Goal: Information Seeking & Learning: Learn about a topic

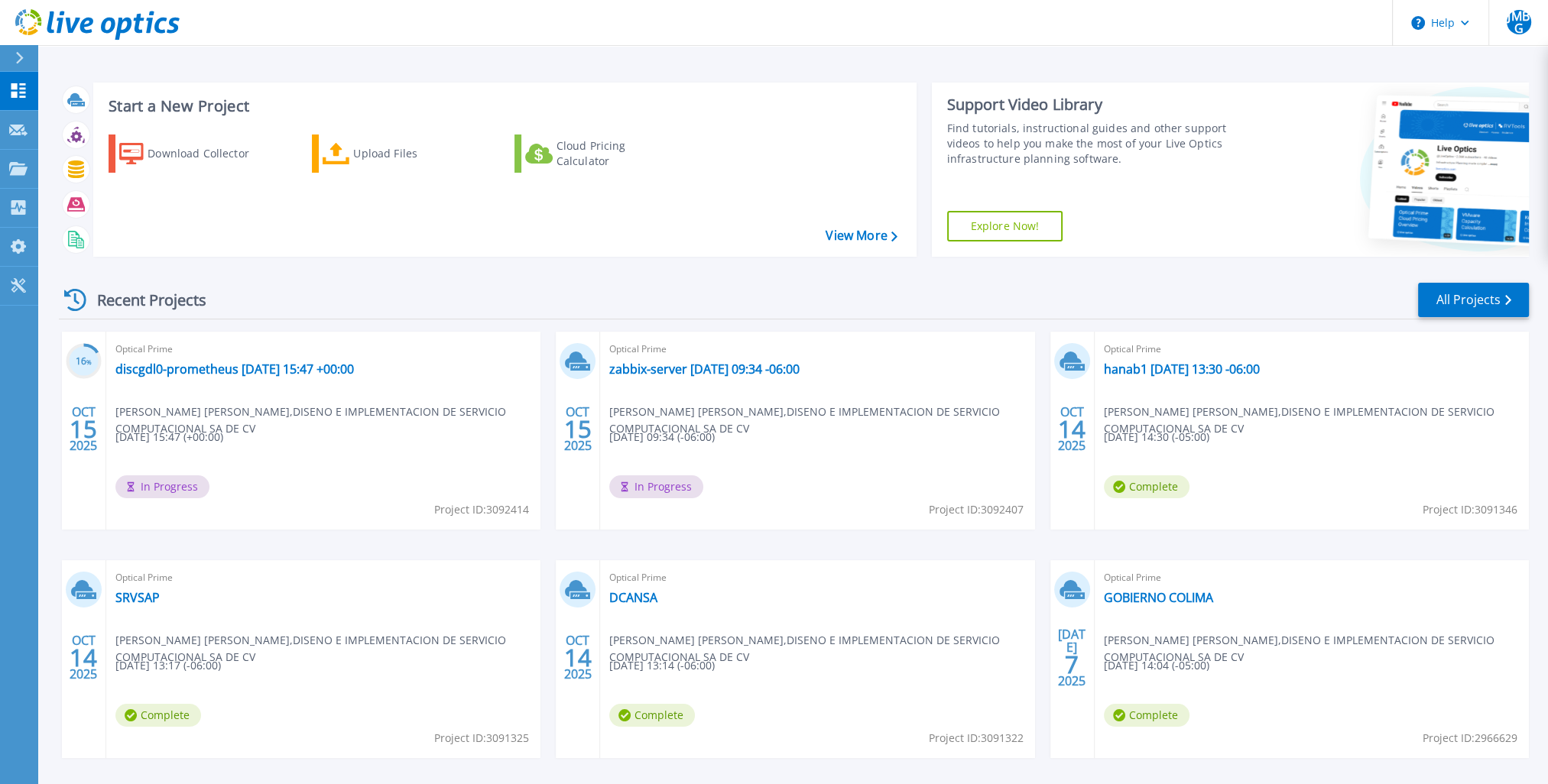
click at [1348, 228] on div at bounding box center [1395, 170] width 267 height 174
click at [713, 369] on link "zabbix-server [DATE] 09:34 -06:00" at bounding box center [705, 368] width 191 height 15
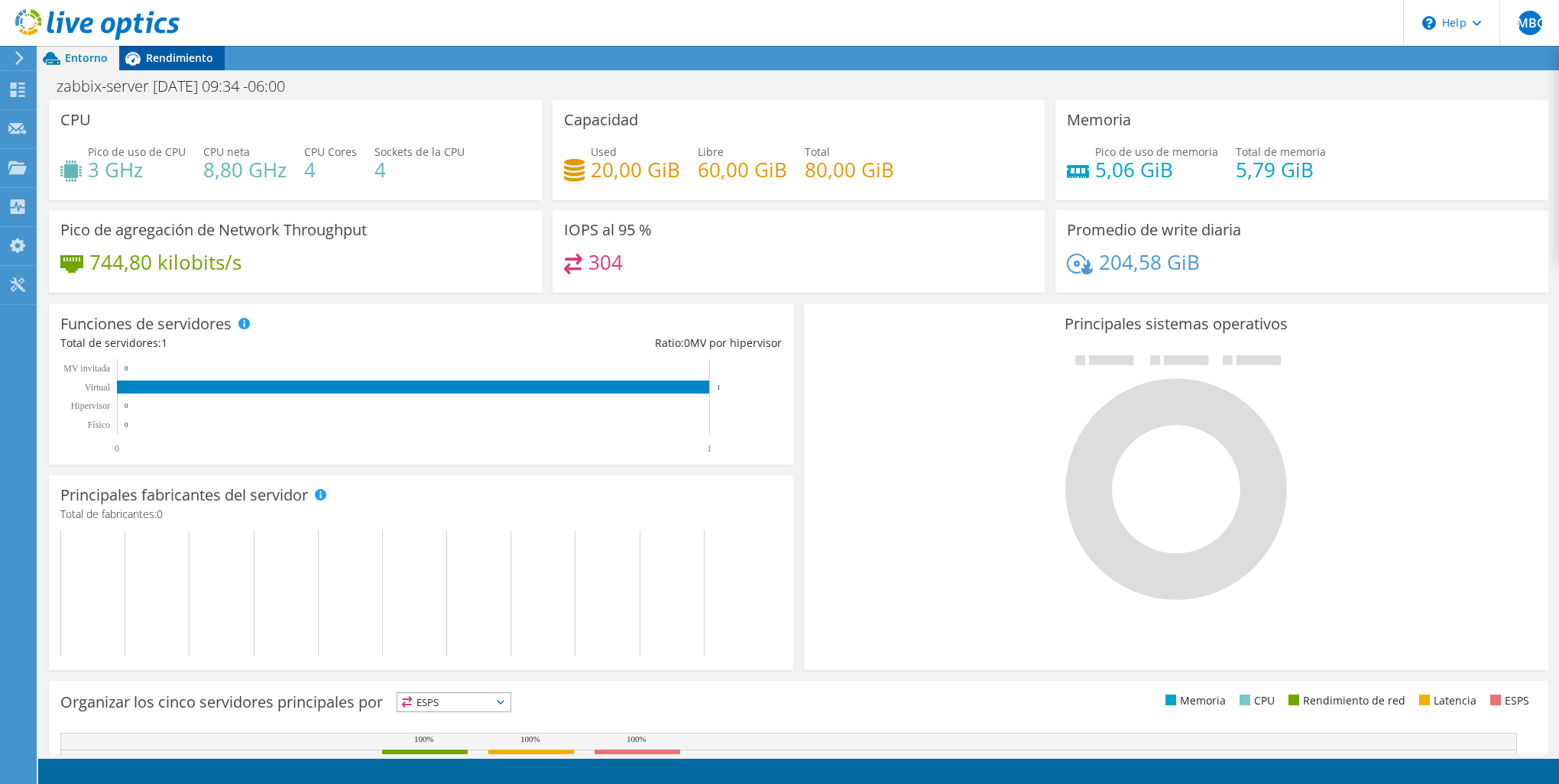
click at [187, 59] on span "Rendimiento" at bounding box center [180, 58] width 67 height 15
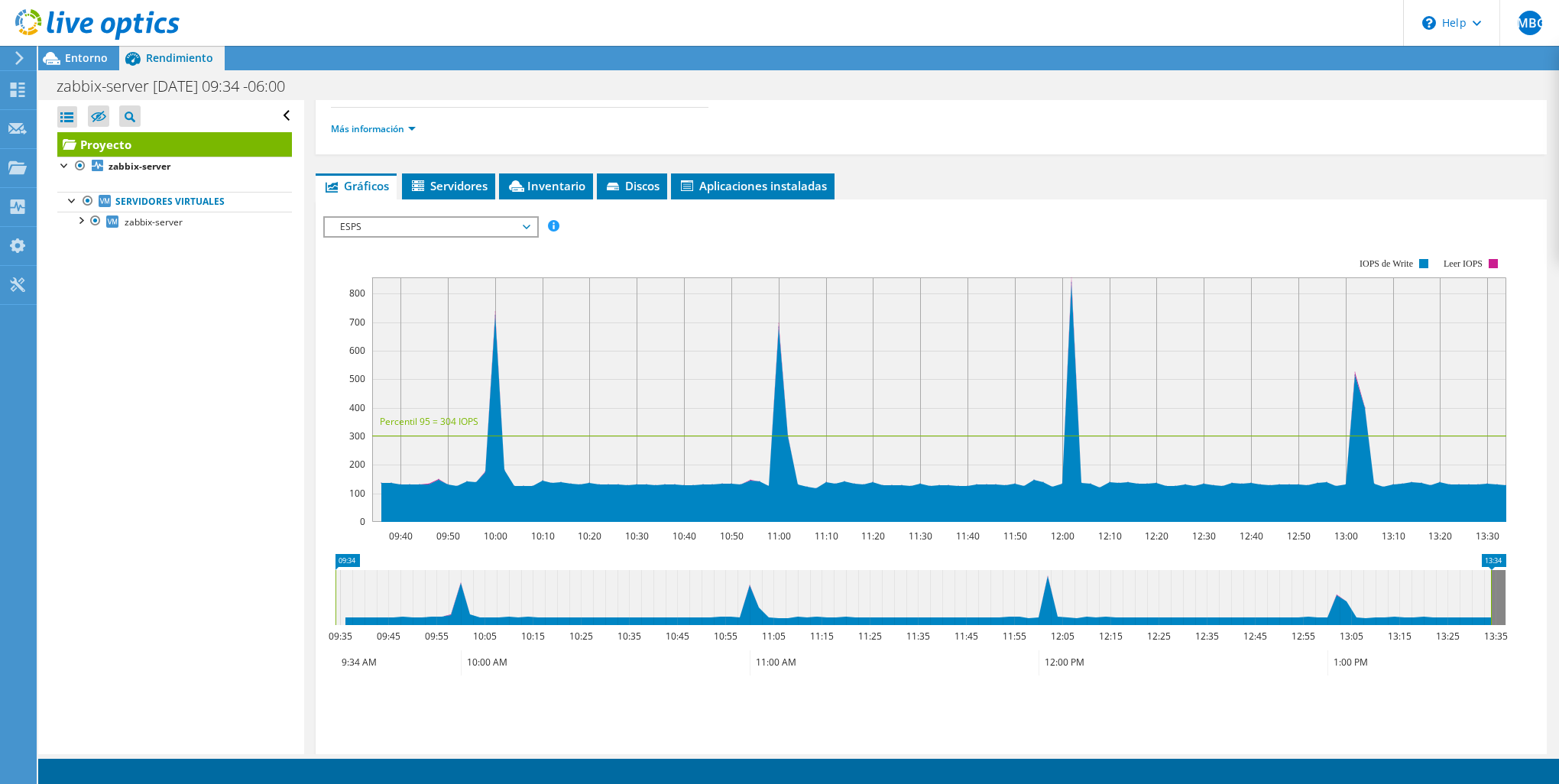
scroll to position [152, 0]
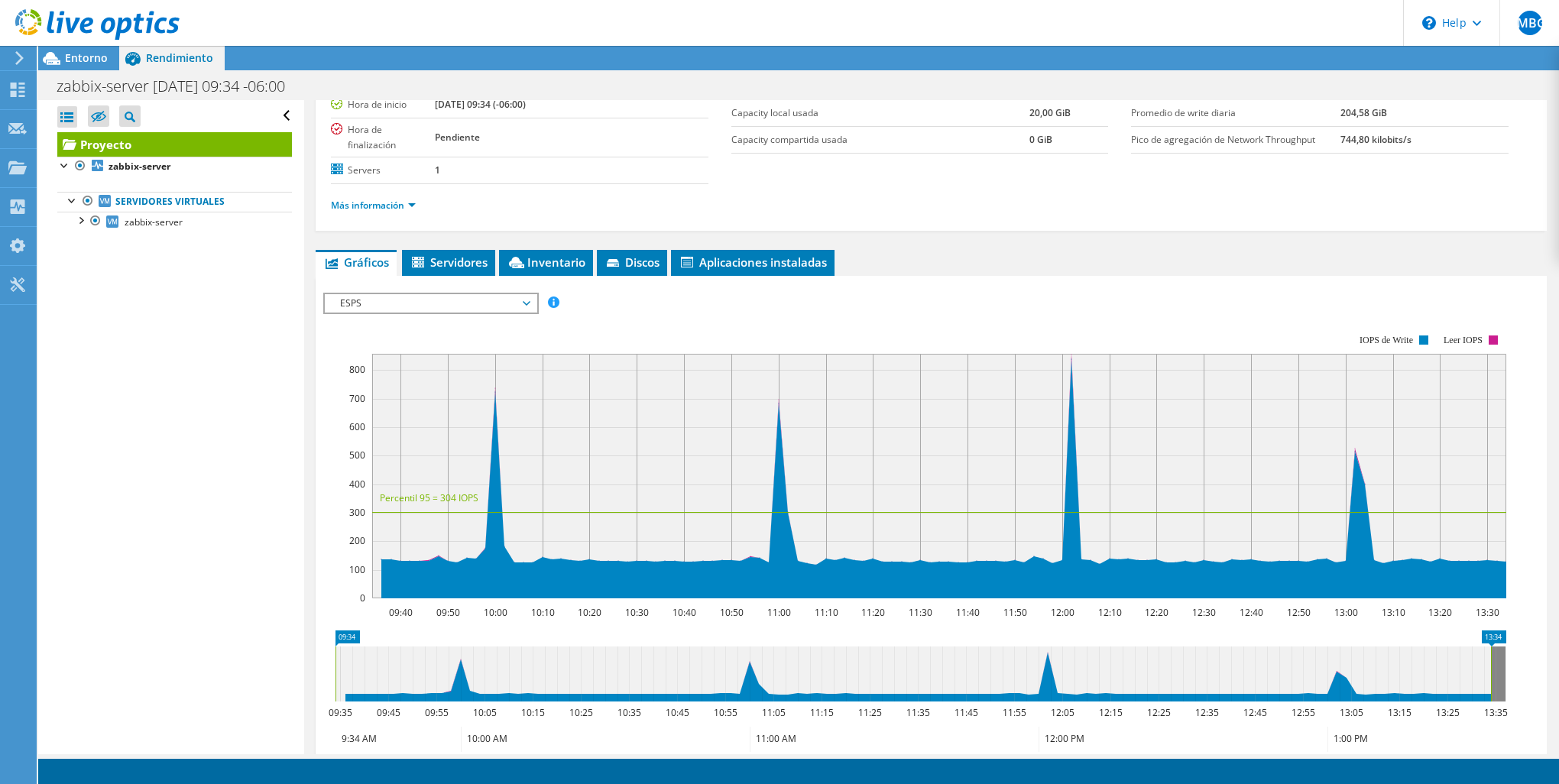
click at [360, 294] on span "ESPS" at bounding box center [430, 303] width 196 height 18
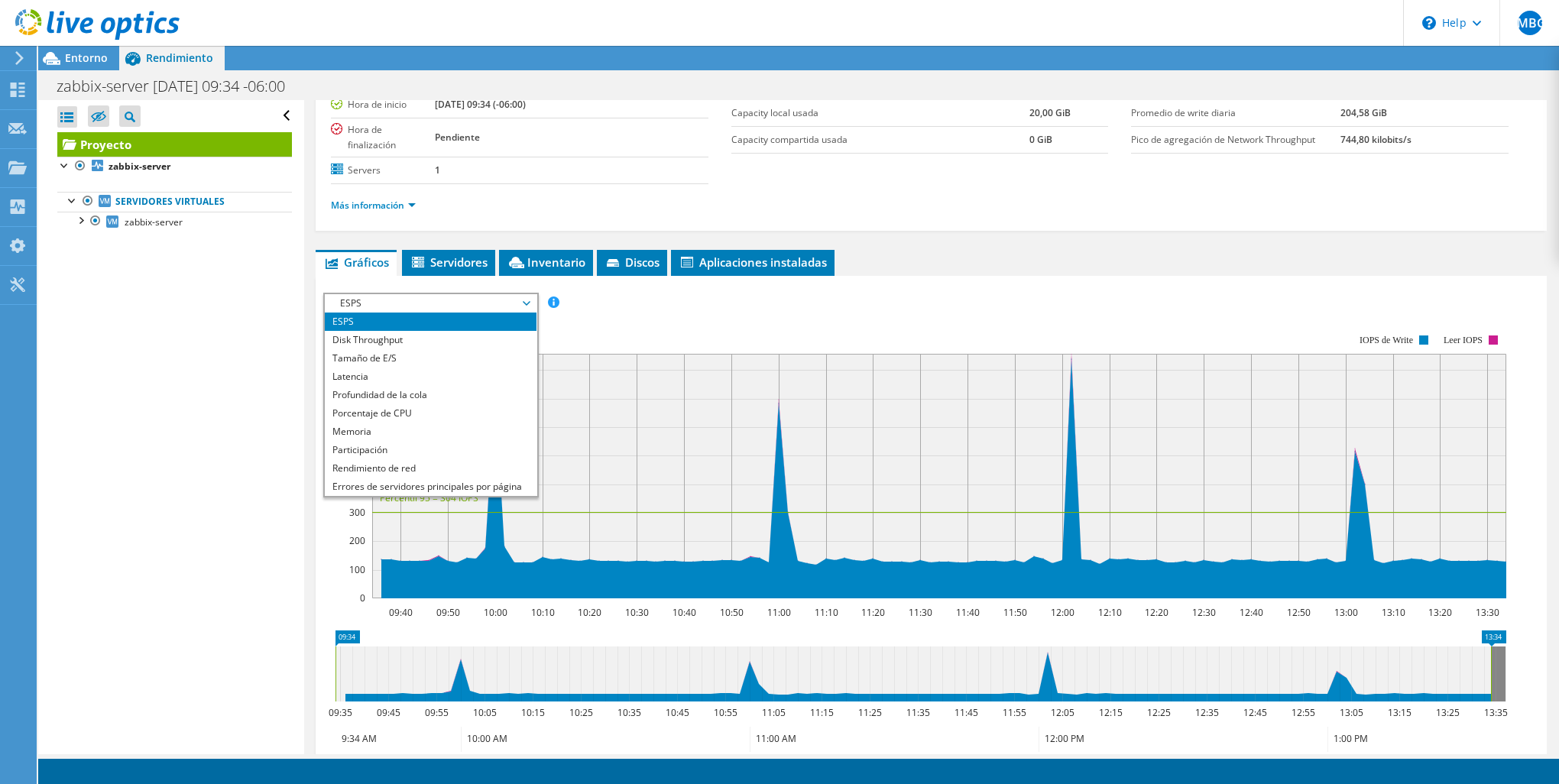
scroll to position [55, 0]
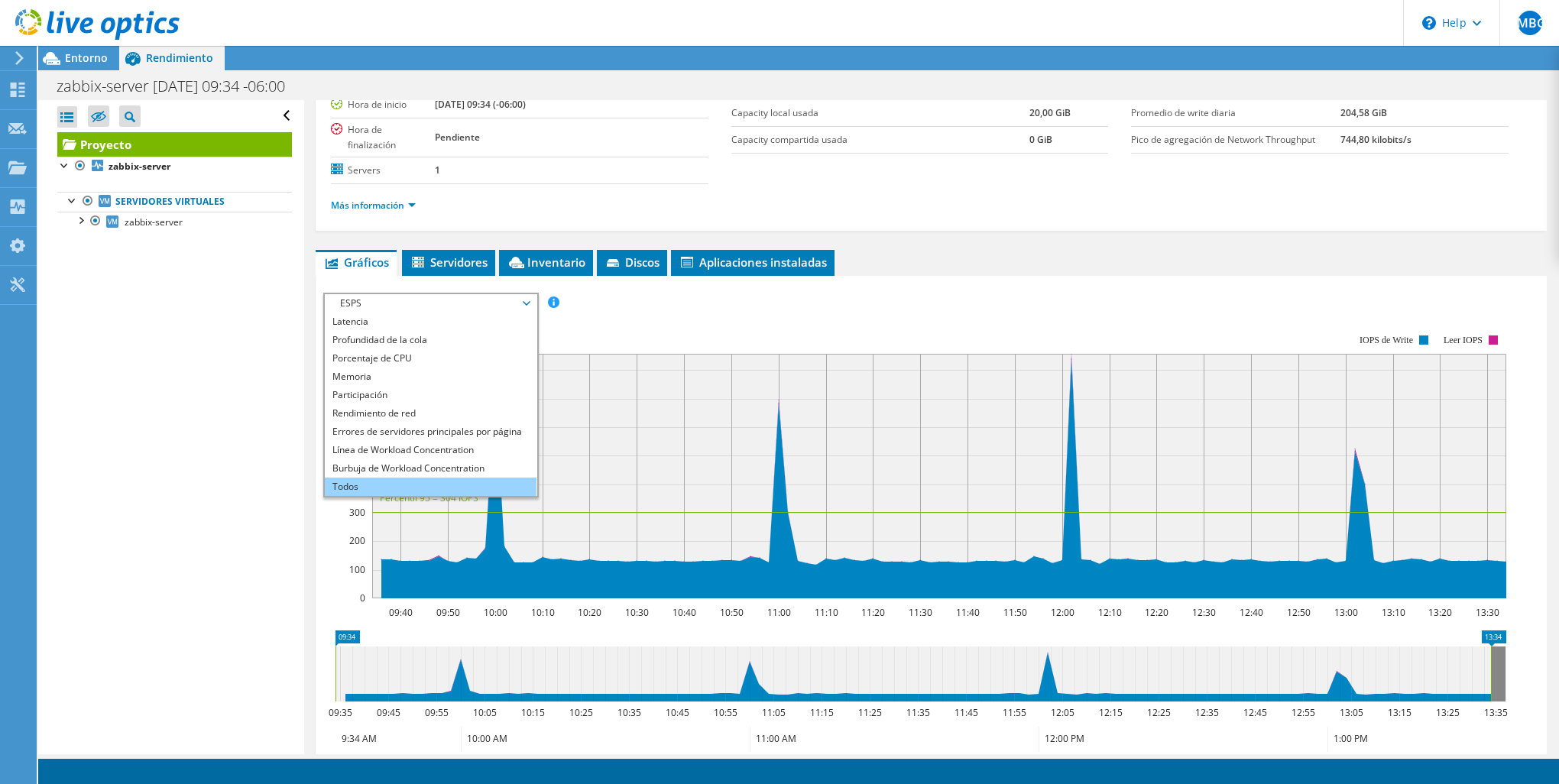
click at [372, 478] on li "Todos" at bounding box center [430, 486] width 212 height 18
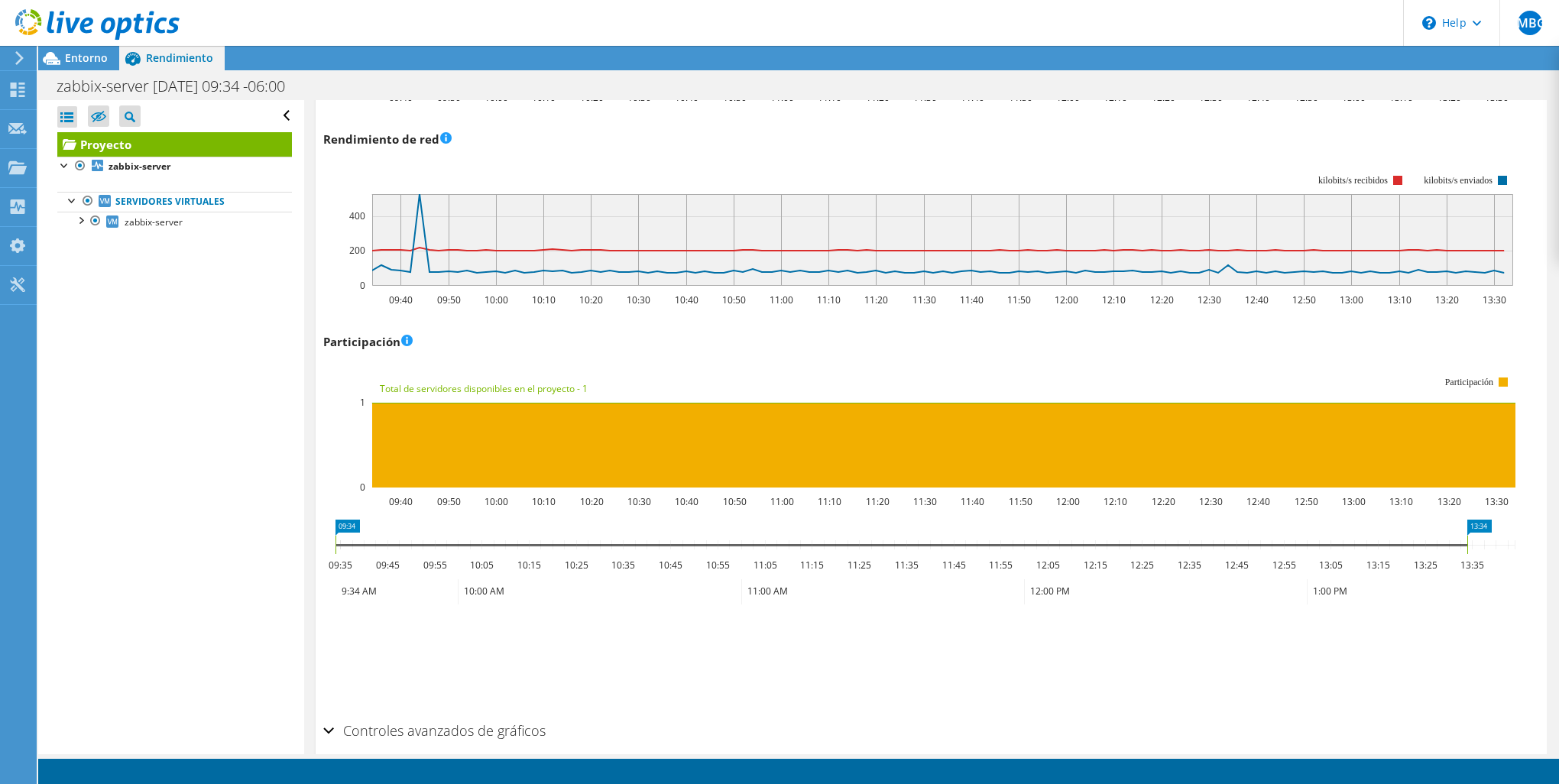
scroll to position [1812, 0]
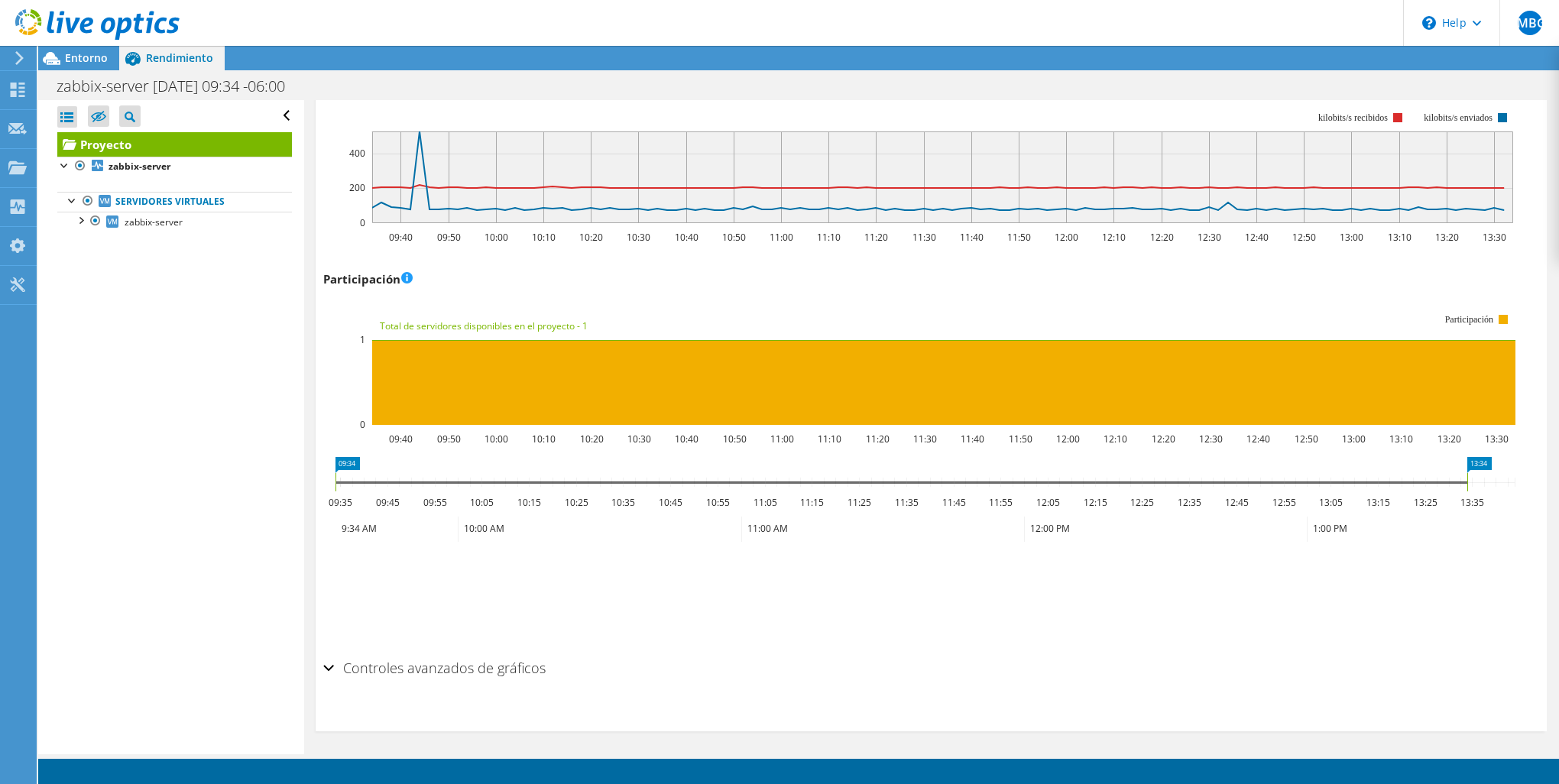
click at [420, 673] on h2 "Controles avanzados de gráficos" at bounding box center [434, 668] width 222 height 31
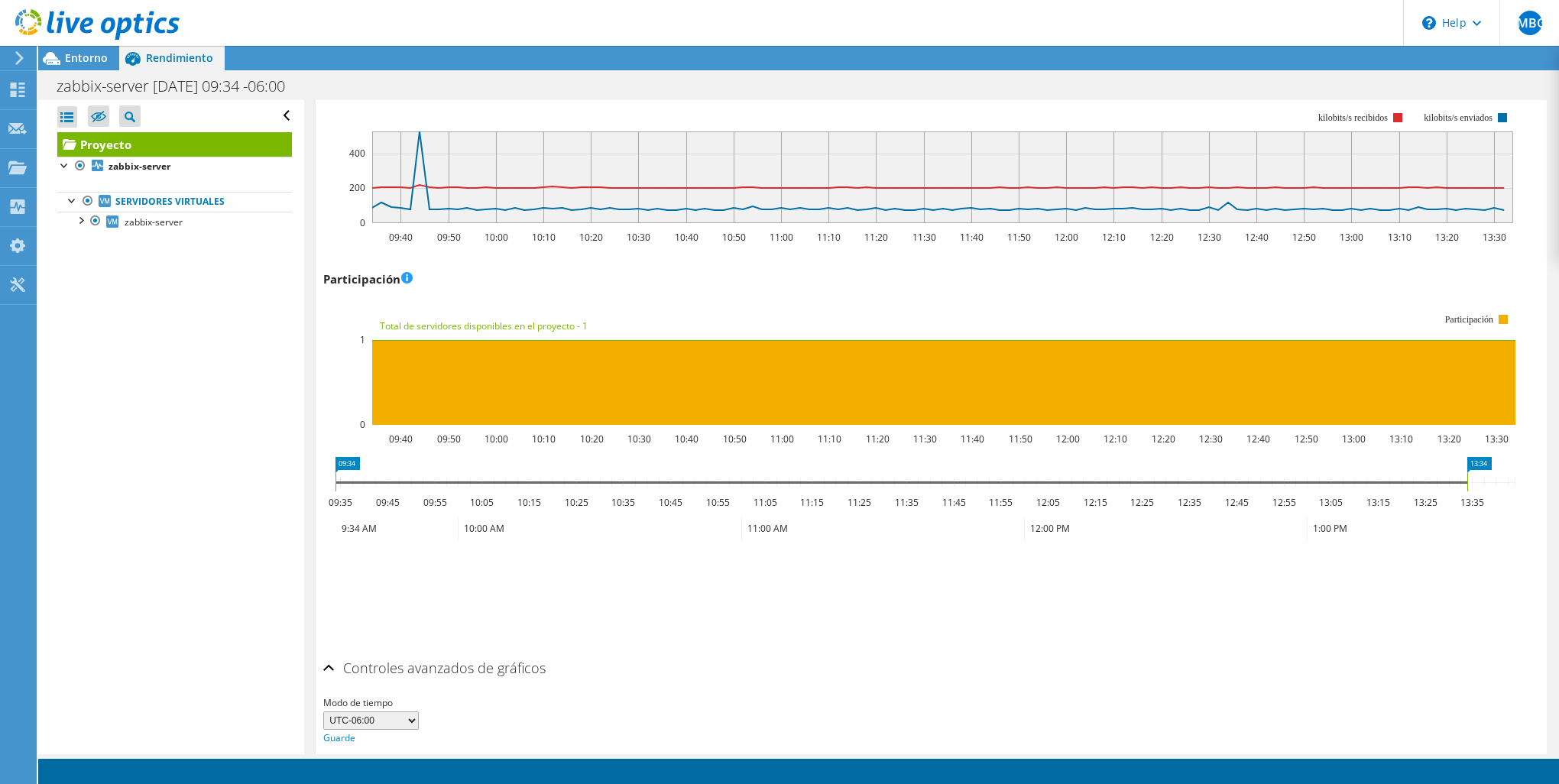
click at [408, 717] on select "UTC-12:00 UTC-11:00 UTC-10:00 UTC-09:30 UTC-09:00 UTC-08:00 UTC-07:00 UTC-06:00…" at bounding box center [370, 720] width 95 height 18
select select "-300"
click at [323, 711] on select "UTC-12:00 UTC-11:00 UTC-10:00 UTC-09:30 UTC-09:00 UTC-08:00 UTC-07:00 UTC-06:00…" at bounding box center [370, 720] width 95 height 18
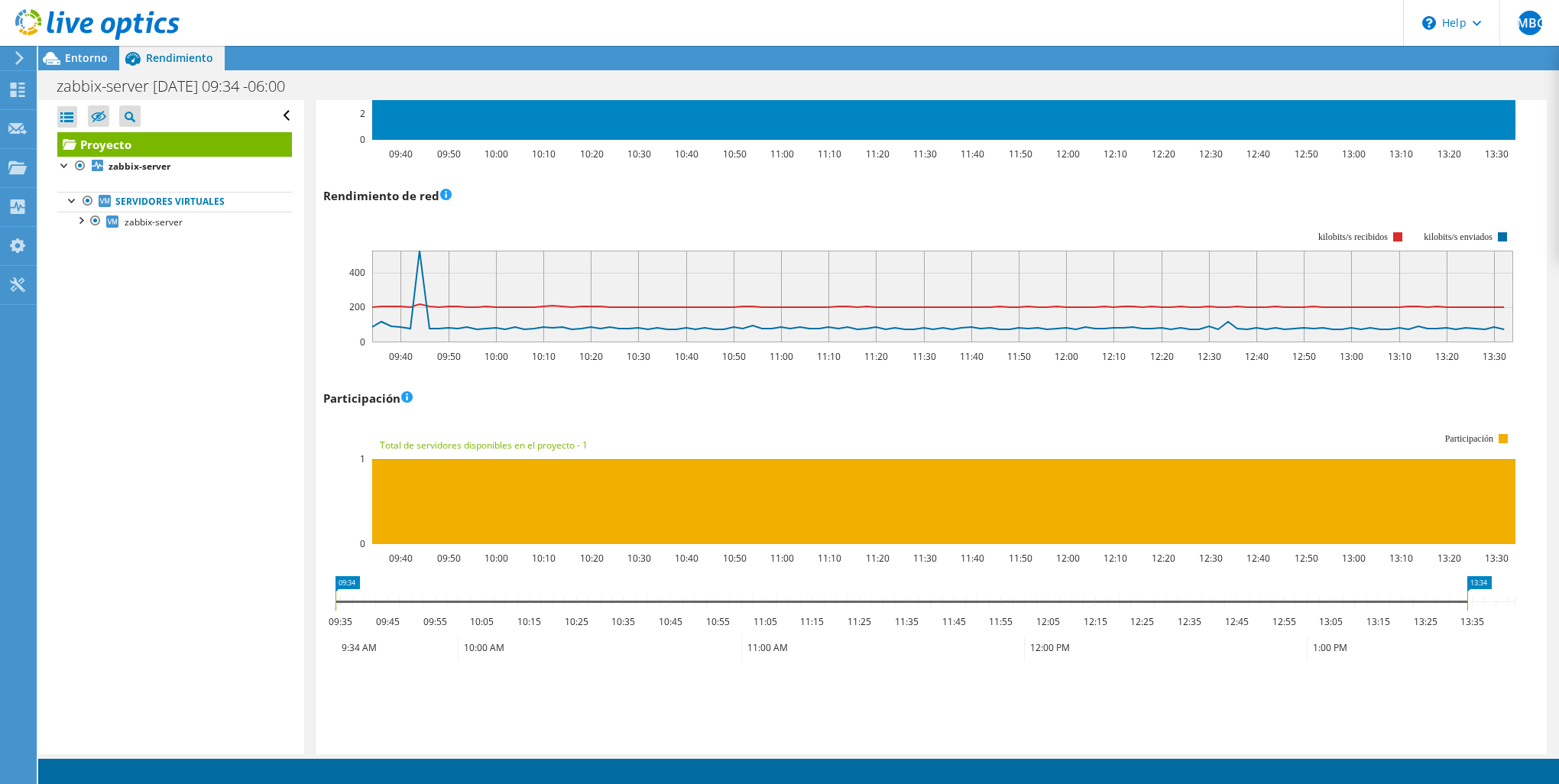
scroll to position [1872, 0]
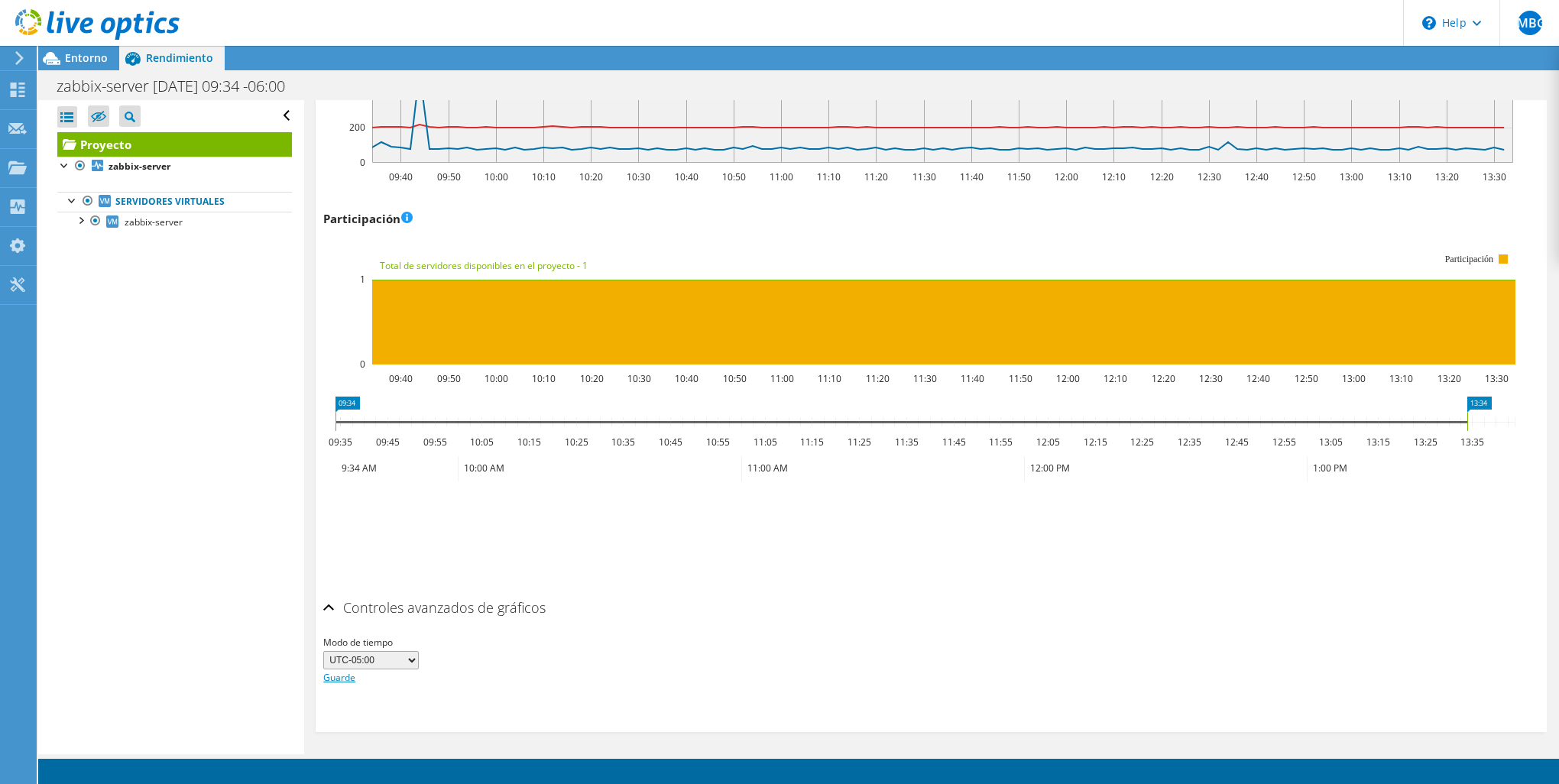
click at [346, 674] on link "Guarde" at bounding box center [339, 677] width 32 height 13
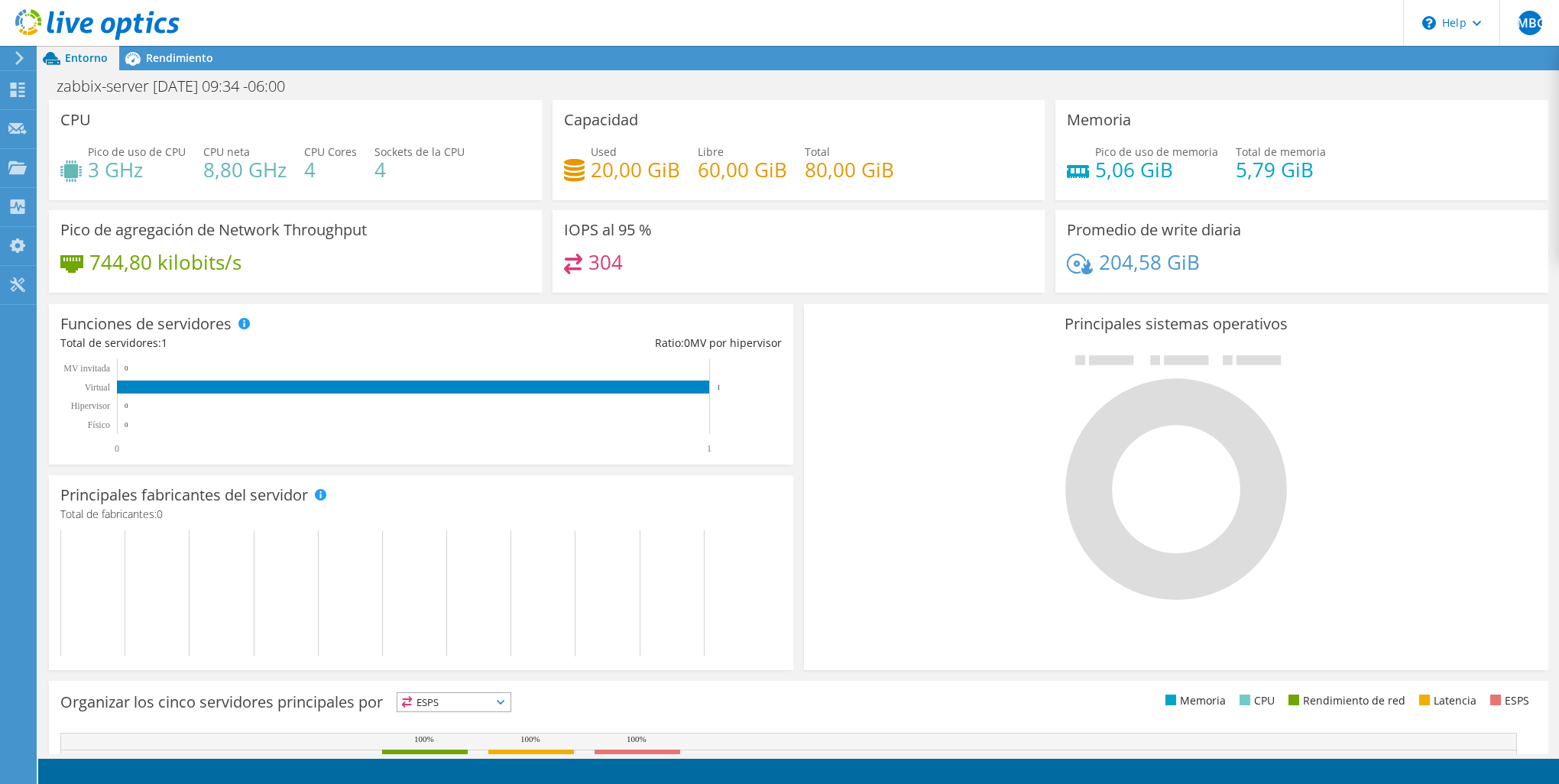
click at [163, 47] on div at bounding box center [90, 25] width 180 height 51
click at [163, 56] on span "Rendimiento" at bounding box center [180, 58] width 67 height 15
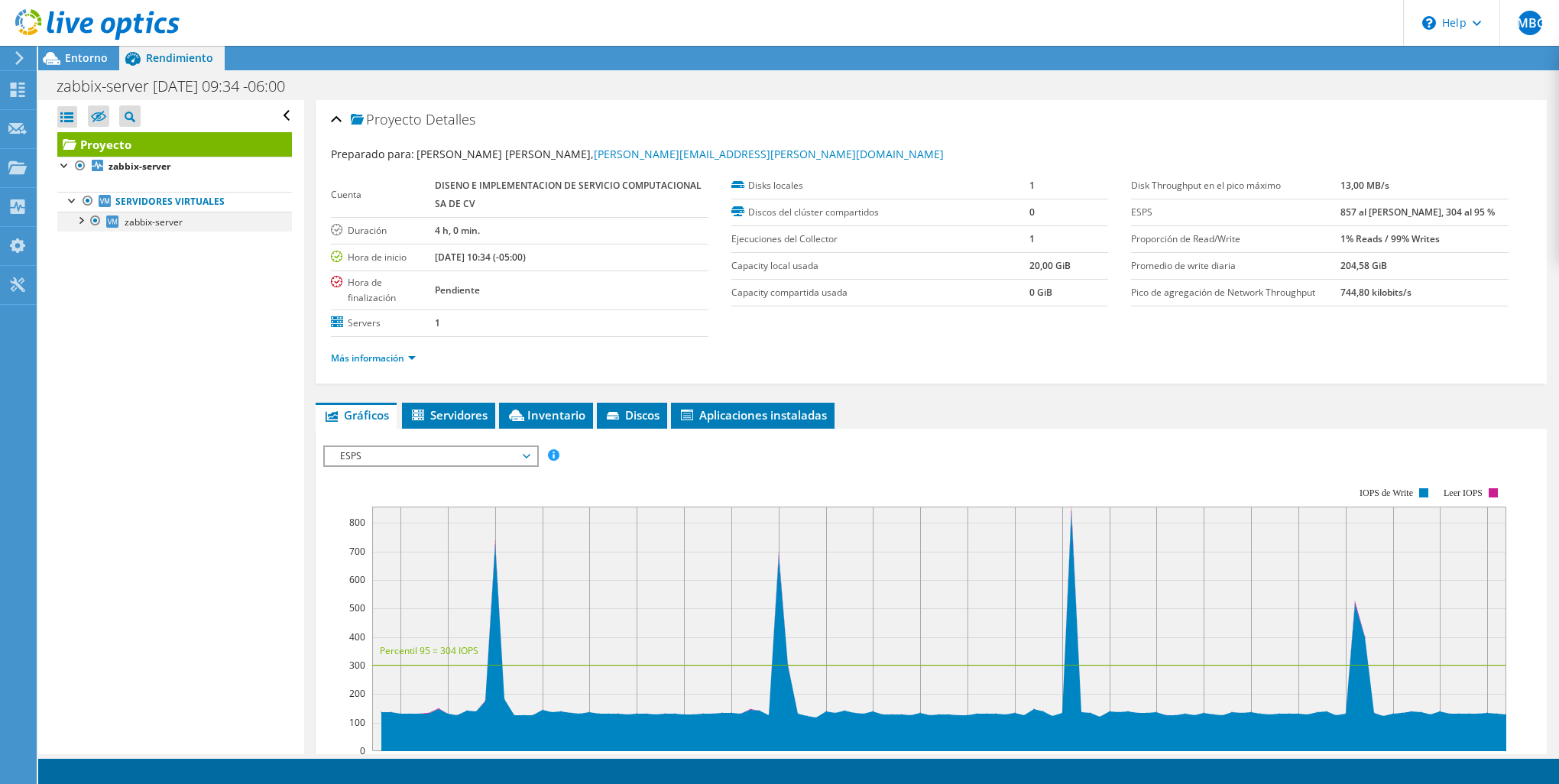
click at [77, 216] on div at bounding box center [80, 219] width 15 height 15
click at [132, 240] on link "sda" at bounding box center [174, 241] width 234 height 20
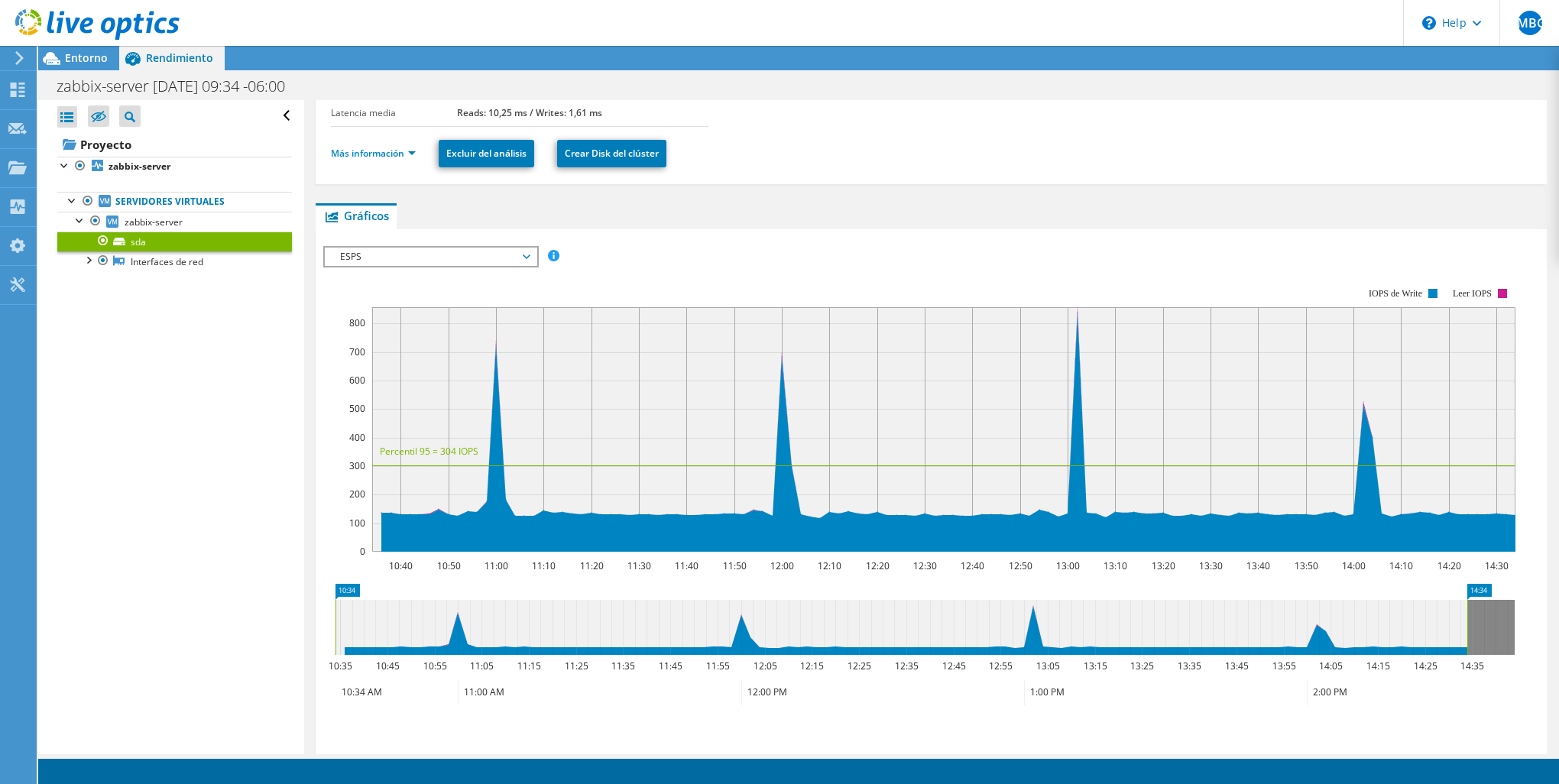
scroll to position [230, 0]
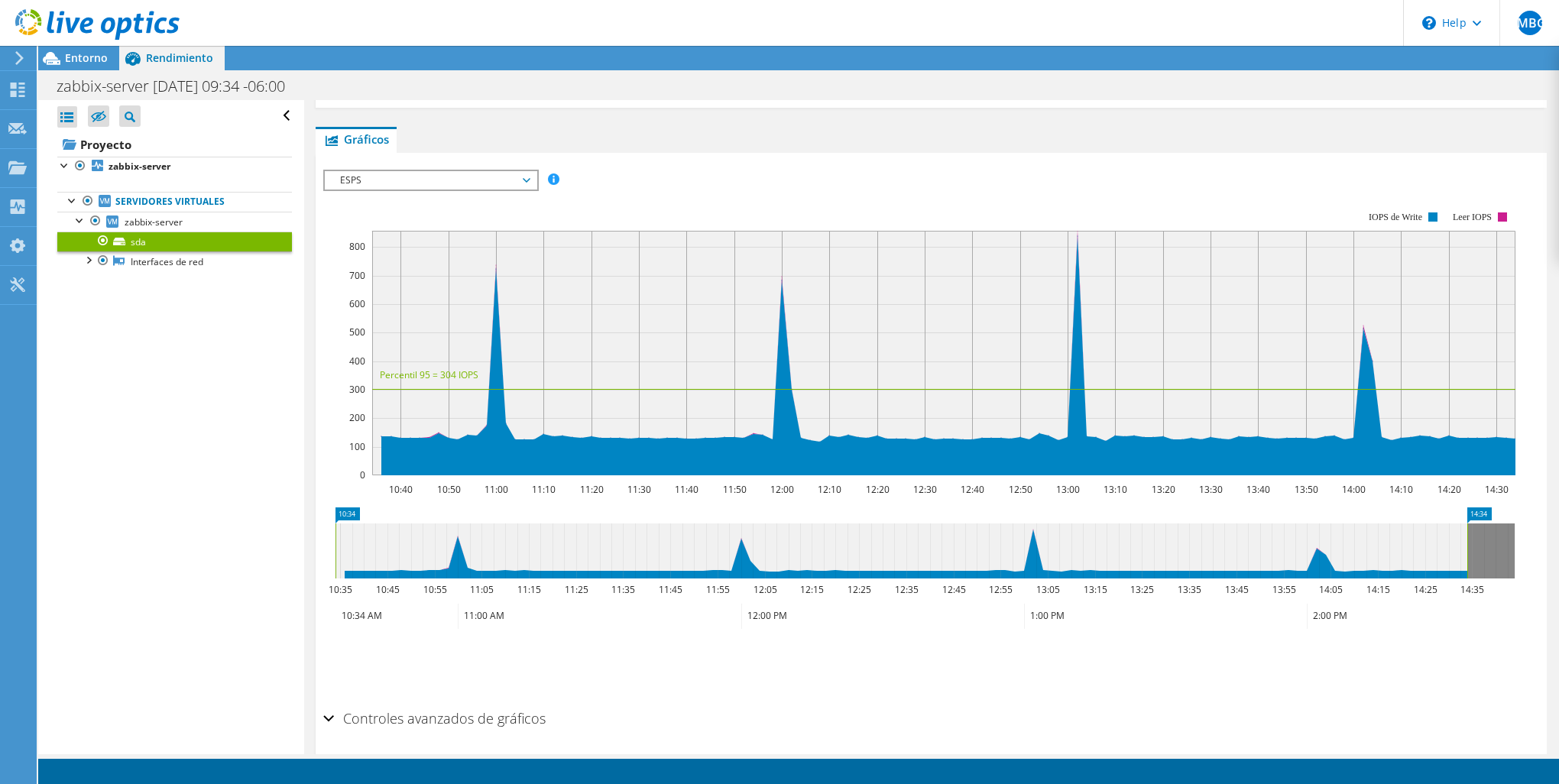
click at [435, 180] on span "ESPS" at bounding box center [430, 181] width 196 height 18
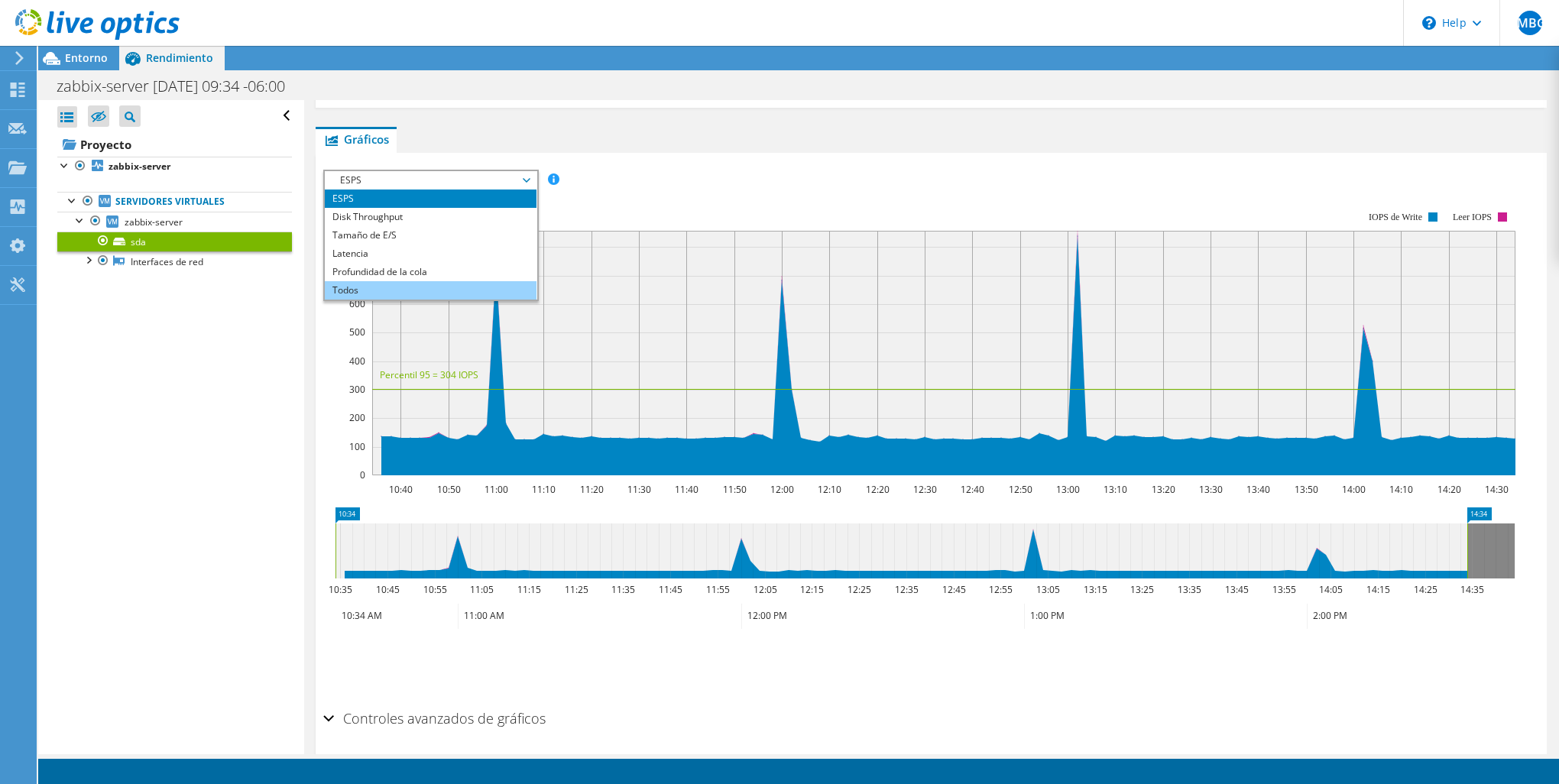
click at [418, 290] on li "Todos" at bounding box center [430, 290] width 212 height 18
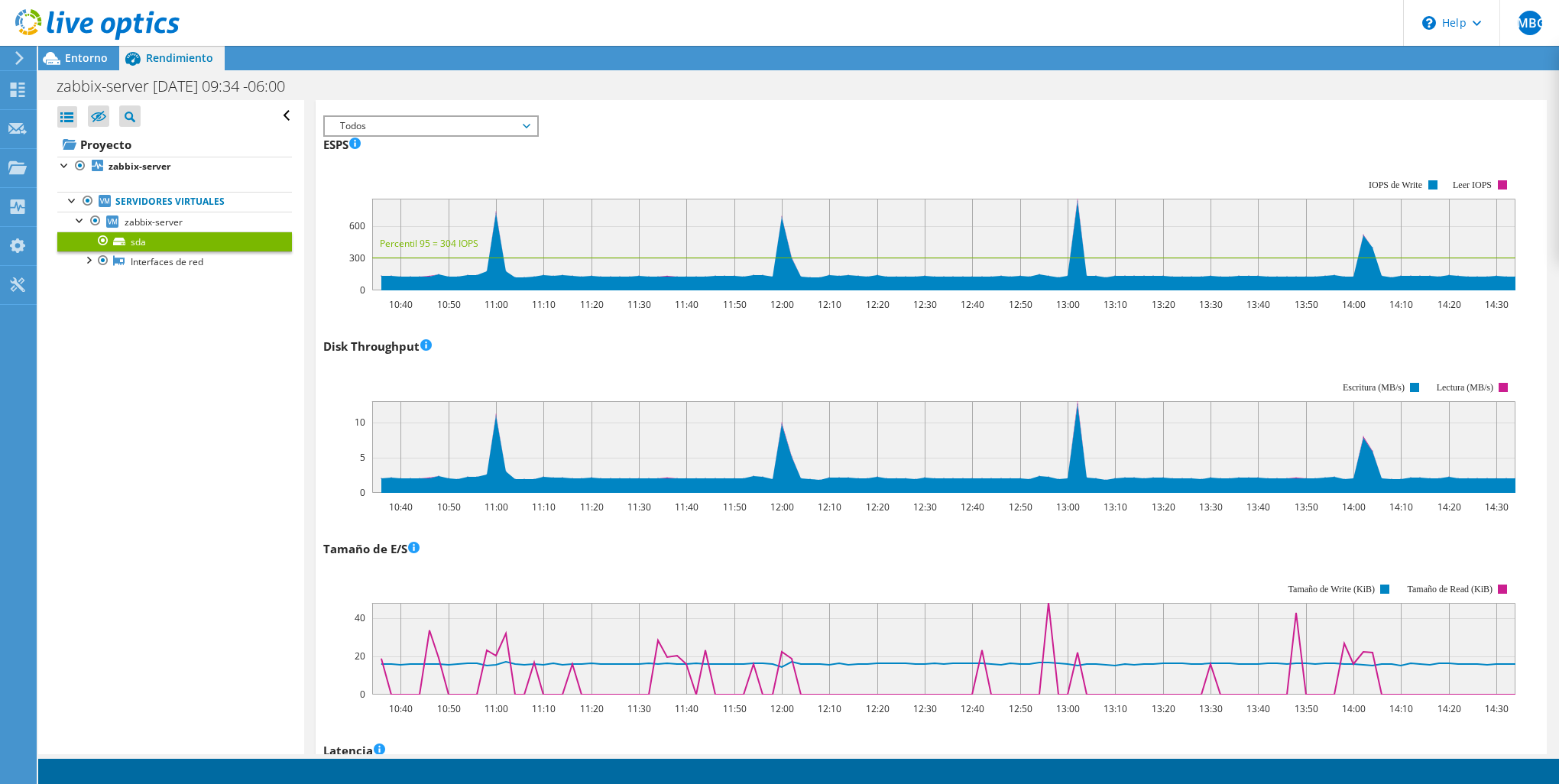
scroll to position [306, 0]
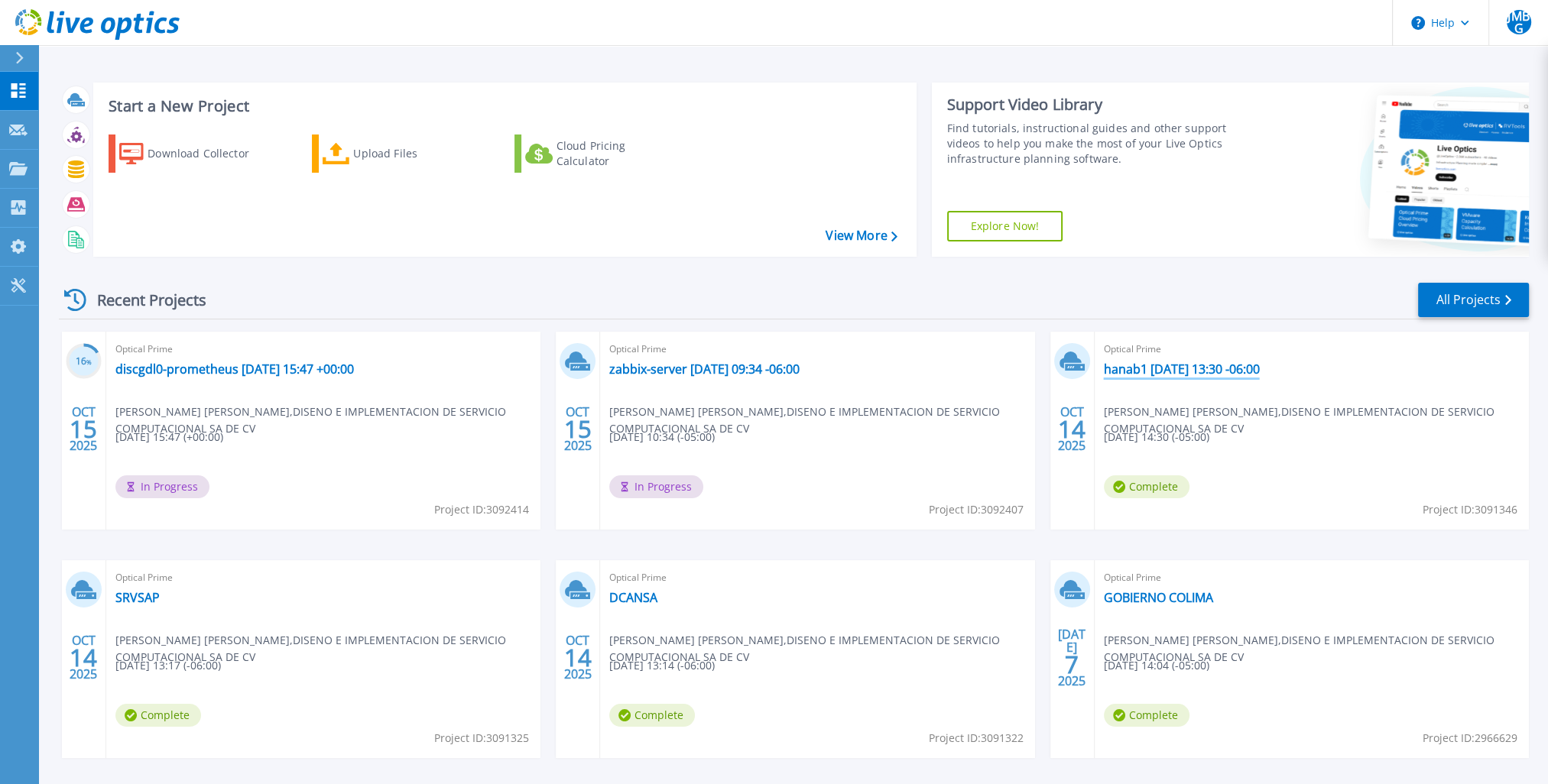
click at [1177, 371] on link "hanab1 [DATE] 13:30 -06:00" at bounding box center [1182, 368] width 156 height 15
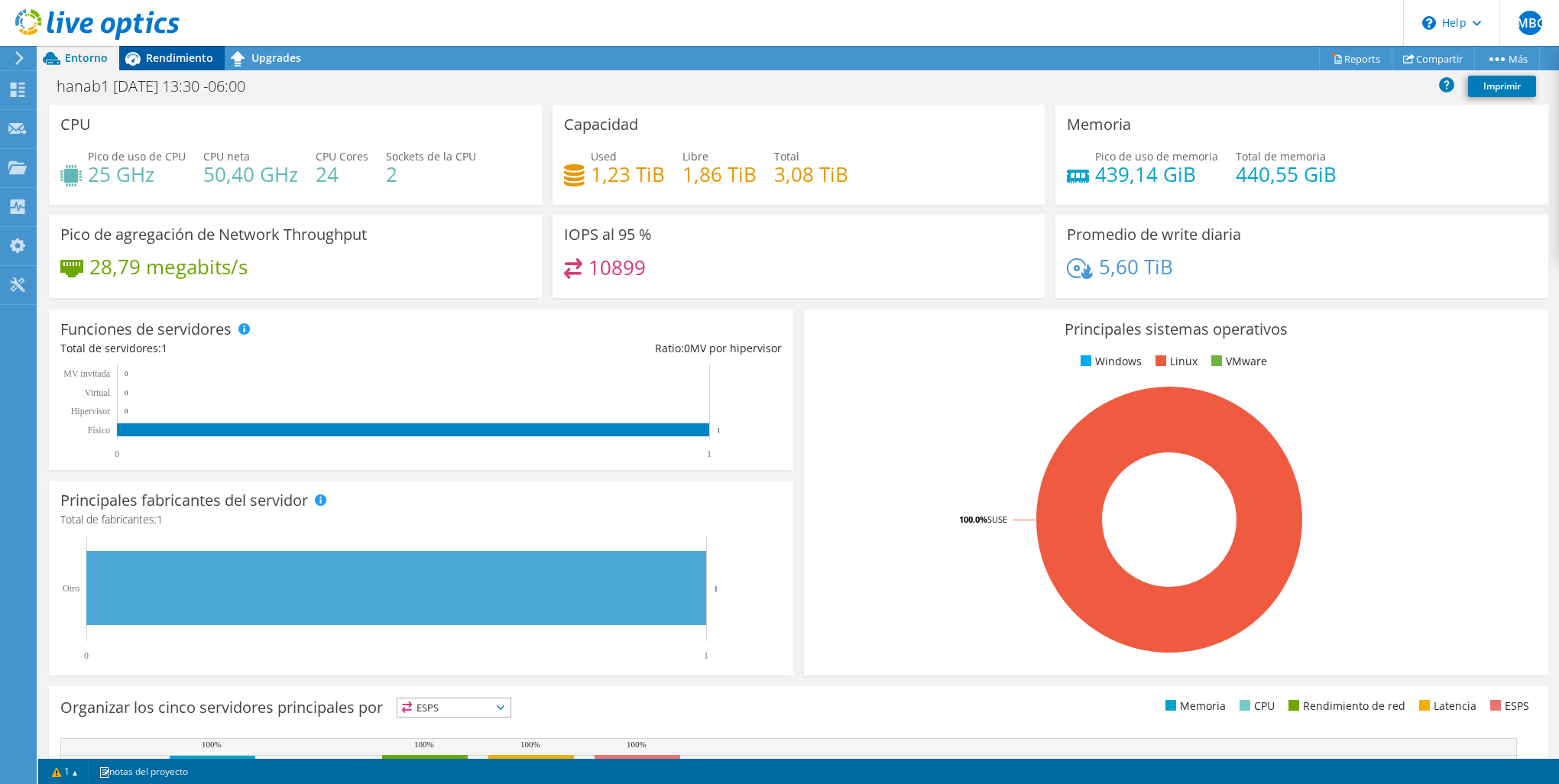
click at [182, 64] on span "Rendimiento" at bounding box center [180, 58] width 67 height 15
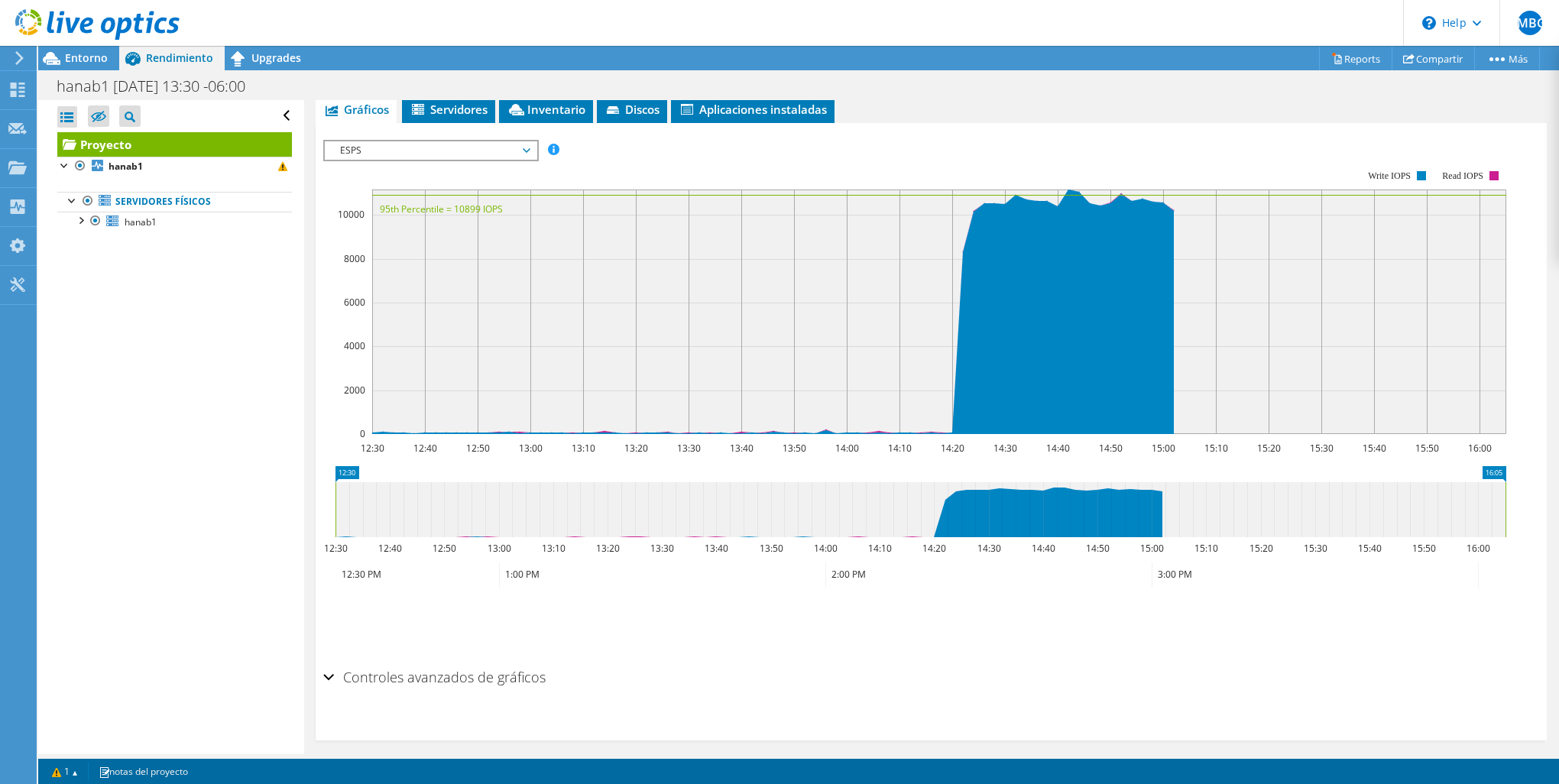
scroll to position [315, 0]
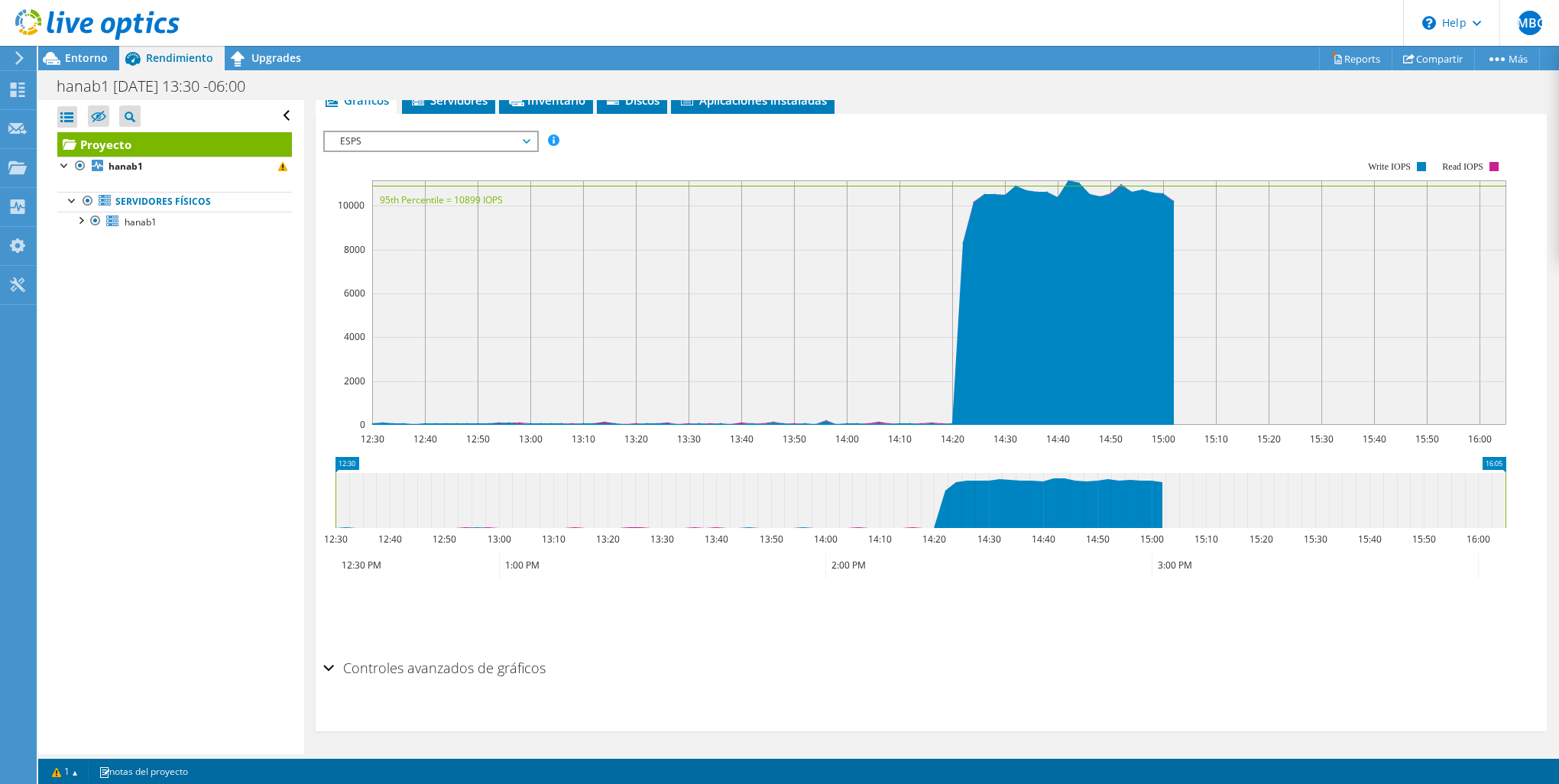
click at [1306, 490] on icon at bounding box center [921, 500] width 1170 height 55
click at [1133, 502] on icon at bounding box center [921, 500] width 1170 height 55
click at [409, 509] on icon at bounding box center [921, 500] width 1170 height 55
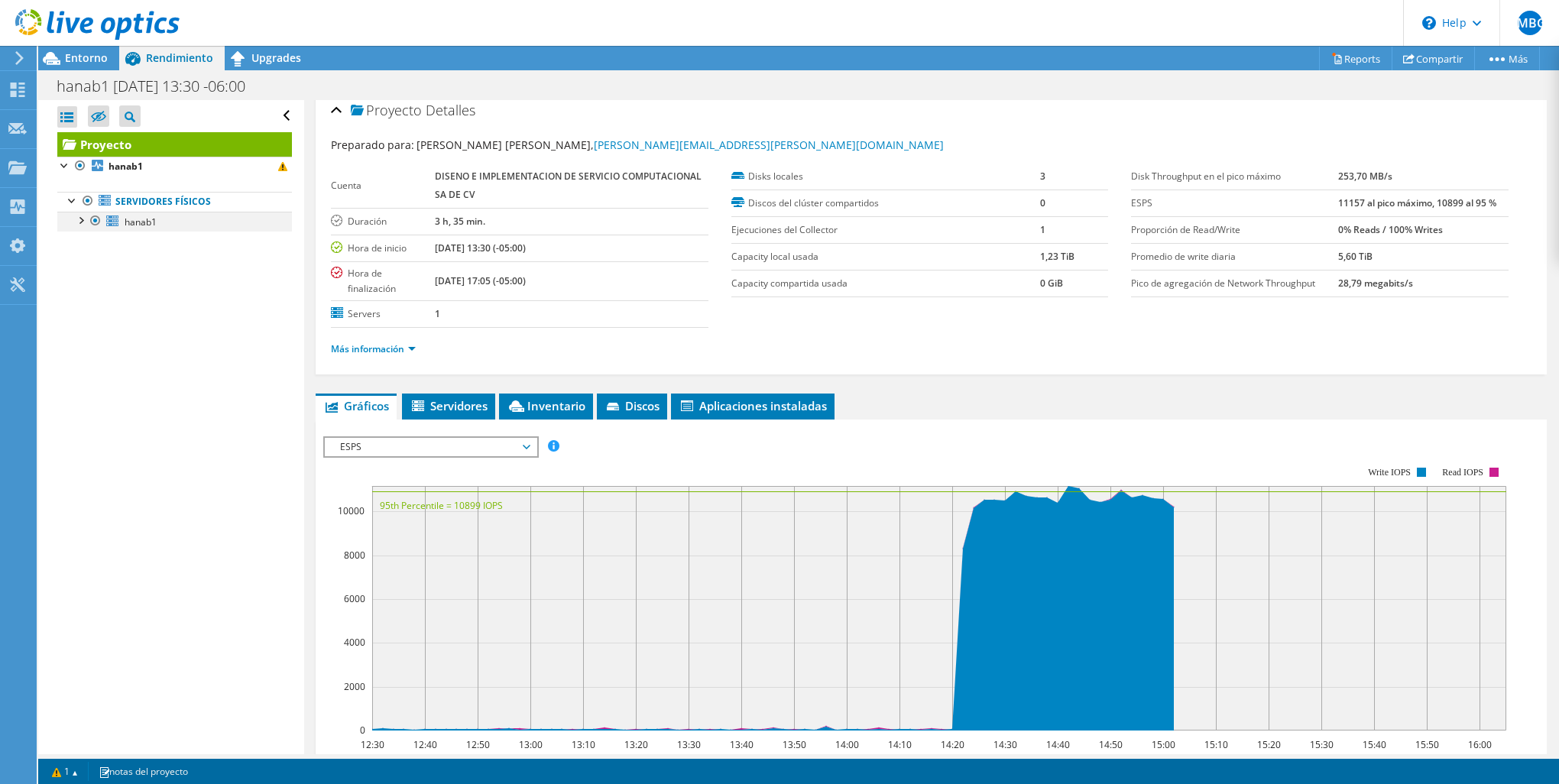
click at [83, 220] on div at bounding box center [80, 219] width 15 height 15
click at [134, 261] on link "sda" at bounding box center [174, 261] width 234 height 20
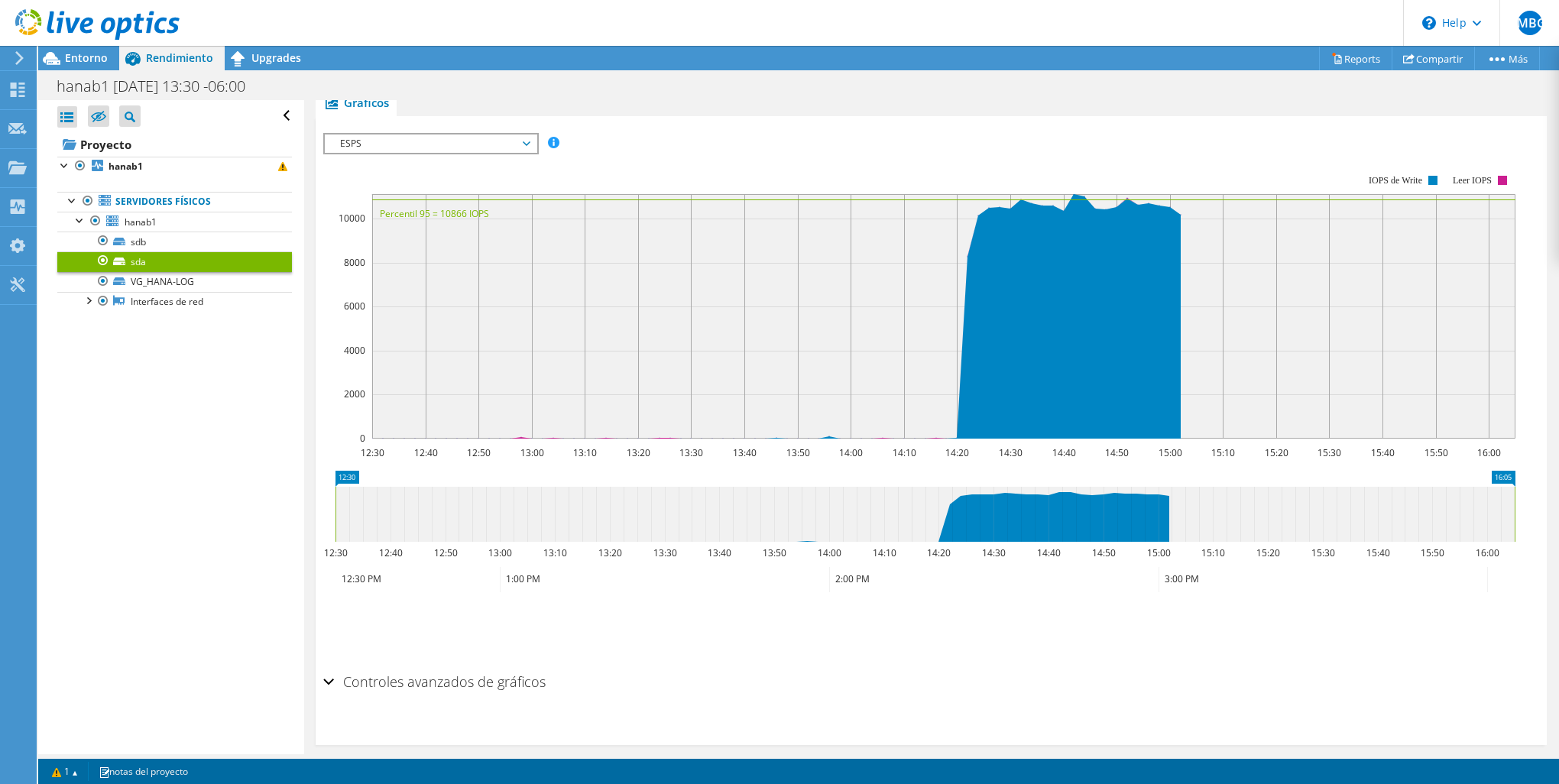
scroll to position [279, 0]
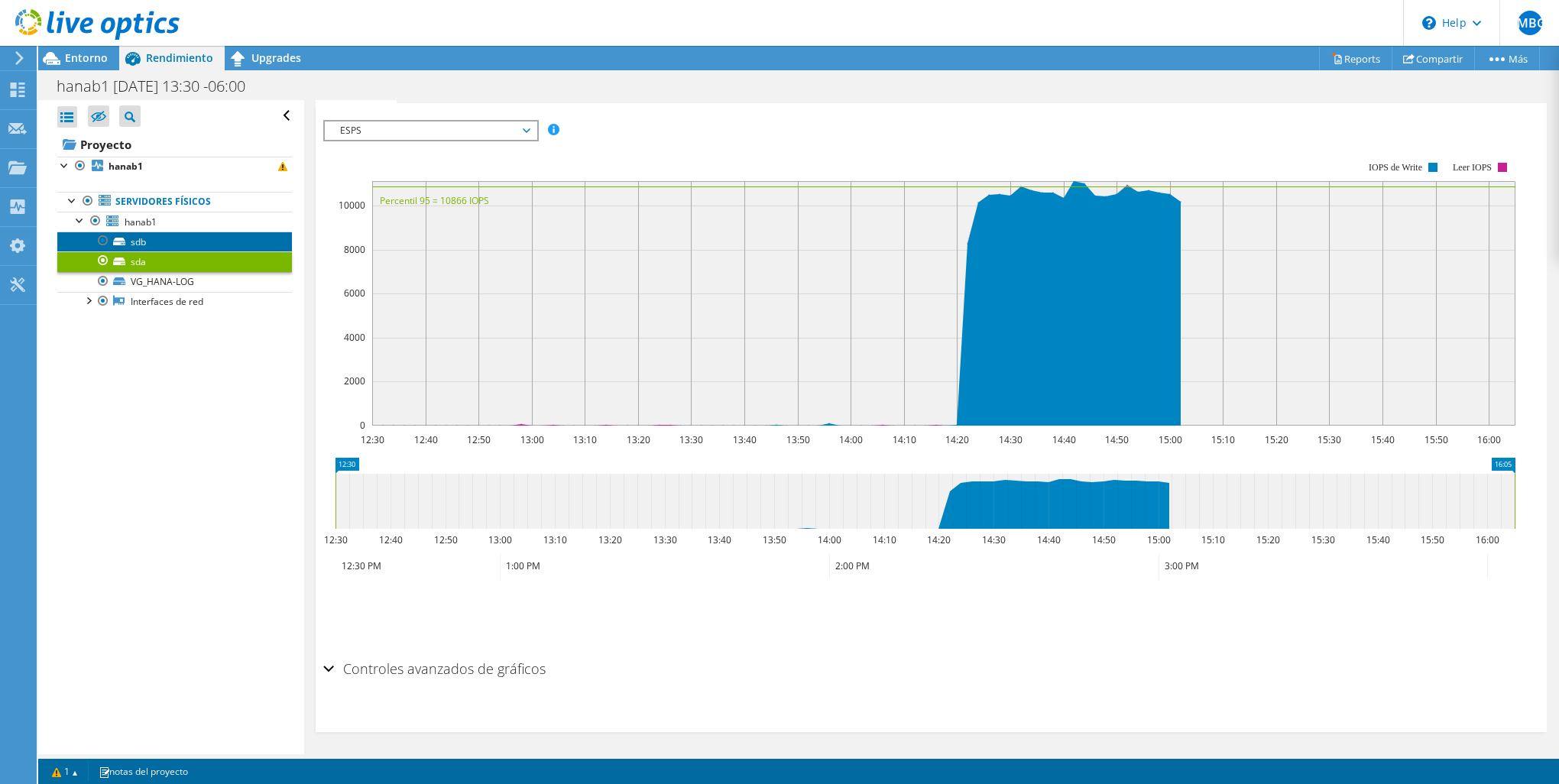
click at [172, 247] on link "sdb" at bounding box center [174, 241] width 234 height 20
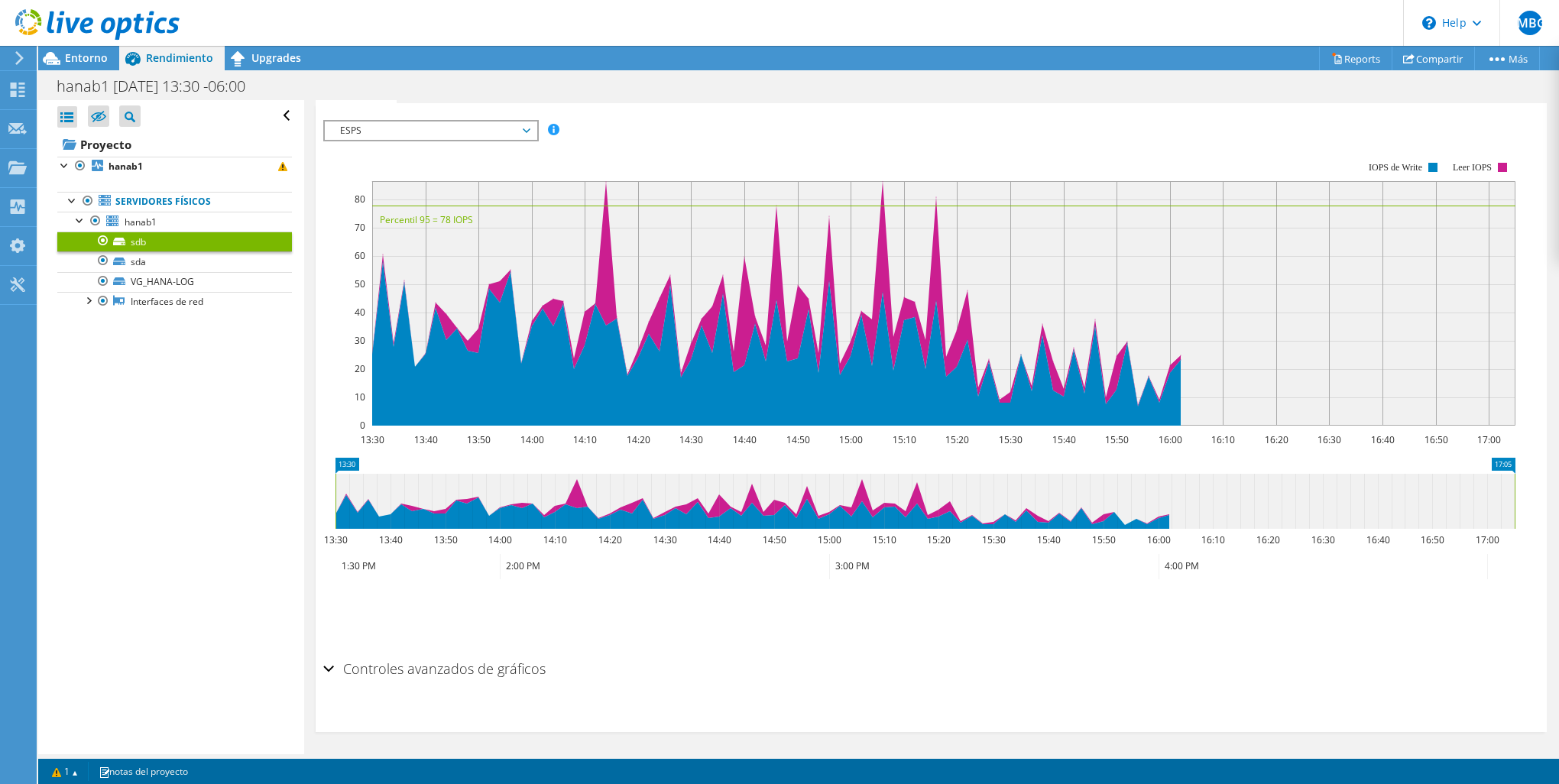
click at [462, 128] on span "ESPS" at bounding box center [430, 131] width 196 height 18
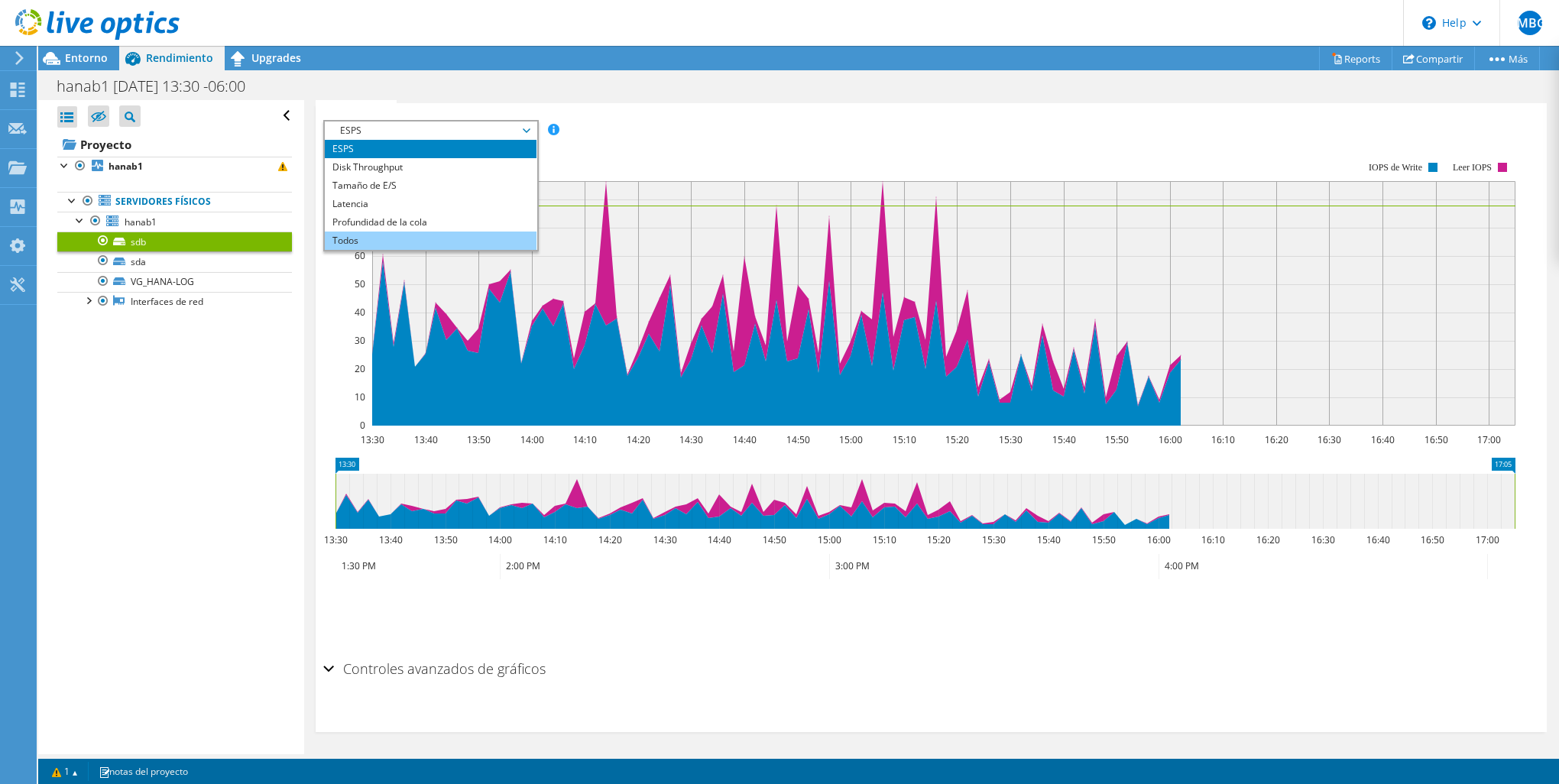
click at [432, 231] on li "Todos" at bounding box center [430, 240] width 212 height 18
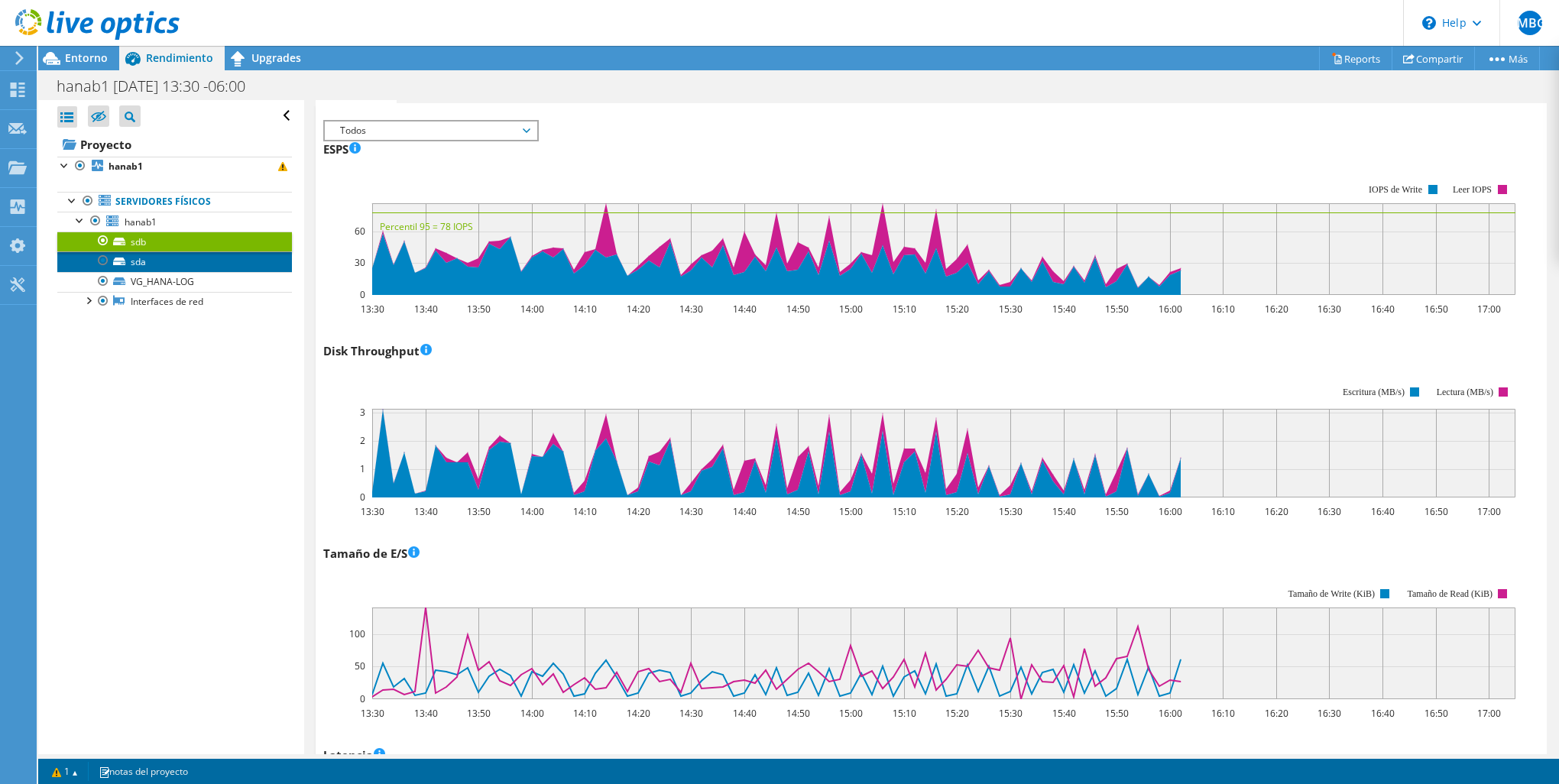
click at [191, 254] on link "sda" at bounding box center [174, 261] width 234 height 20
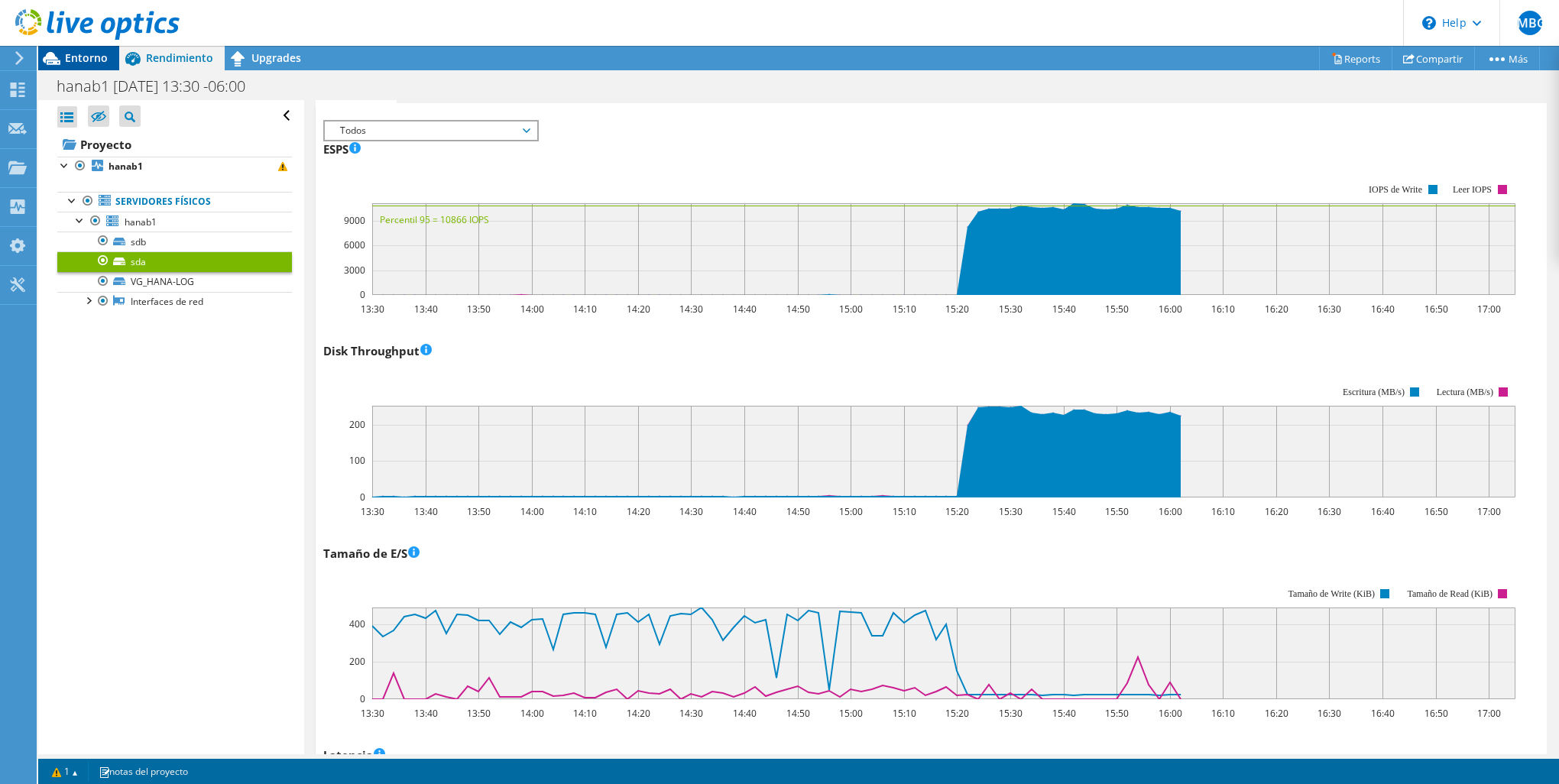
click at [96, 61] on span "Entorno" at bounding box center [86, 58] width 43 height 15
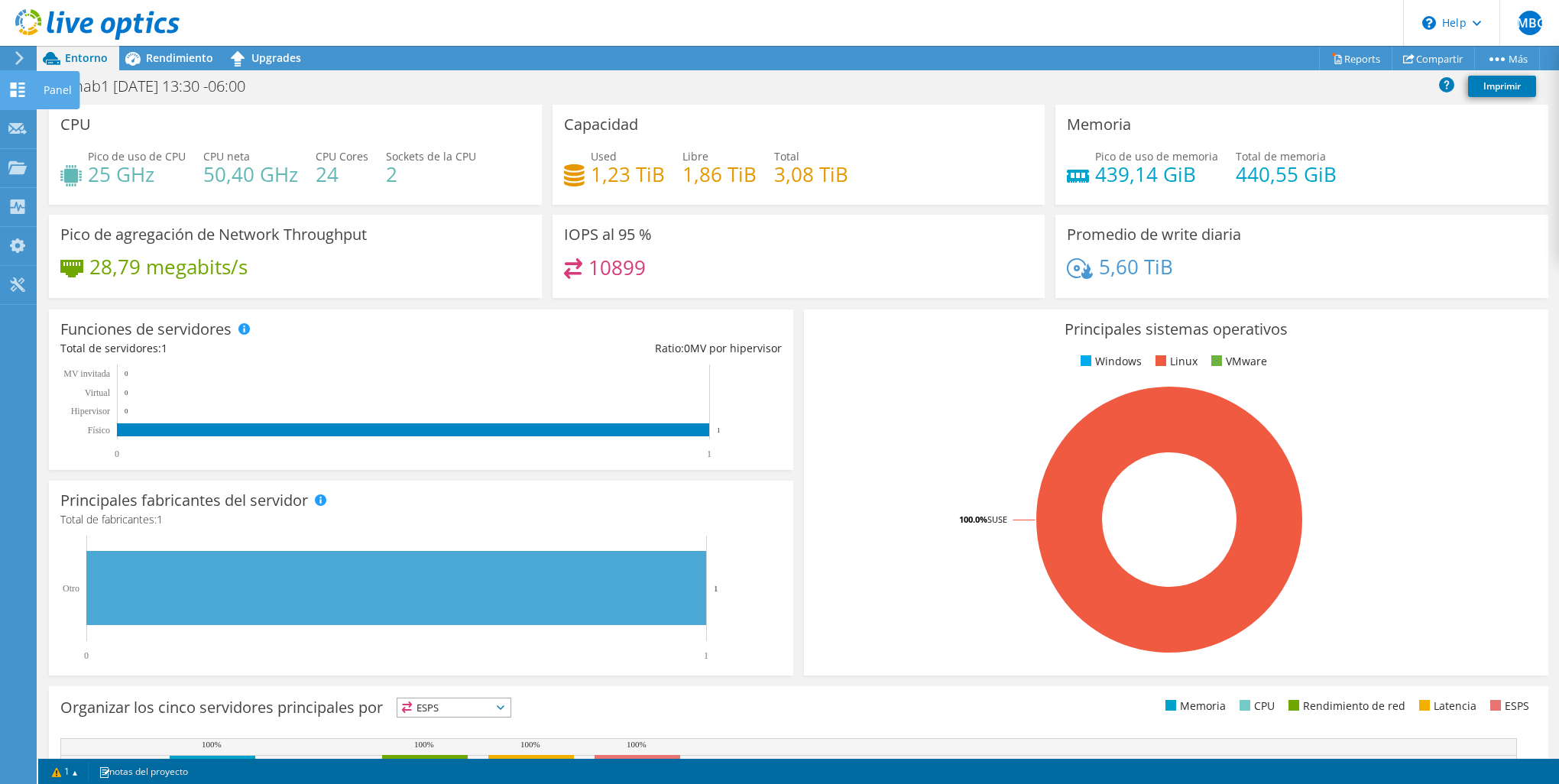
click at [15, 83] on use at bounding box center [18, 90] width 15 height 15
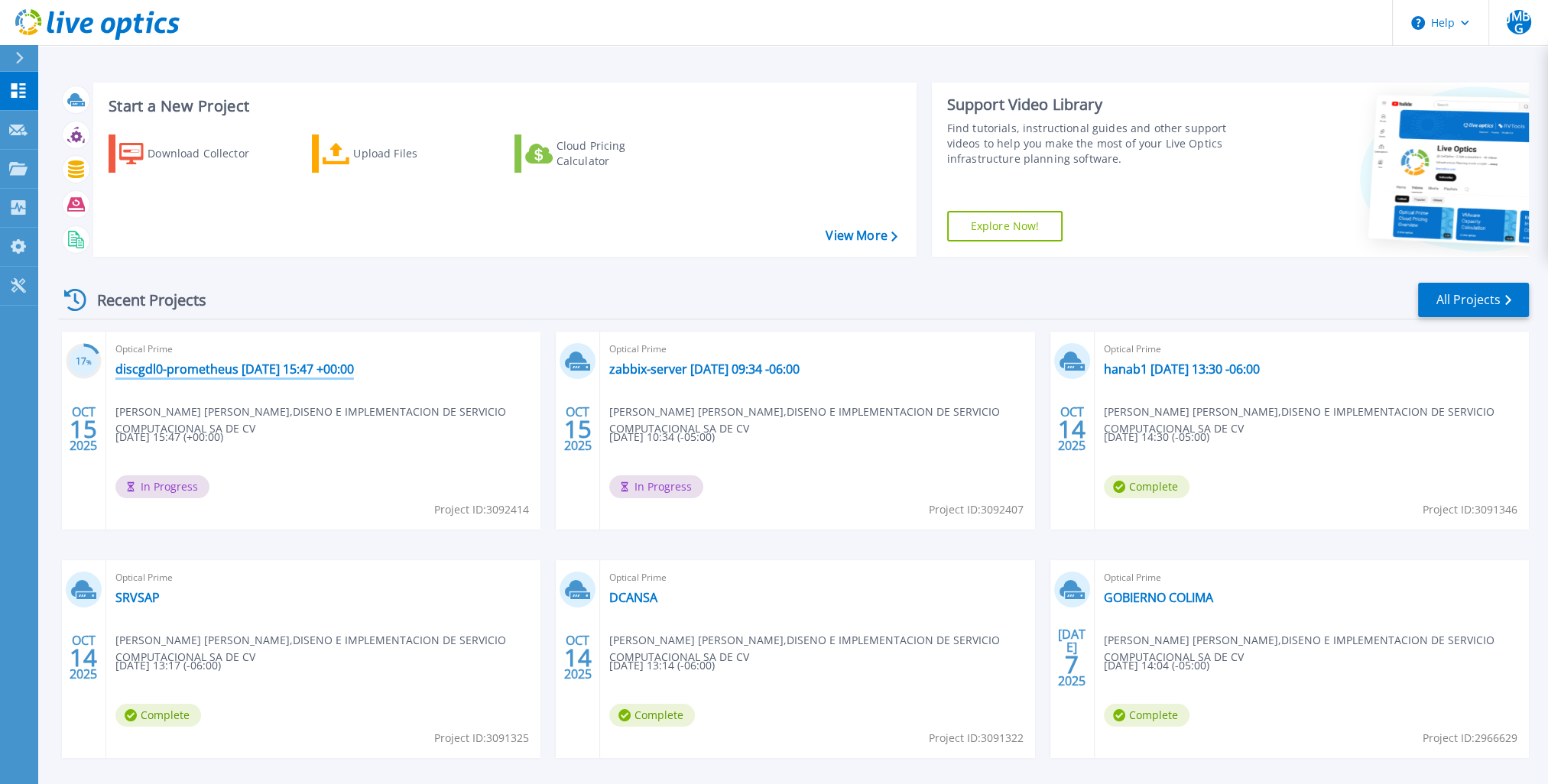
click at [182, 374] on link "discgdl0-prometheus [DATE] 15:47 +00:00" at bounding box center [234, 368] width 239 height 15
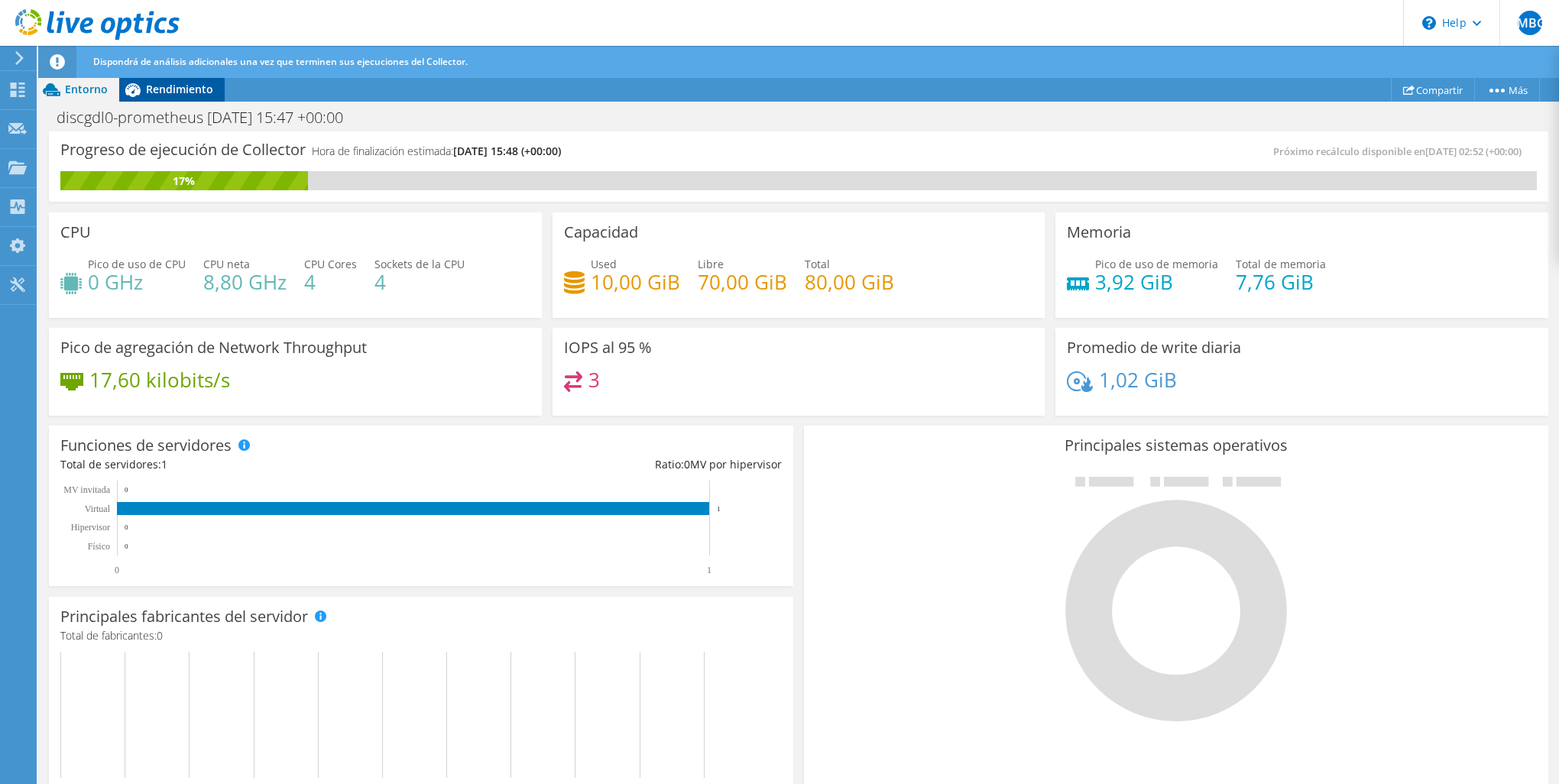
click at [192, 78] on div "Rendimiento" at bounding box center [172, 89] width 105 height 24
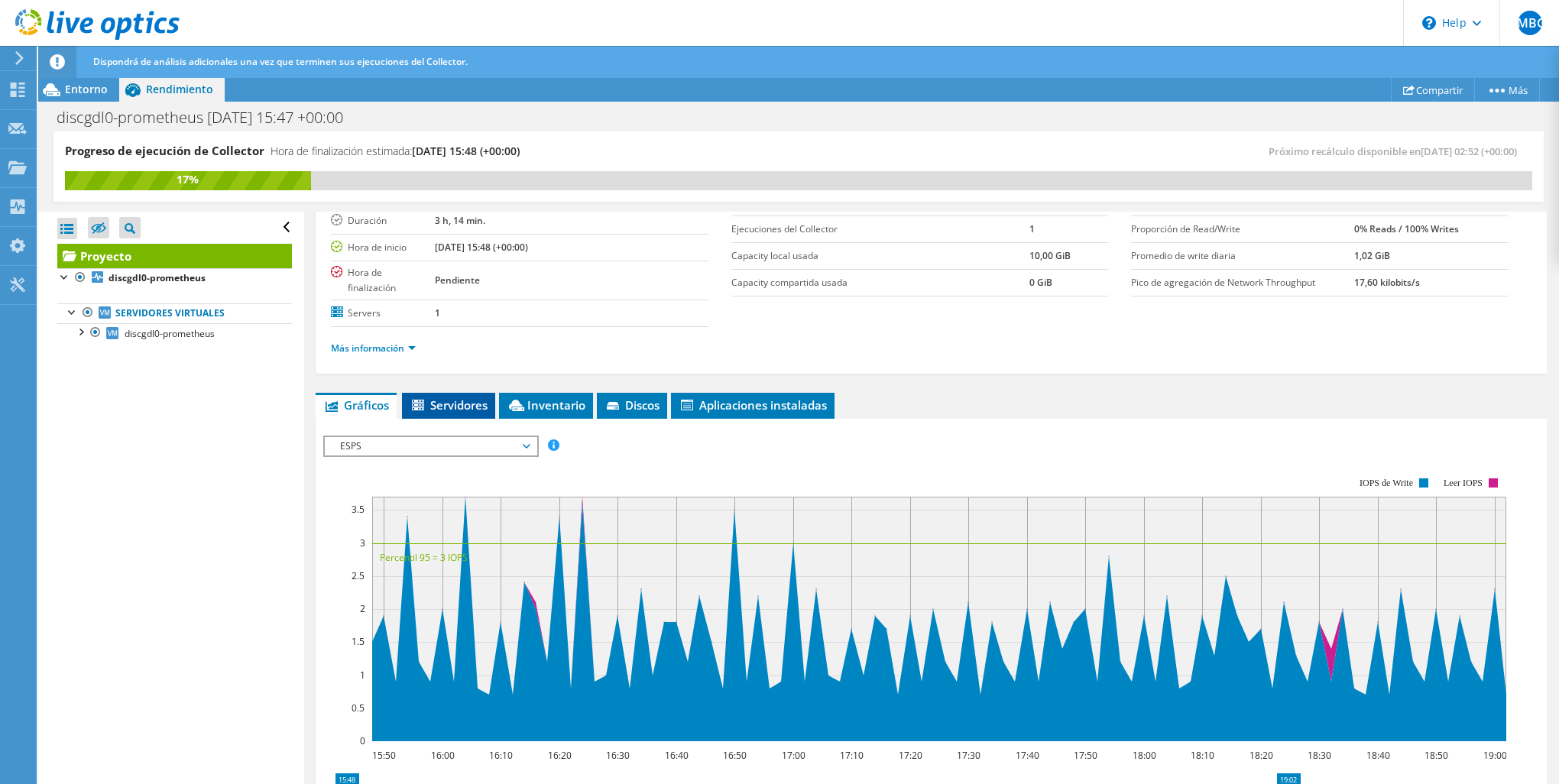
scroll to position [230, 0]
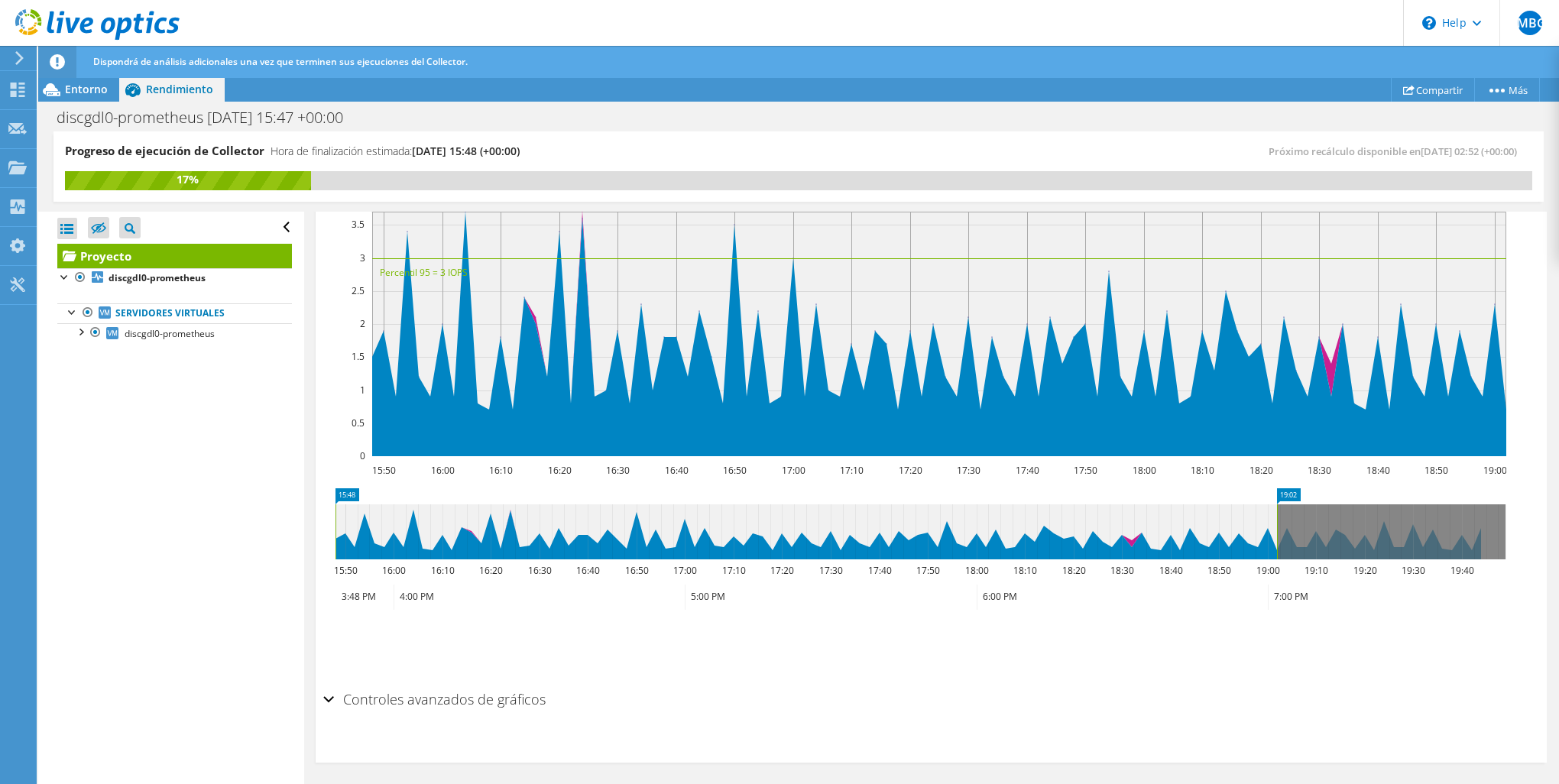
click at [400, 692] on h2 "Controles avanzados de gráficos" at bounding box center [434, 699] width 222 height 31
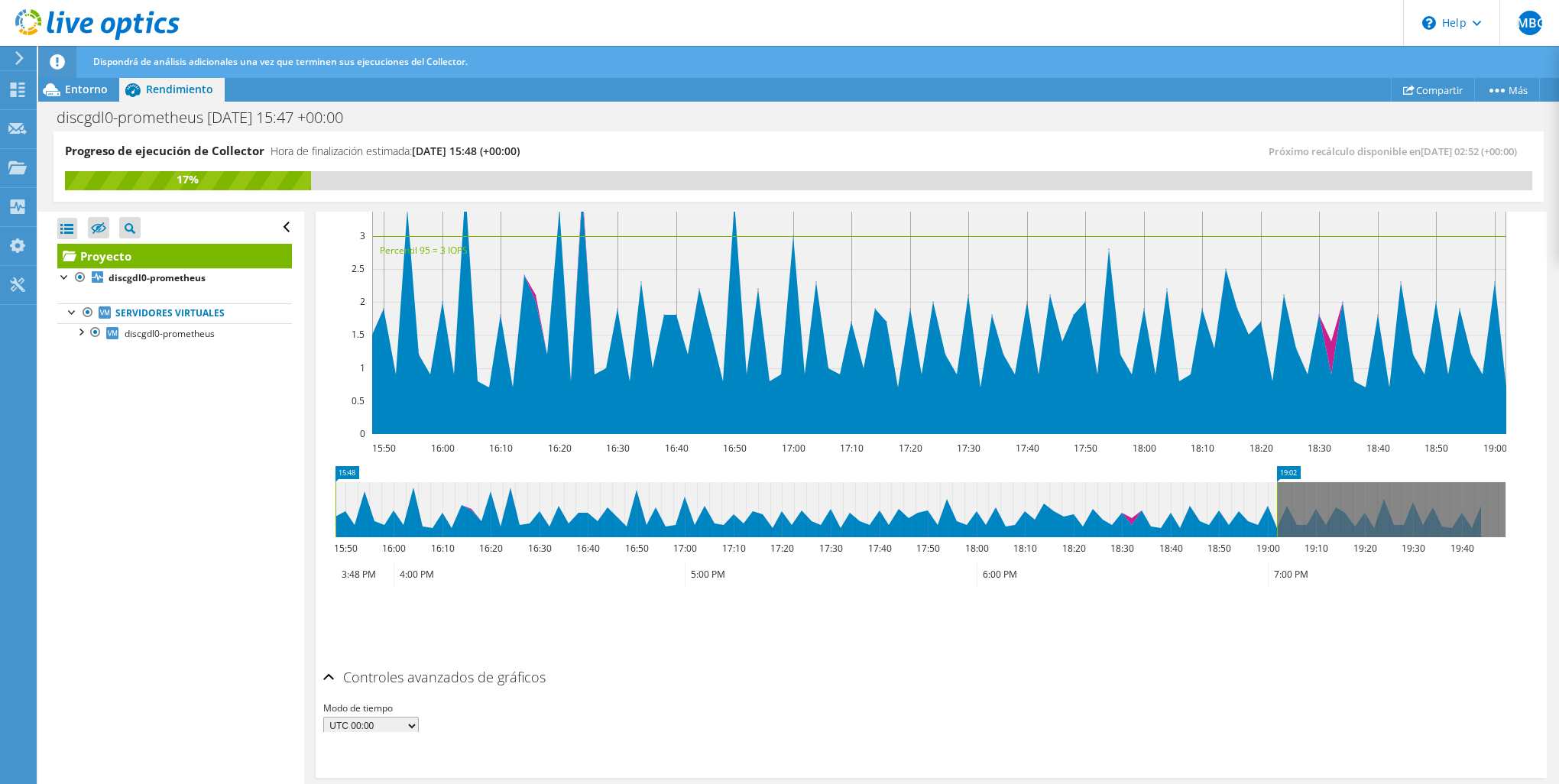
scroll to position [431, 0]
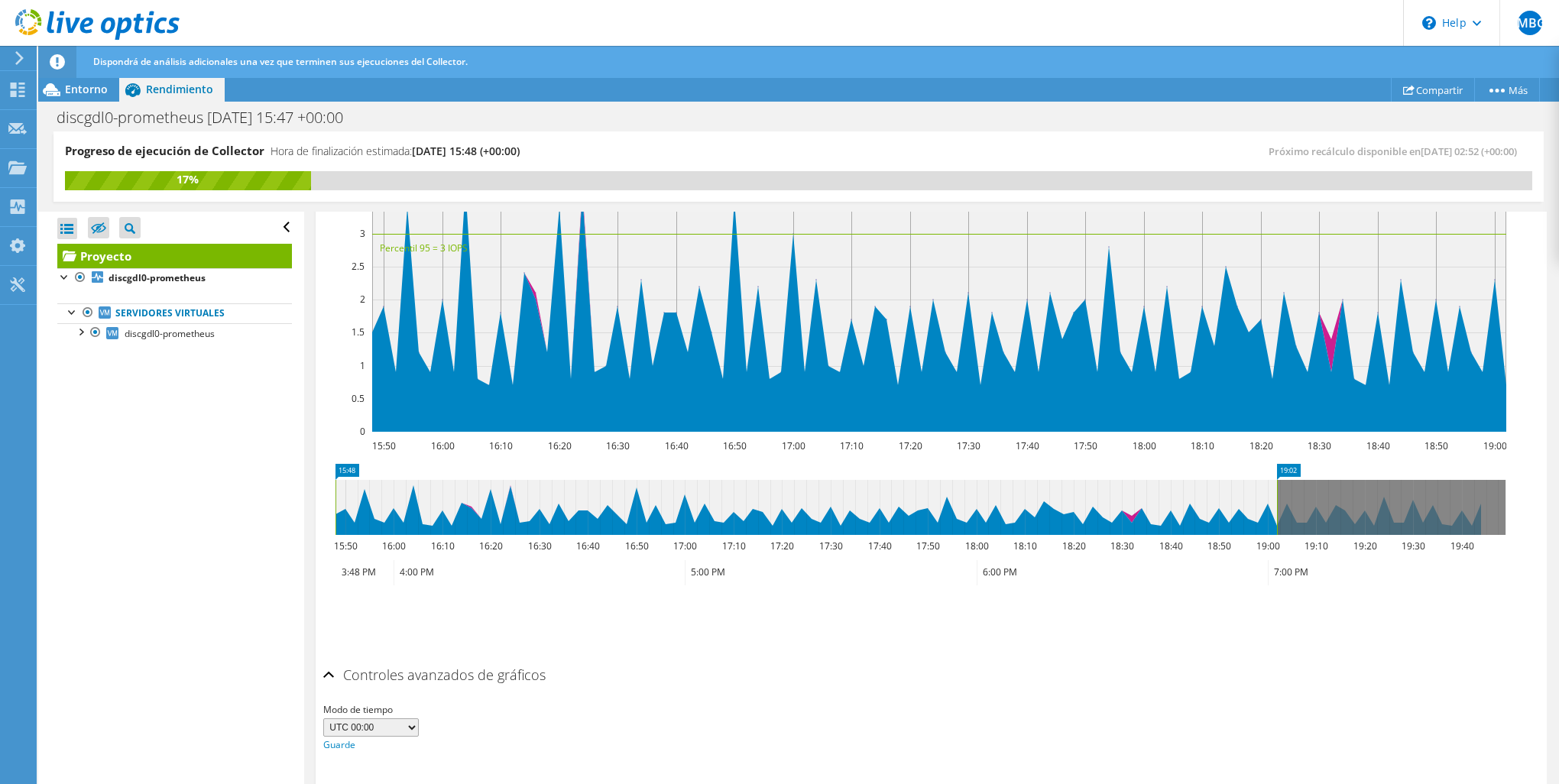
click at [385, 725] on select "UTC-12:00 UTC-11:00 UTC-10:00 UTC-09:30 UTC-09:00 UTC-08:00 UTC-07:00 UTC-06:00…" at bounding box center [370, 727] width 95 height 18
select select "-300"
click at [323, 718] on select "UTC-12:00 UTC-11:00 UTC-10:00 UTC-09:30 UTC-09:00 UTC-08:00 UTC-07:00 UTC-06:00…" at bounding box center [370, 727] width 95 height 18
click at [340, 741] on link "Guarde" at bounding box center [339, 744] width 32 height 13
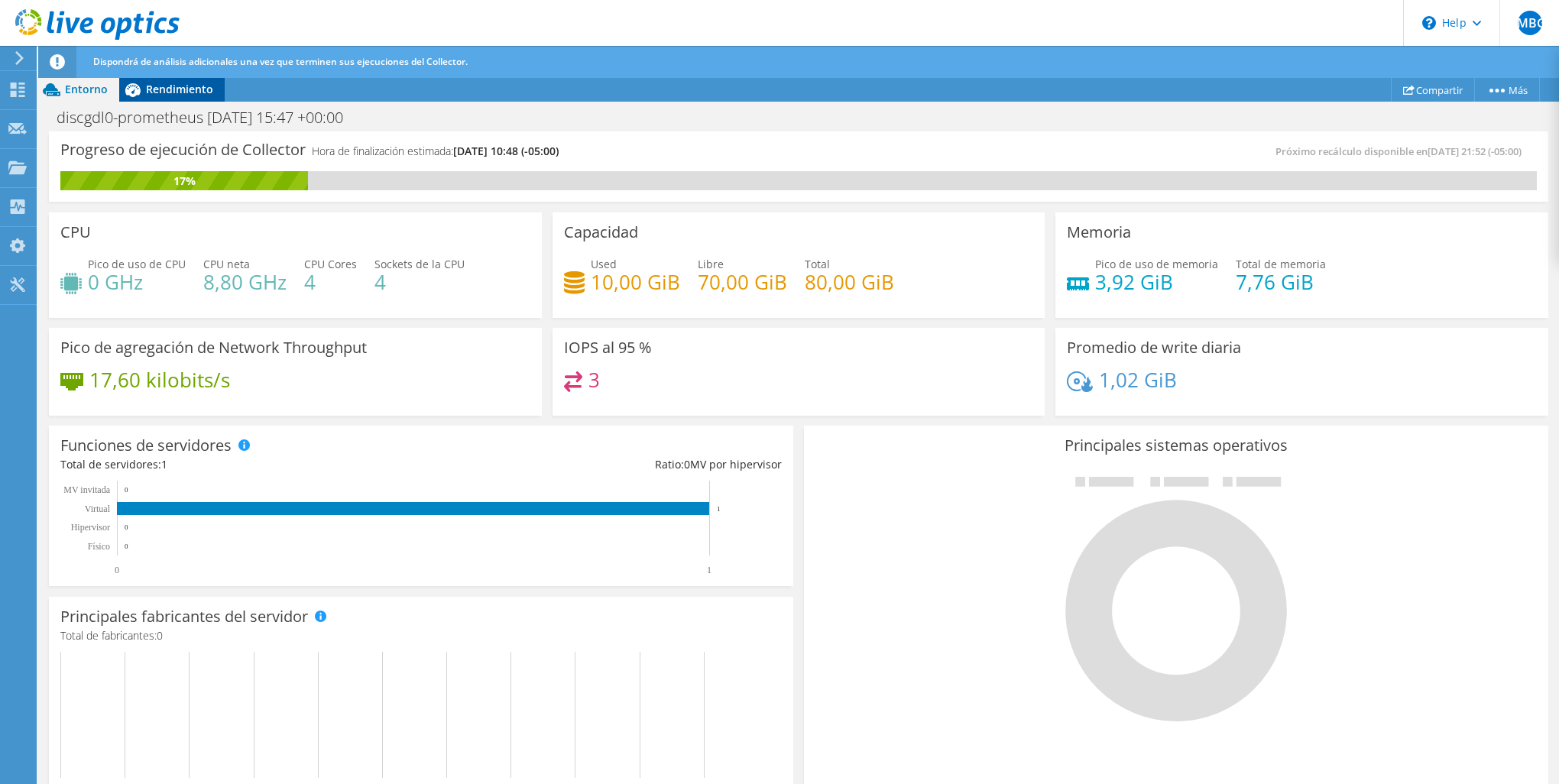
click at [173, 93] on span "Rendimiento" at bounding box center [180, 89] width 67 height 15
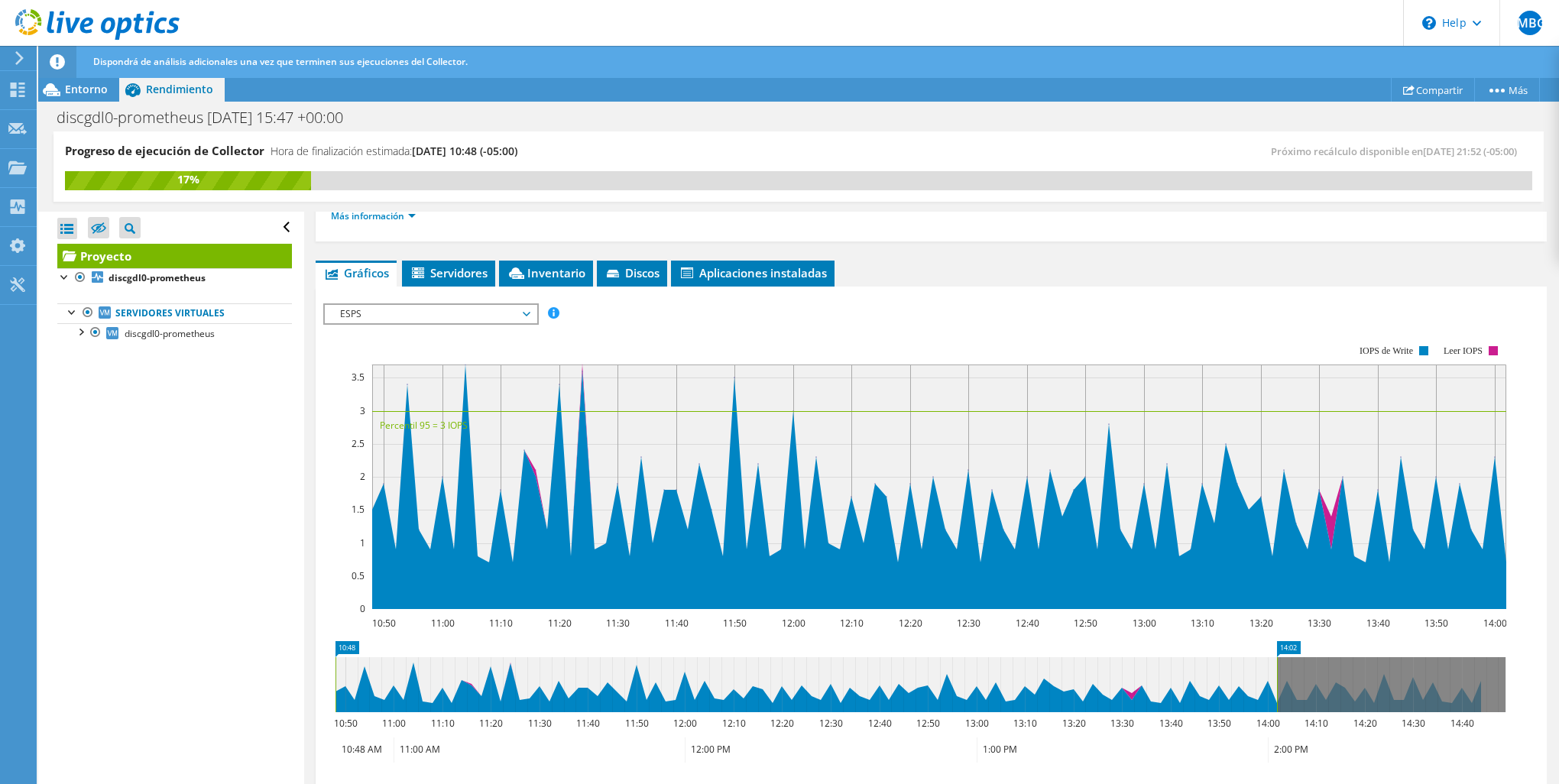
scroll to position [330, 0]
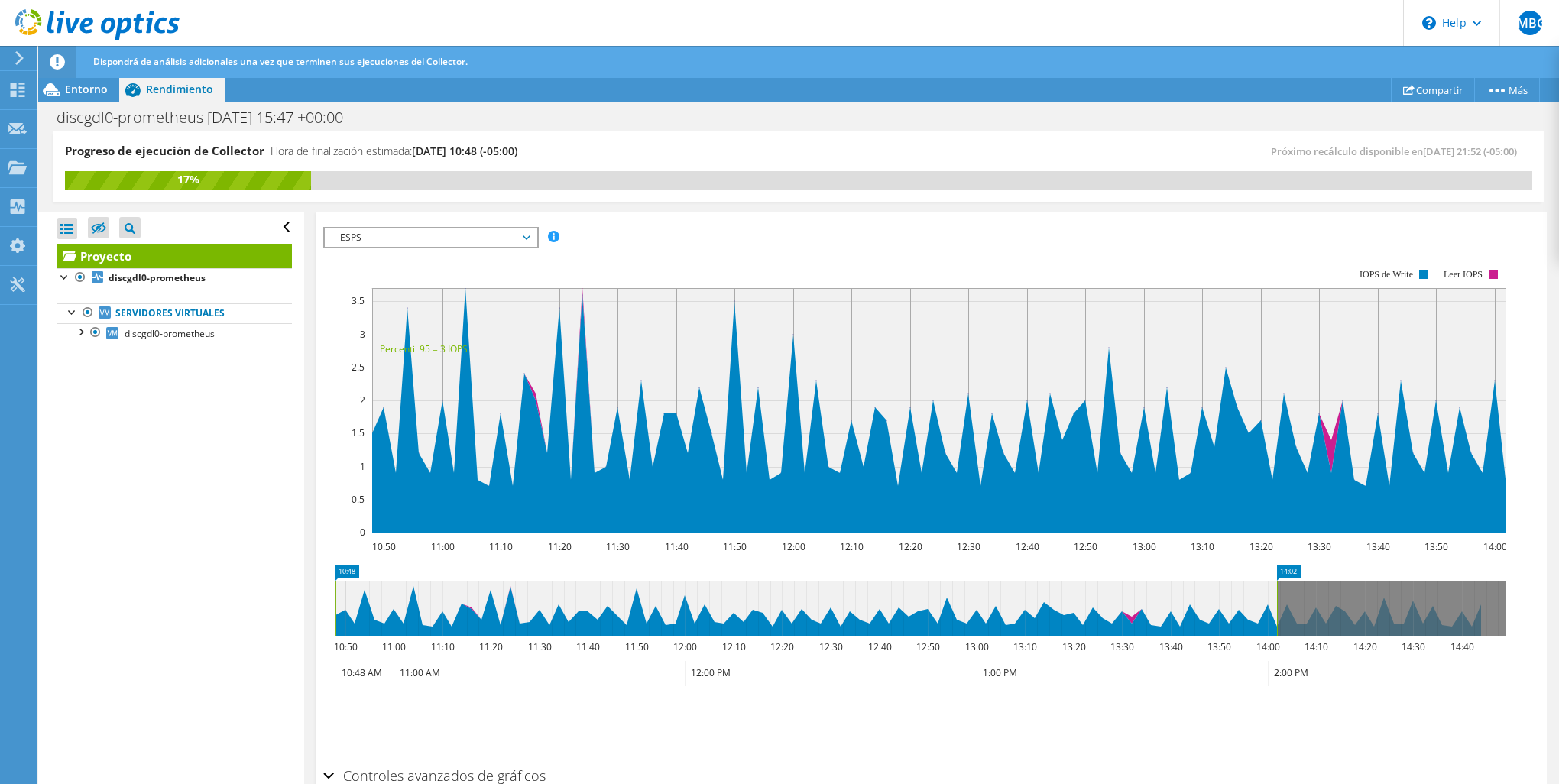
click at [380, 243] on span "ESPS" at bounding box center [430, 238] width 196 height 18
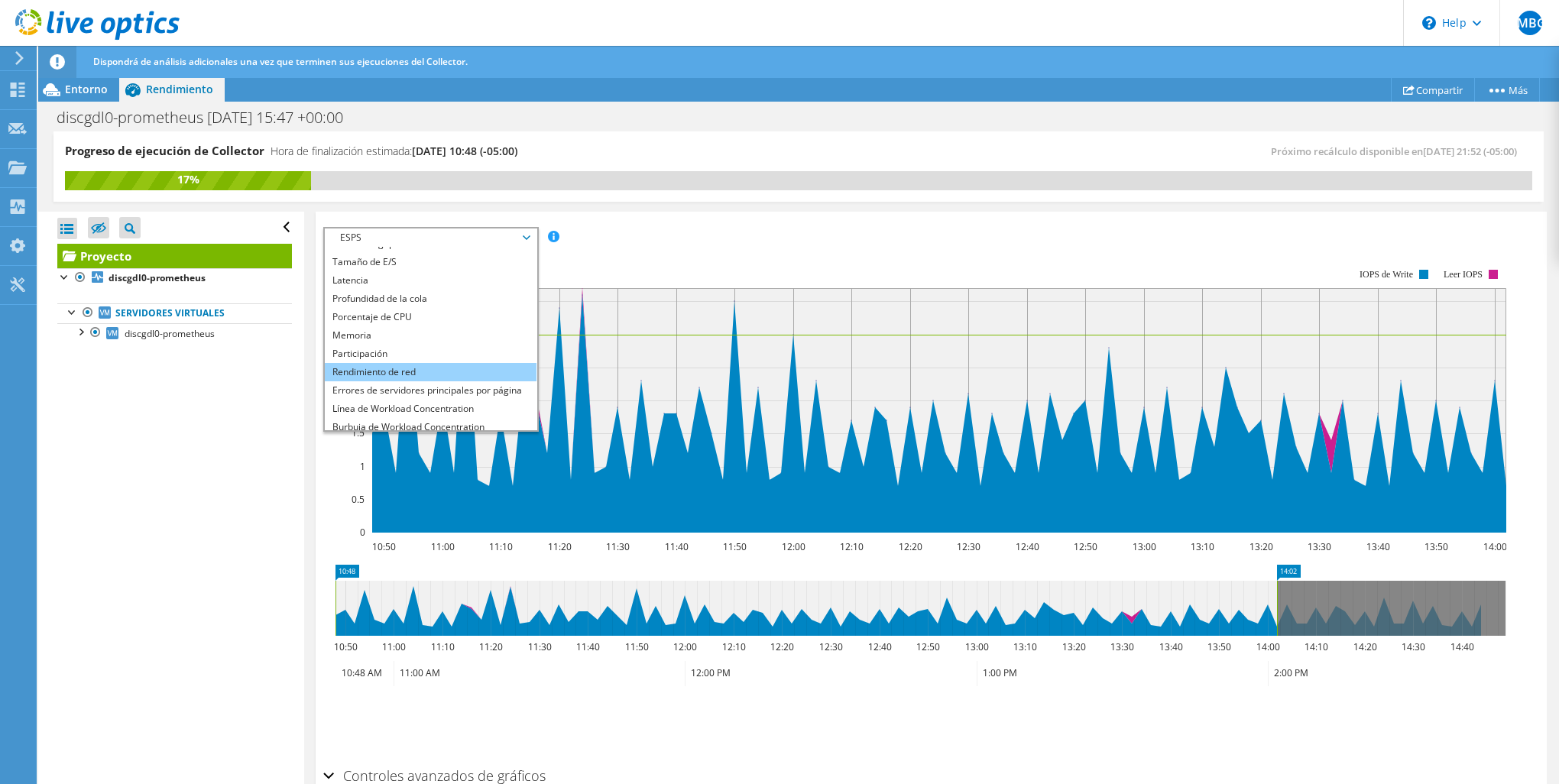
scroll to position [55, 0]
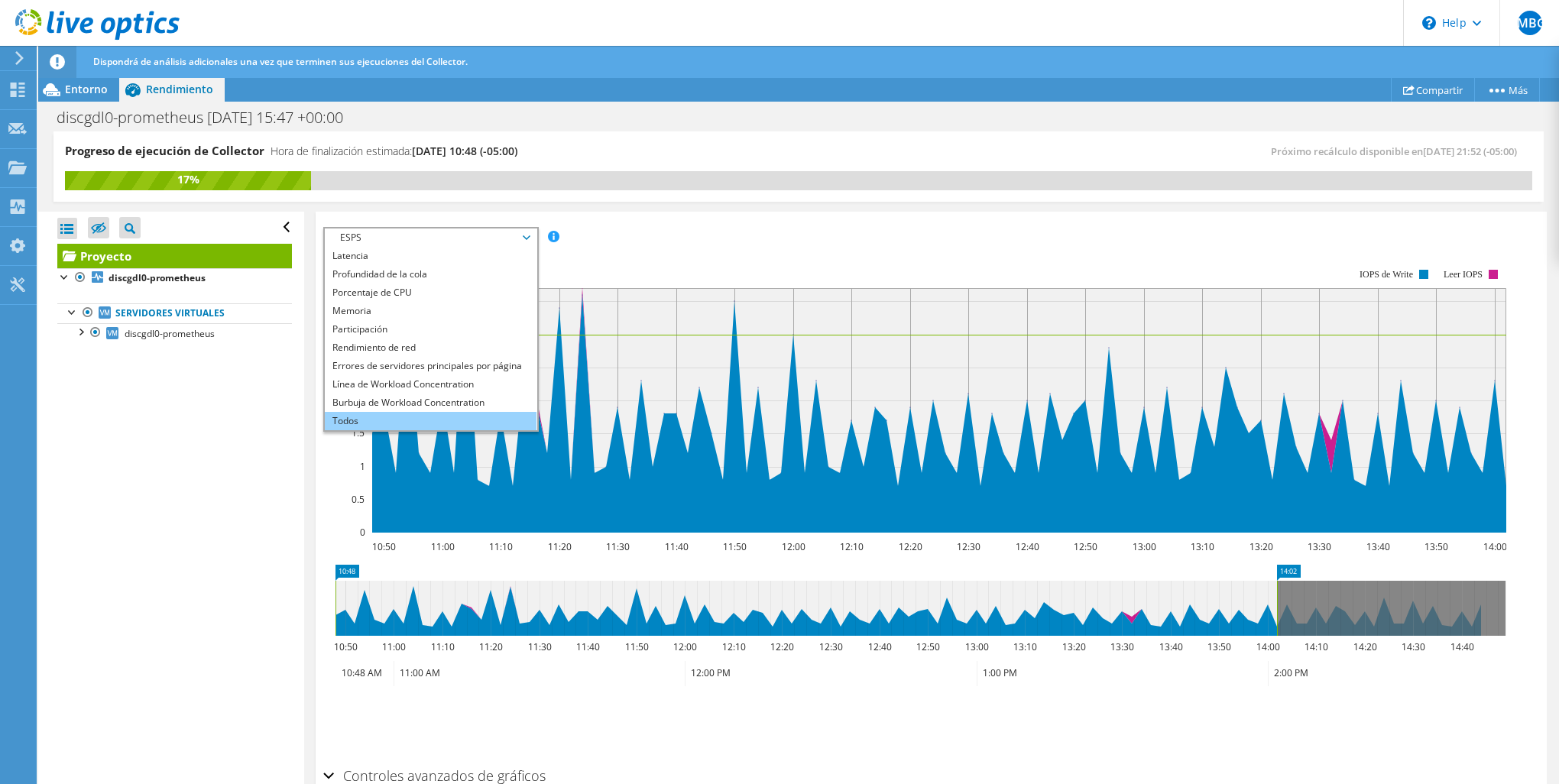
click at [370, 412] on li "Todos" at bounding box center [430, 421] width 212 height 18
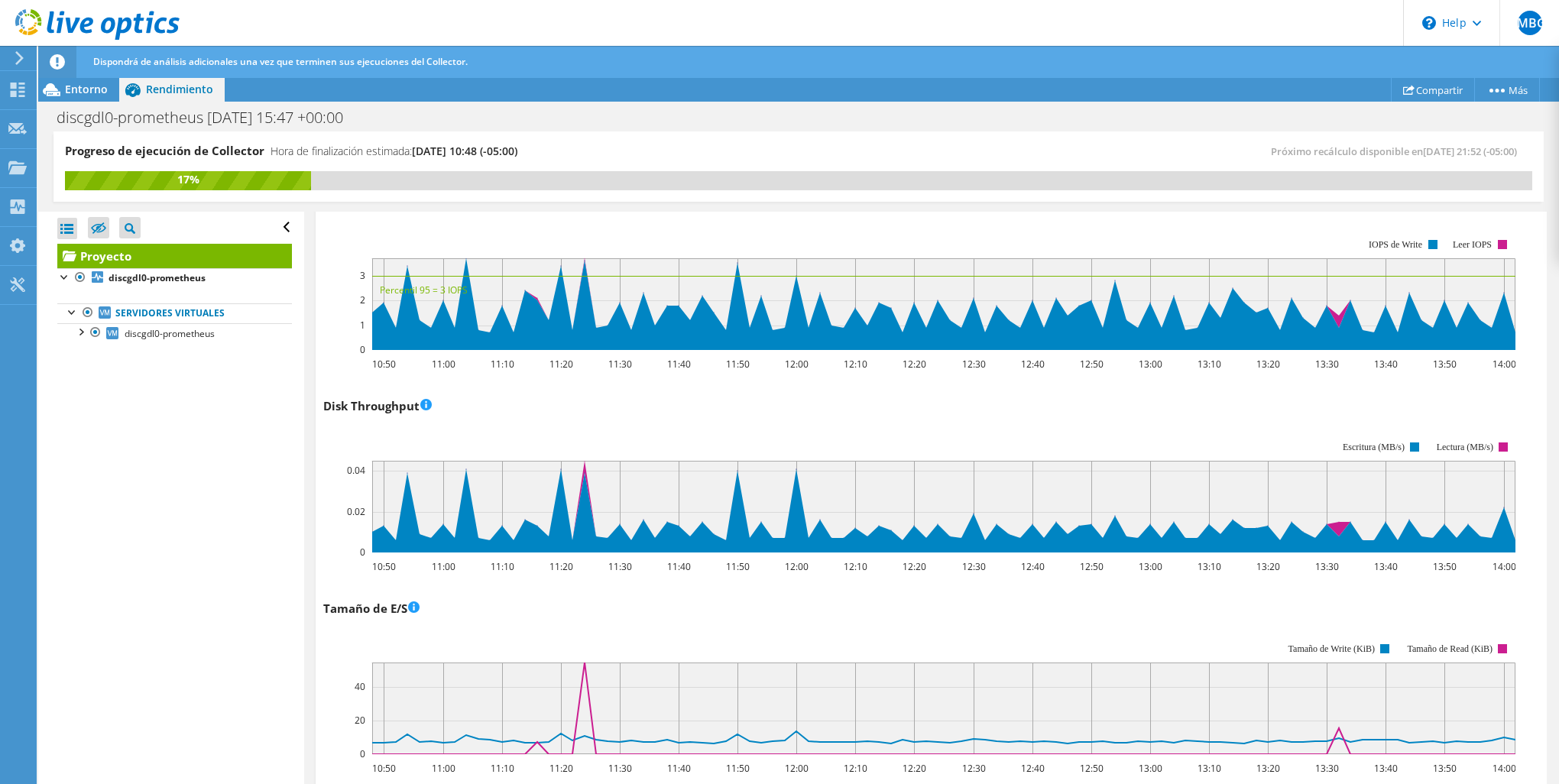
scroll to position [407, 0]
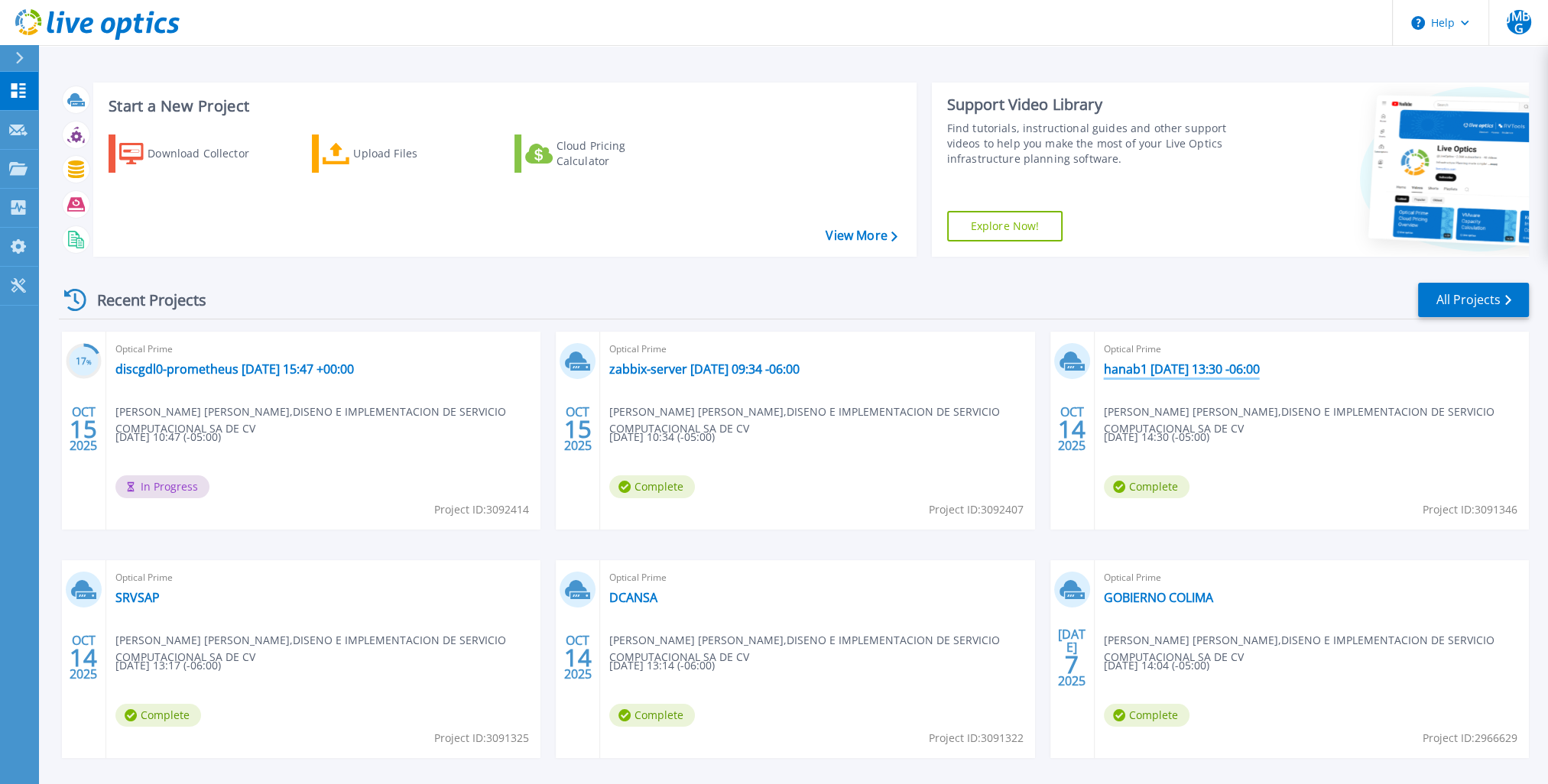
click at [1149, 370] on link "hanab1 [DATE] 13:30 -06:00" at bounding box center [1182, 368] width 156 height 15
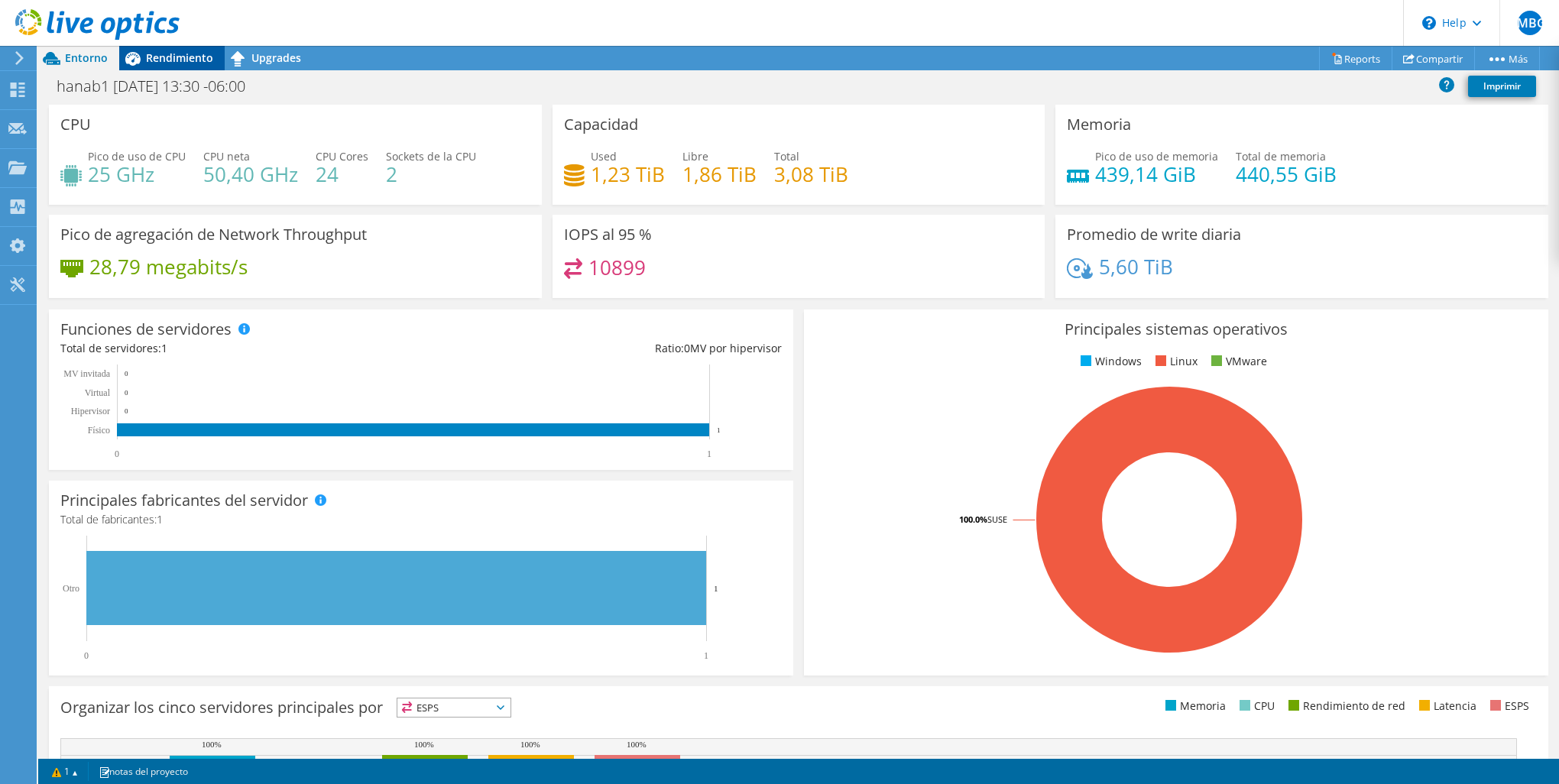
click at [157, 63] on span "Rendimiento" at bounding box center [180, 58] width 67 height 15
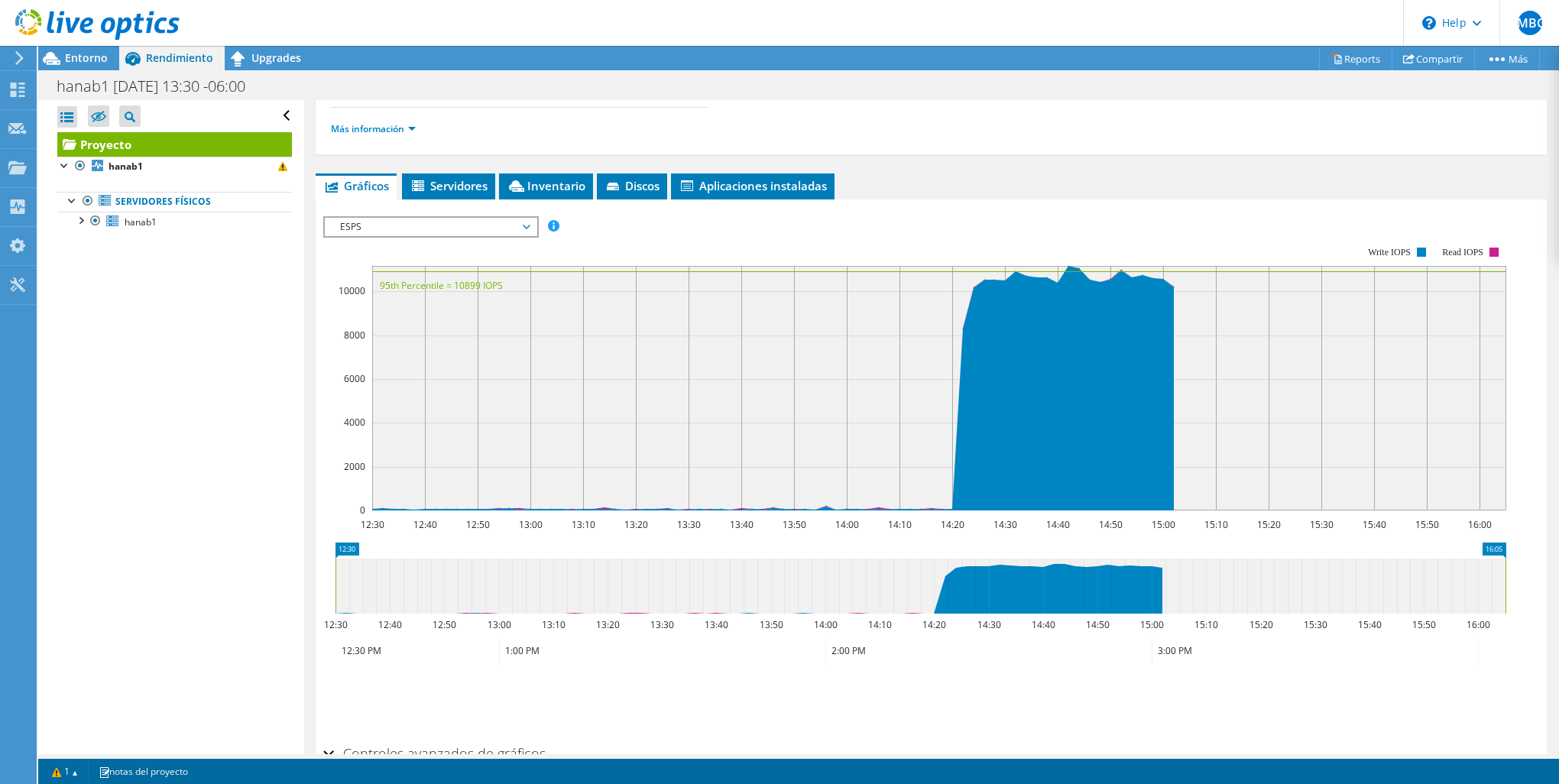
scroll to position [315, 0]
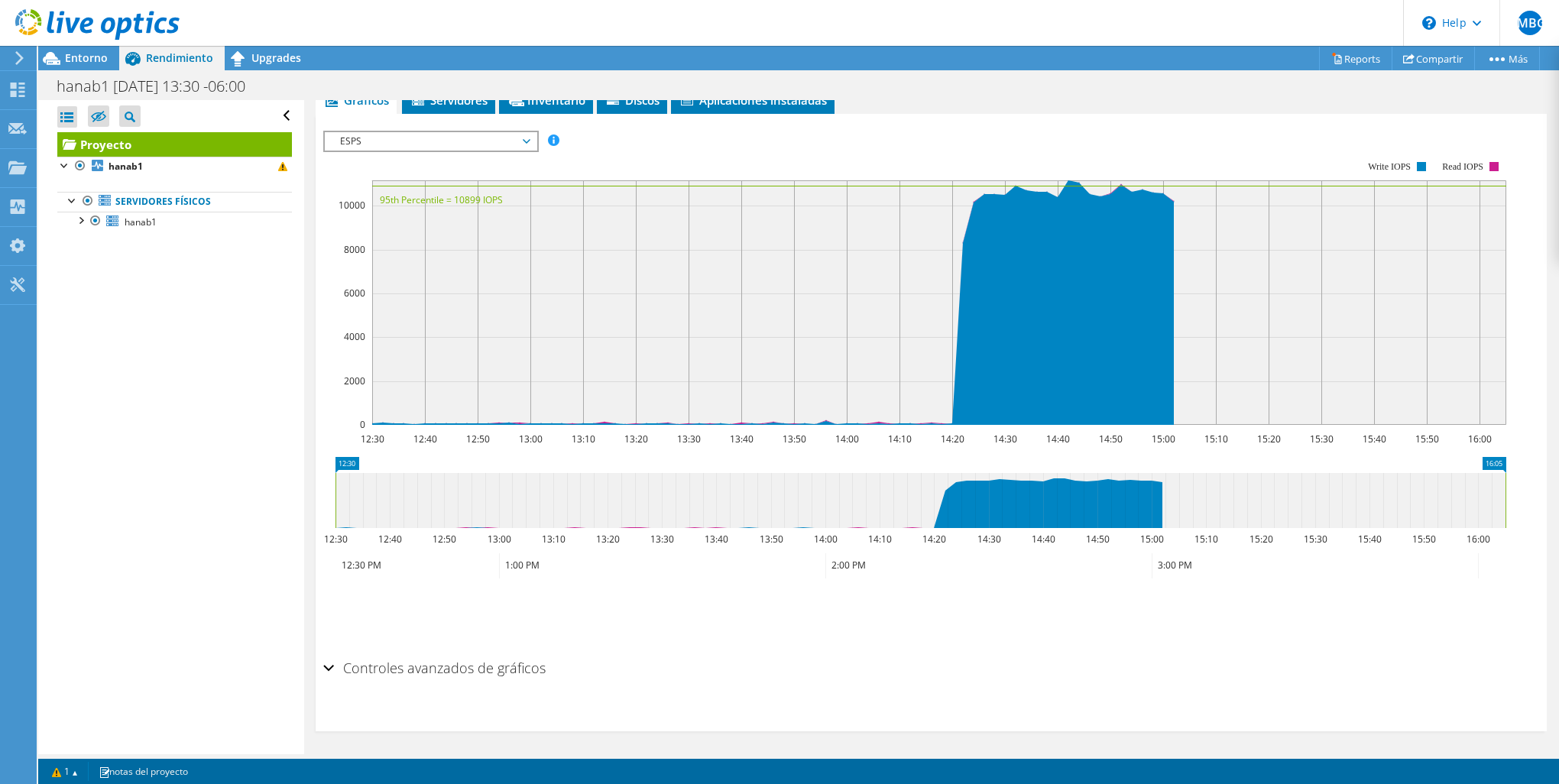
click at [380, 664] on h2 "Controles avanzados de gráficos" at bounding box center [434, 668] width 222 height 31
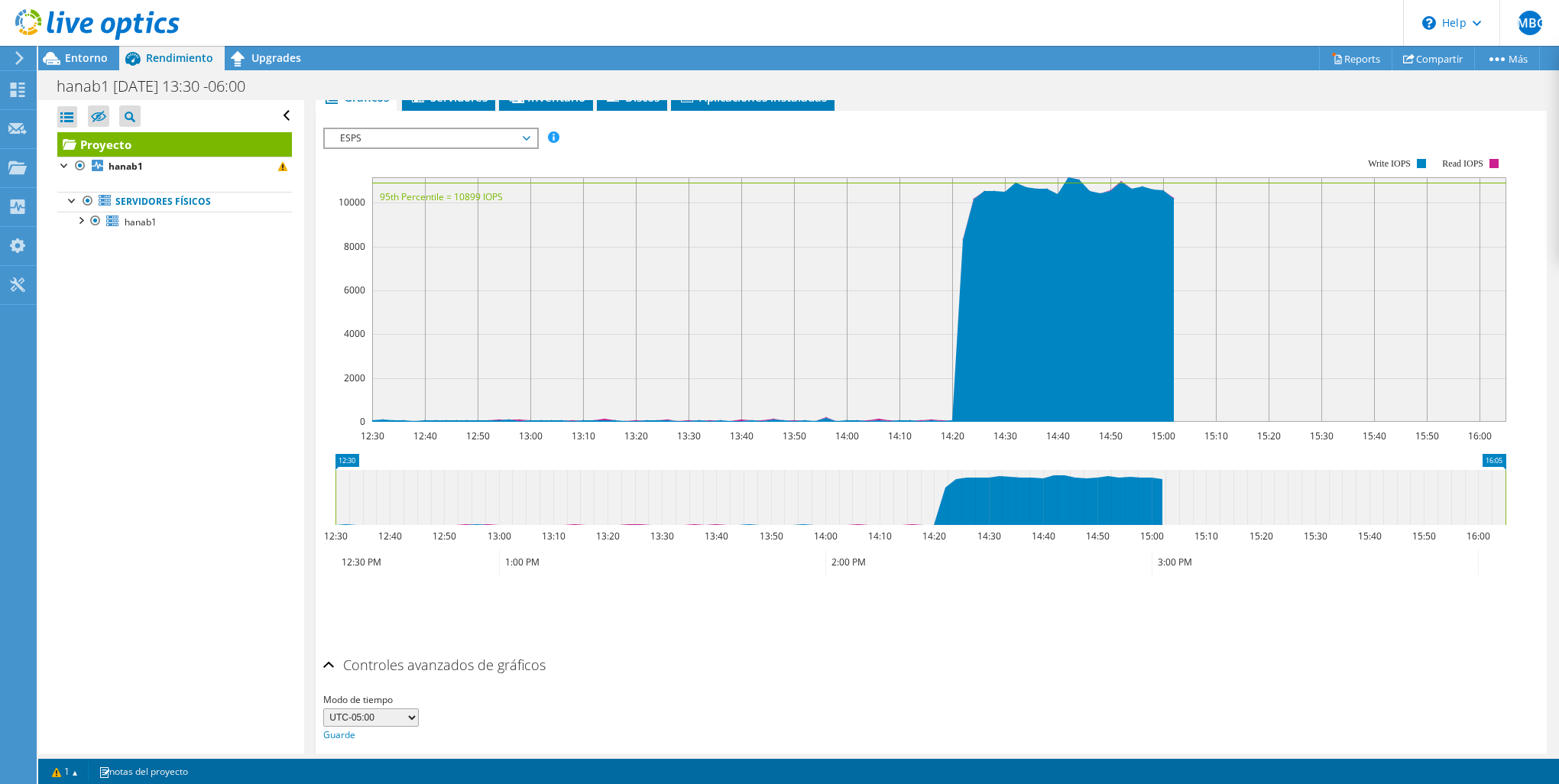
scroll to position [297, 0]
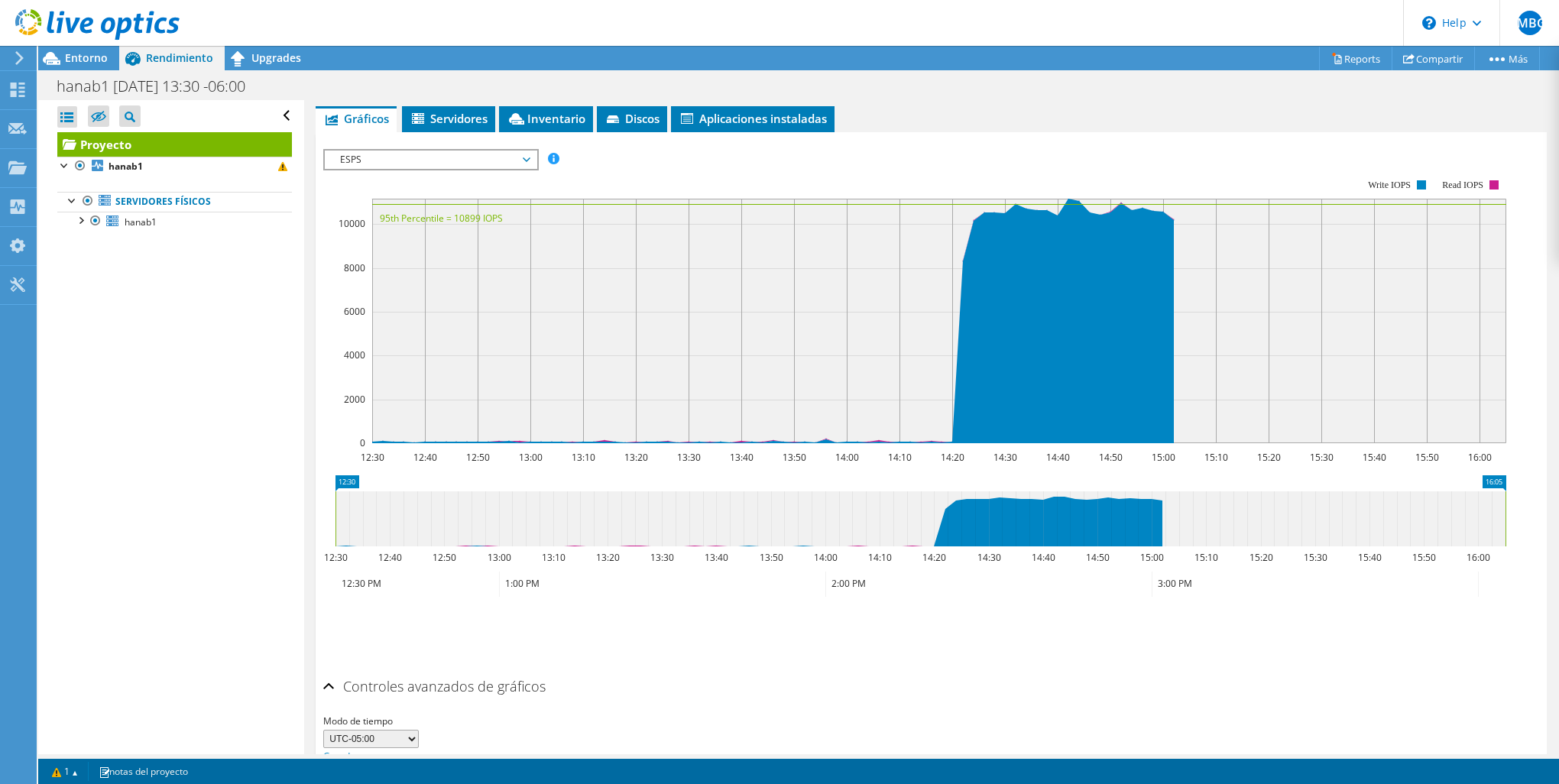
click at [432, 151] on span "ESPS" at bounding box center [430, 160] width 196 height 18
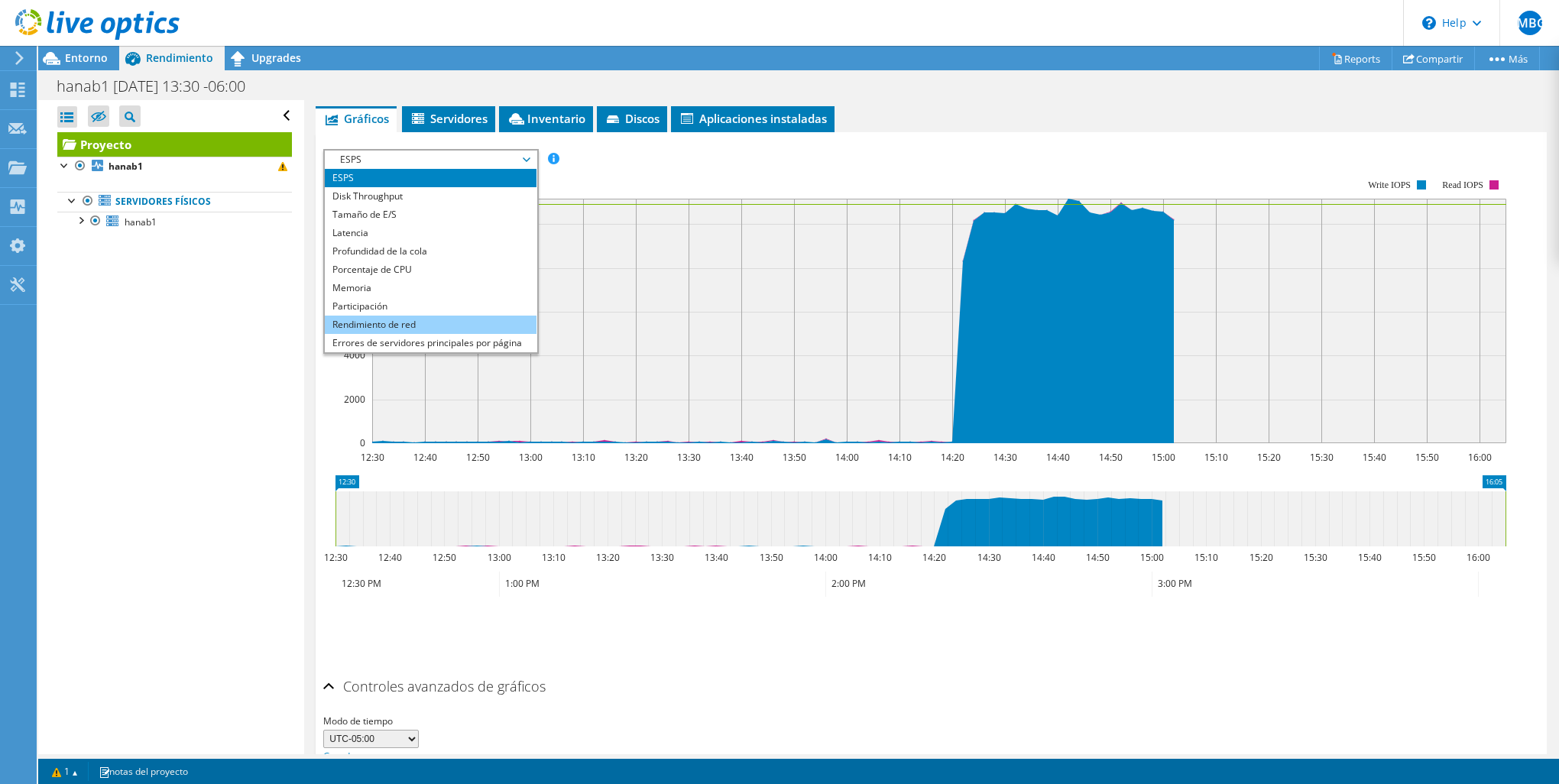
scroll to position [55, 0]
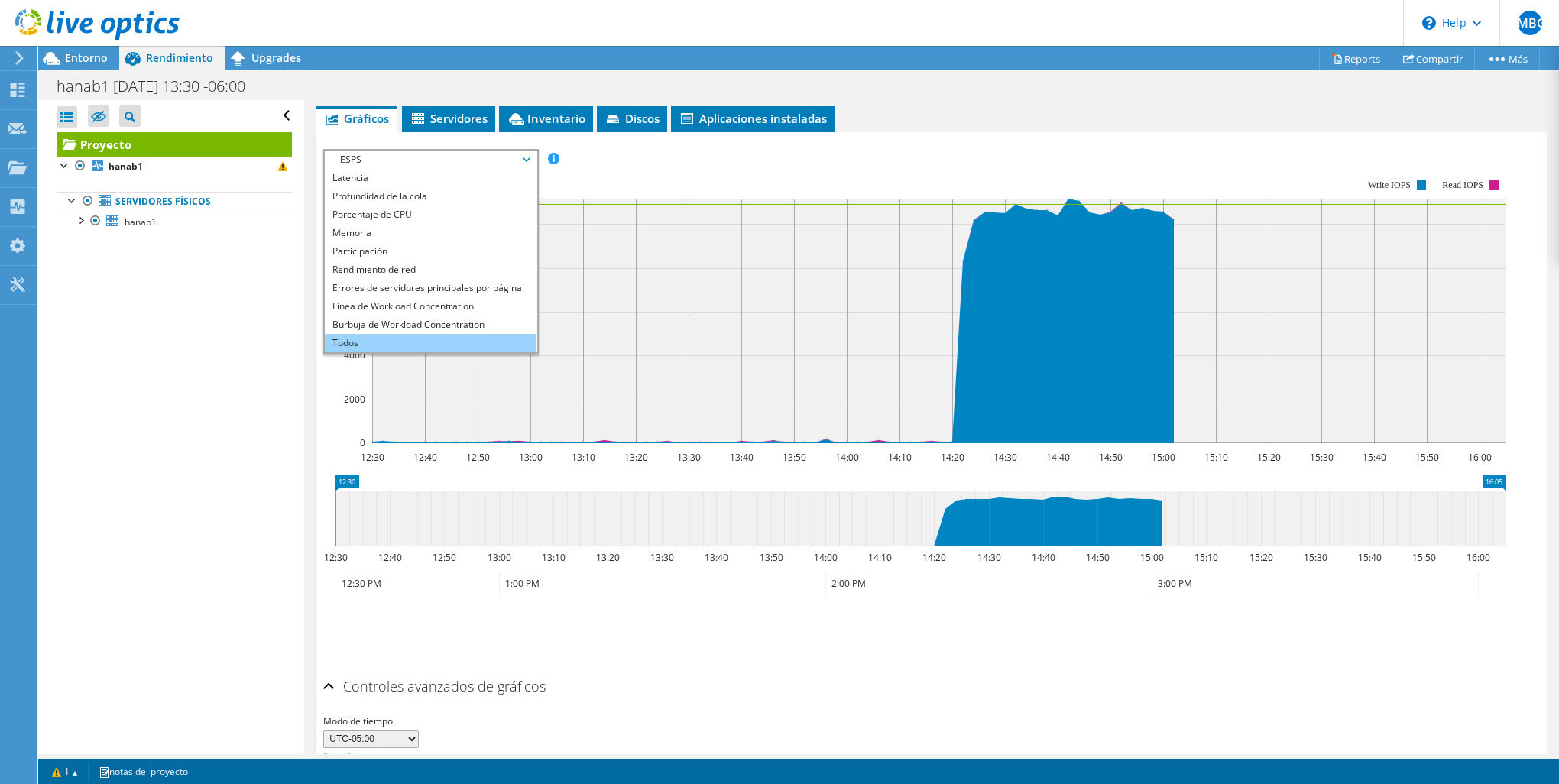
click at [394, 334] on li "Todos" at bounding box center [430, 343] width 212 height 18
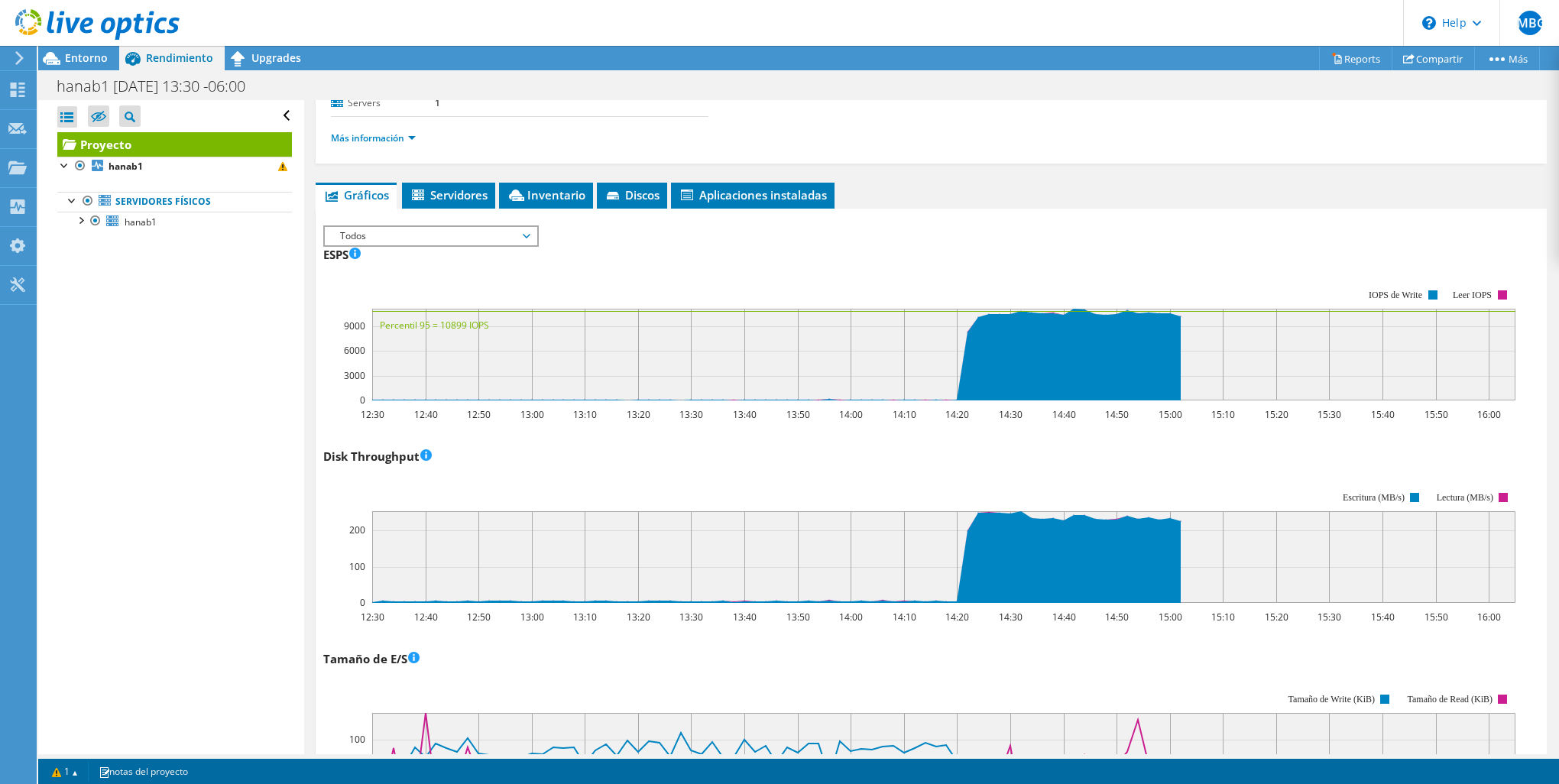
scroll to position [297, 0]
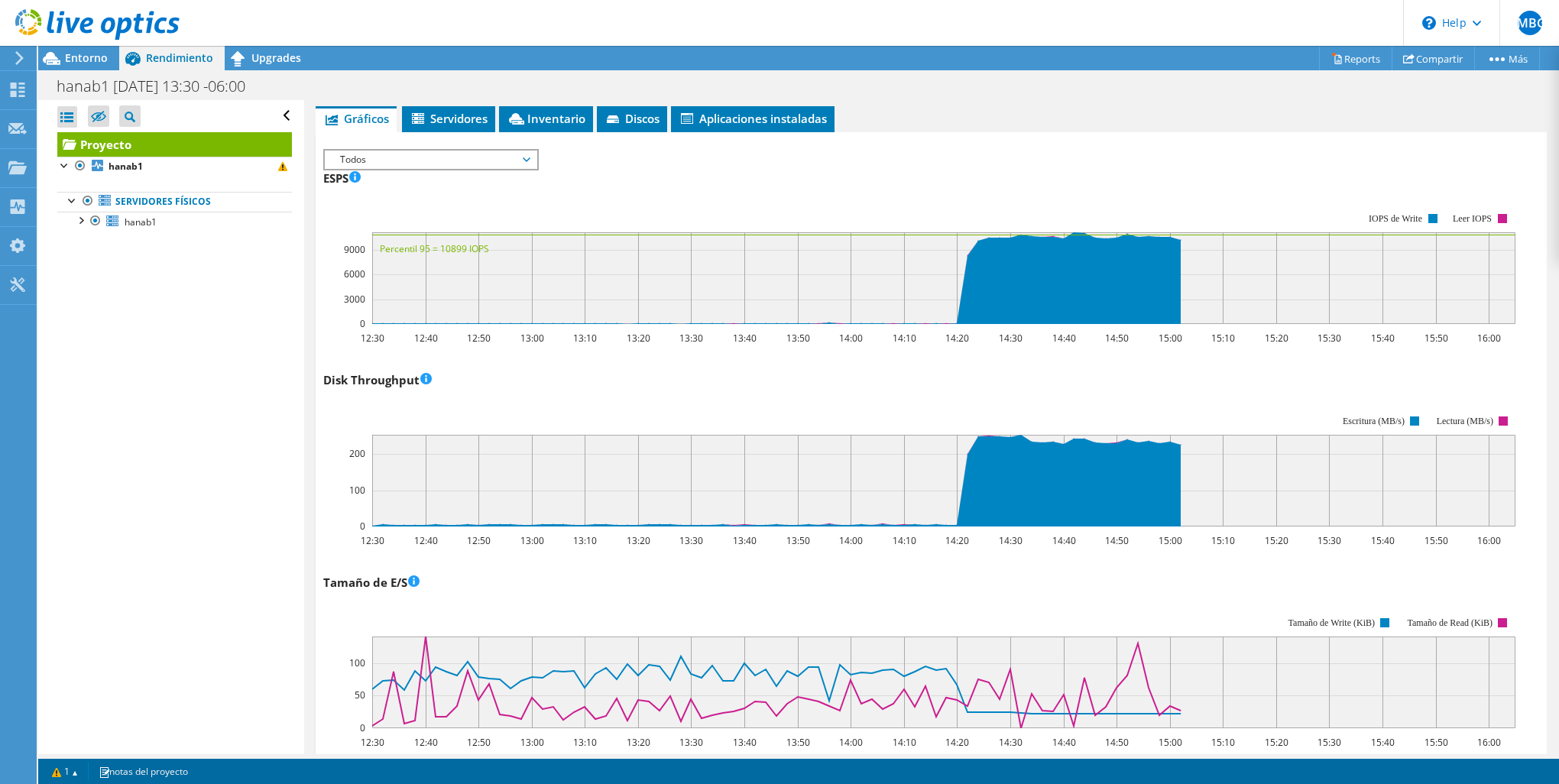
click at [483, 587] on div "Tamaño de E/S 12:30 12:40 12:50 13:00 13:10 13:20 13:30 13:40 13:50 14:00 14:10…" at bounding box center [931, 660] width 1216 height 180
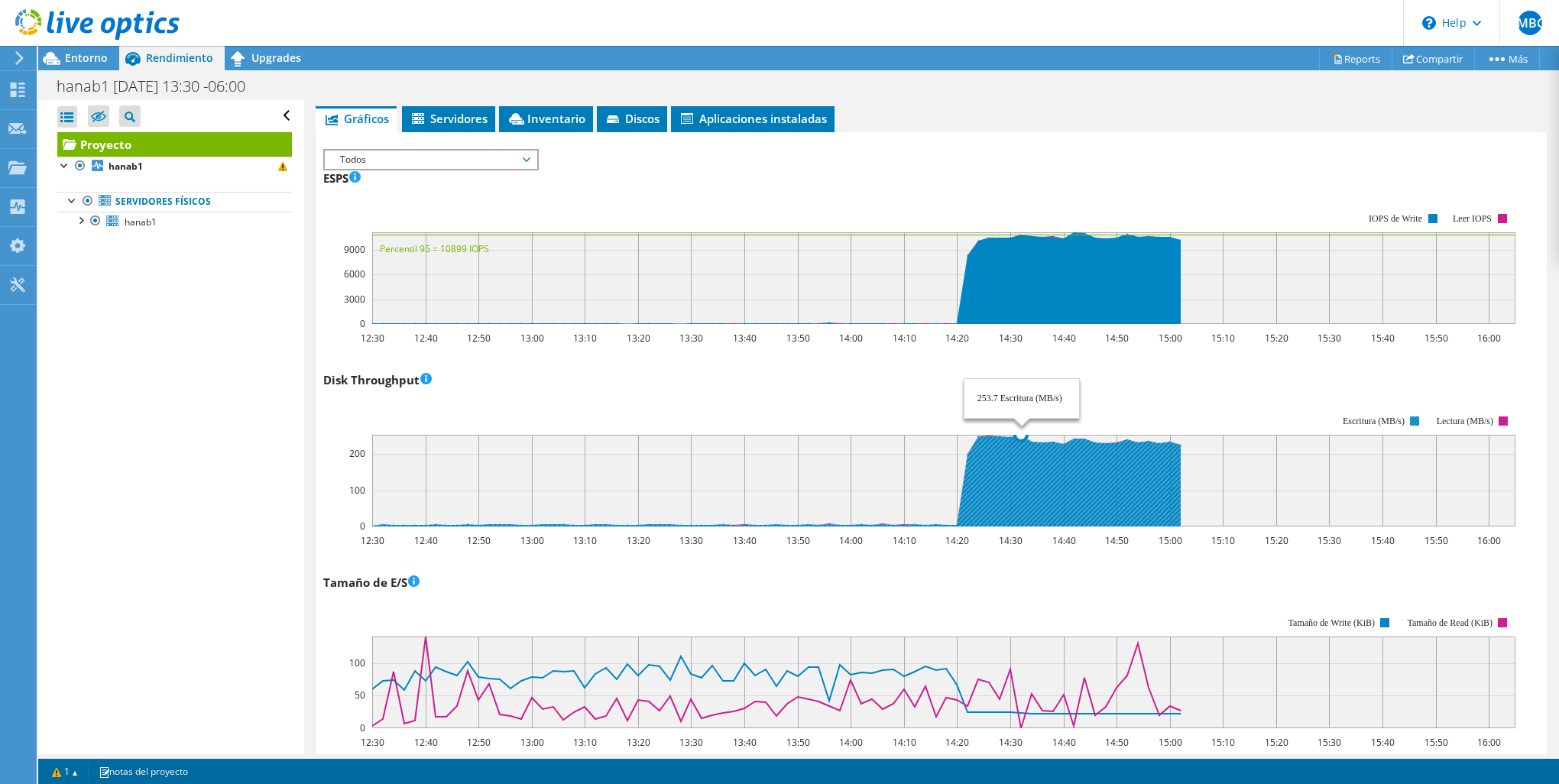
click at [1021, 495] on icon at bounding box center [776, 480] width 809 height 92
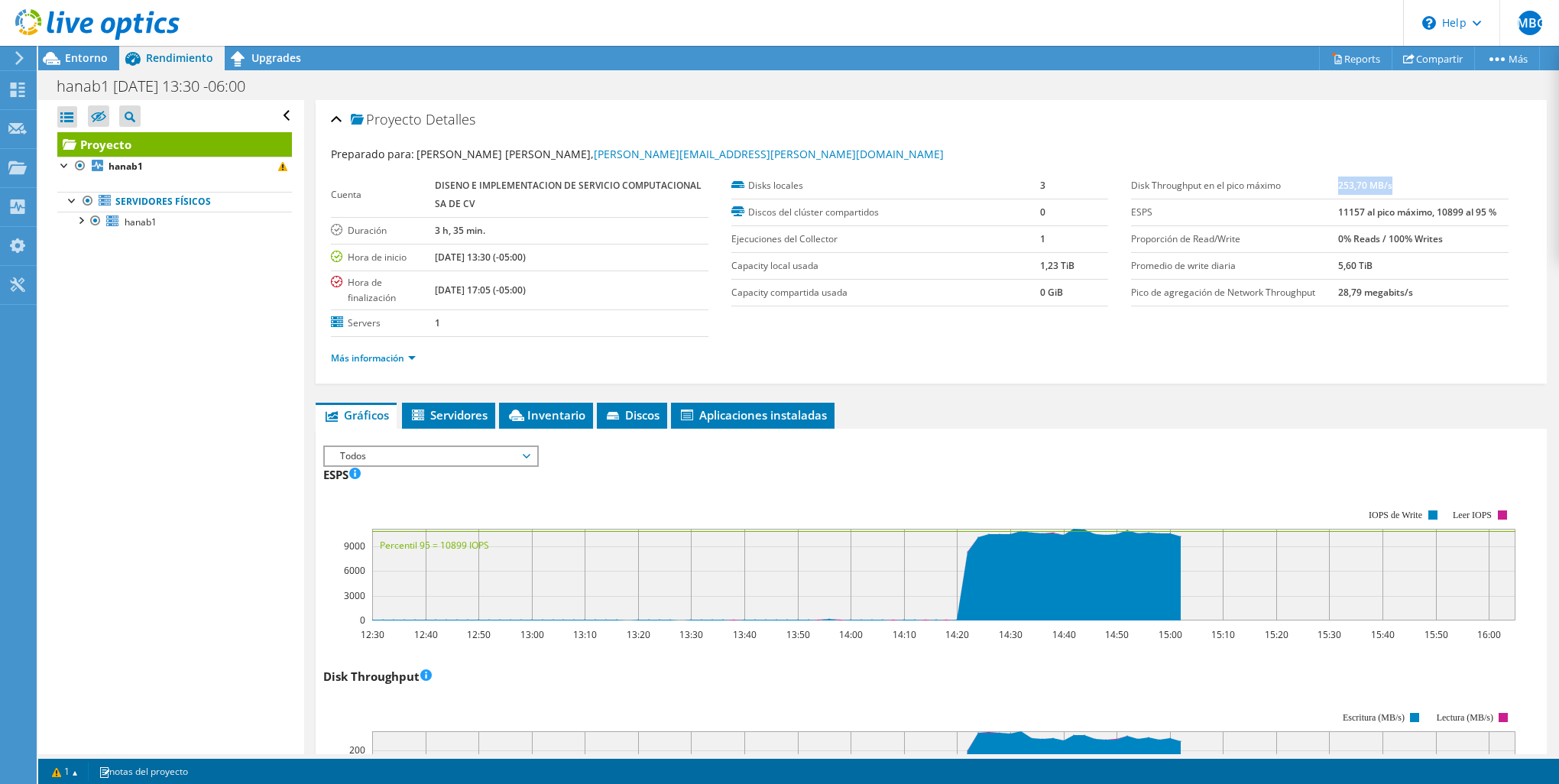
drag, startPoint x: 1327, startPoint y: 183, endPoint x: 1387, endPoint y: 186, distance: 60.1
click at [1387, 186] on td "253,70 MB/s" at bounding box center [1424, 185] width 171 height 26
copy b "253,70 MB/s"
click at [25, 84] on icon at bounding box center [17, 90] width 18 height 15
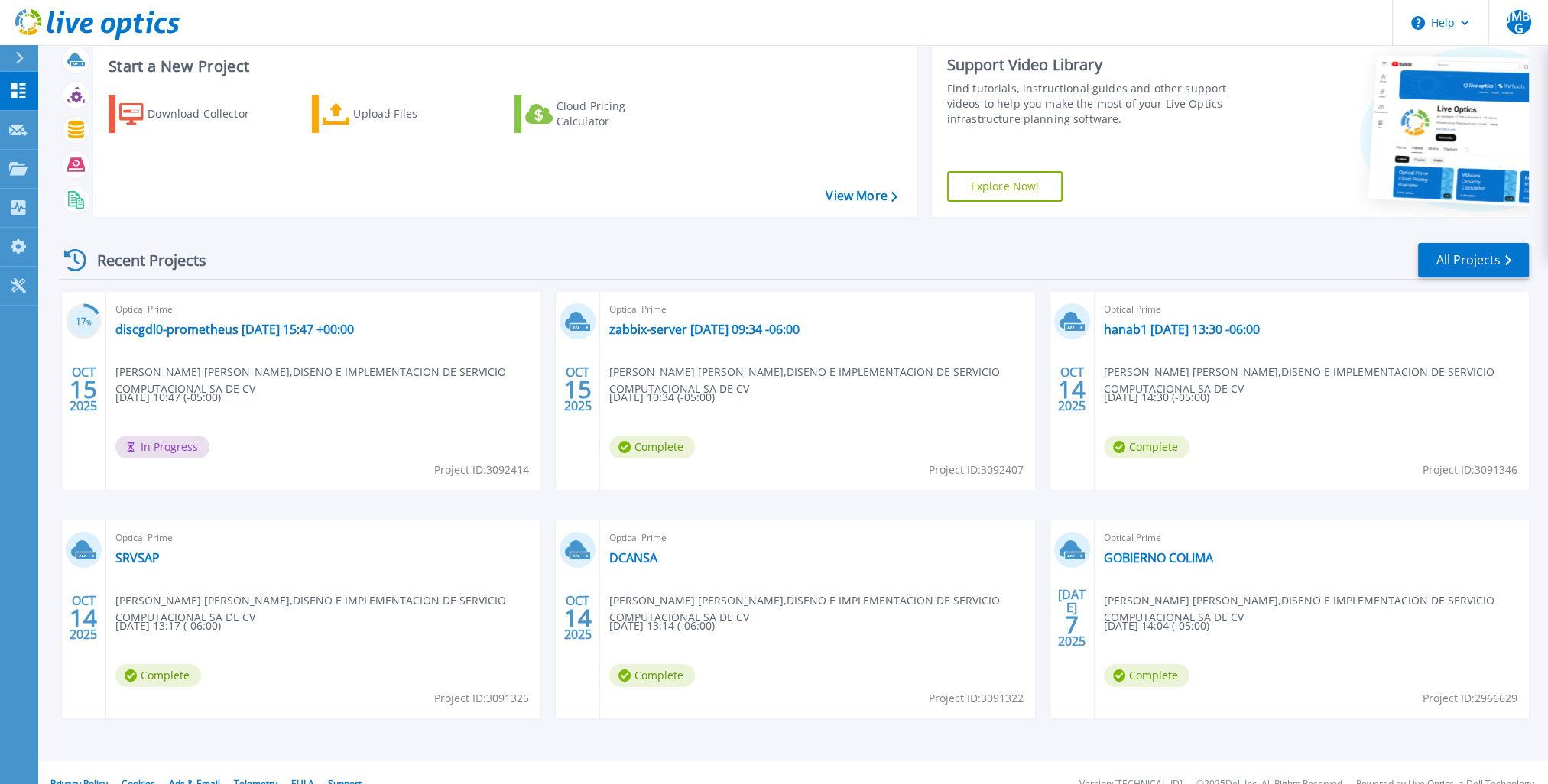
scroll to position [62, 0]
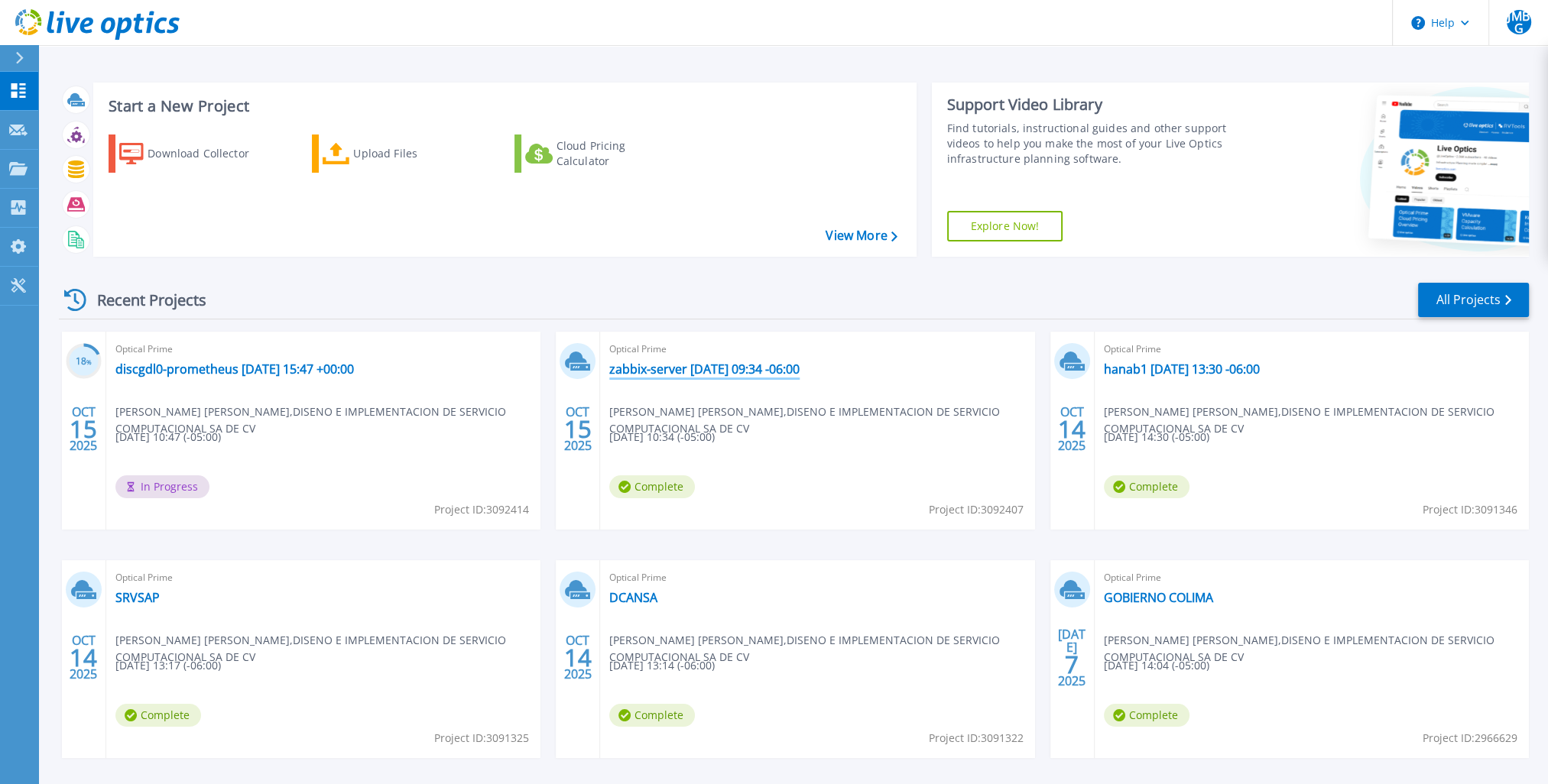
click at [771, 373] on link "zabbix-server [DATE] 09:34 -06:00" at bounding box center [705, 368] width 191 height 15
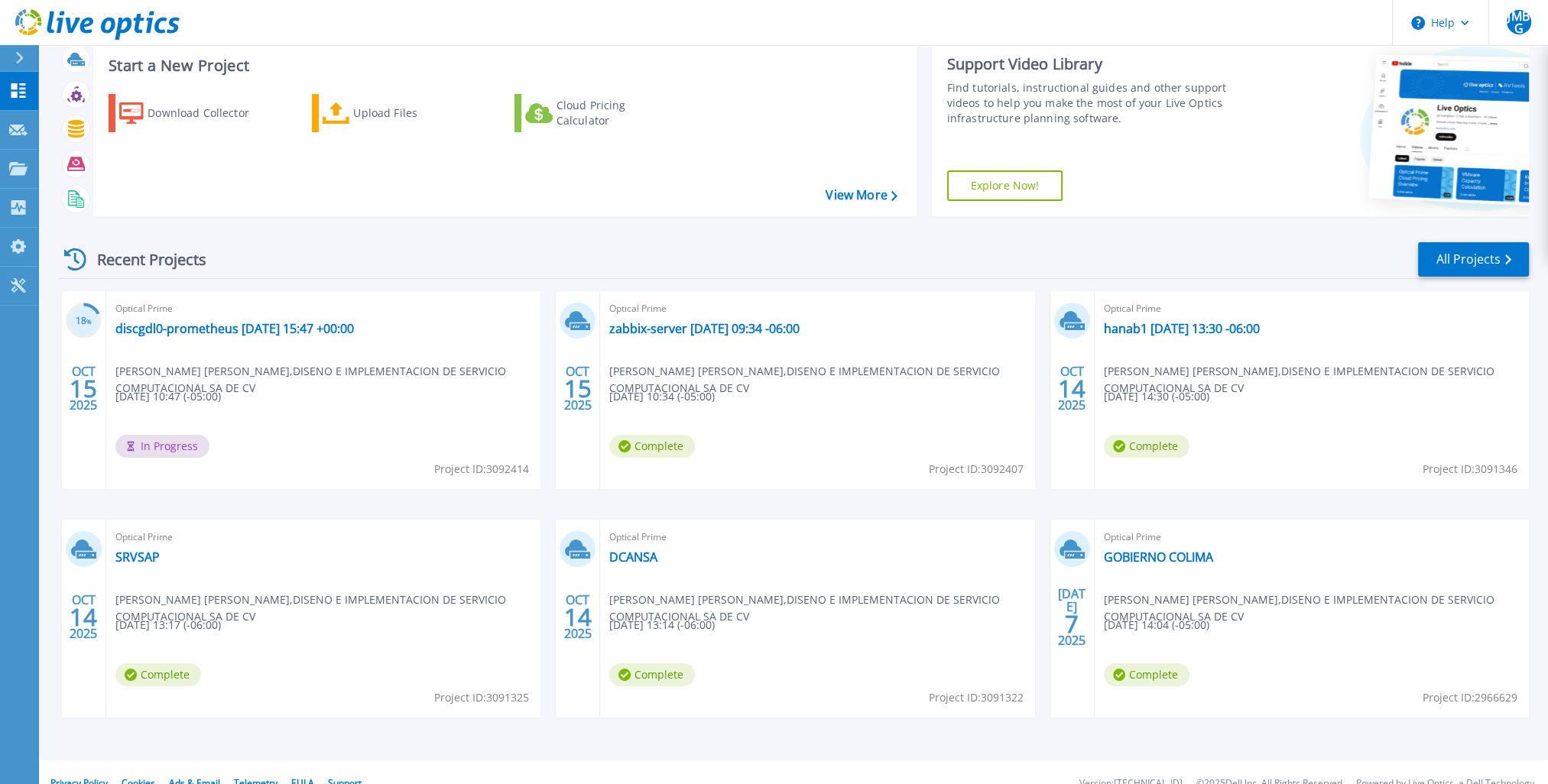
scroll to position [62, 0]
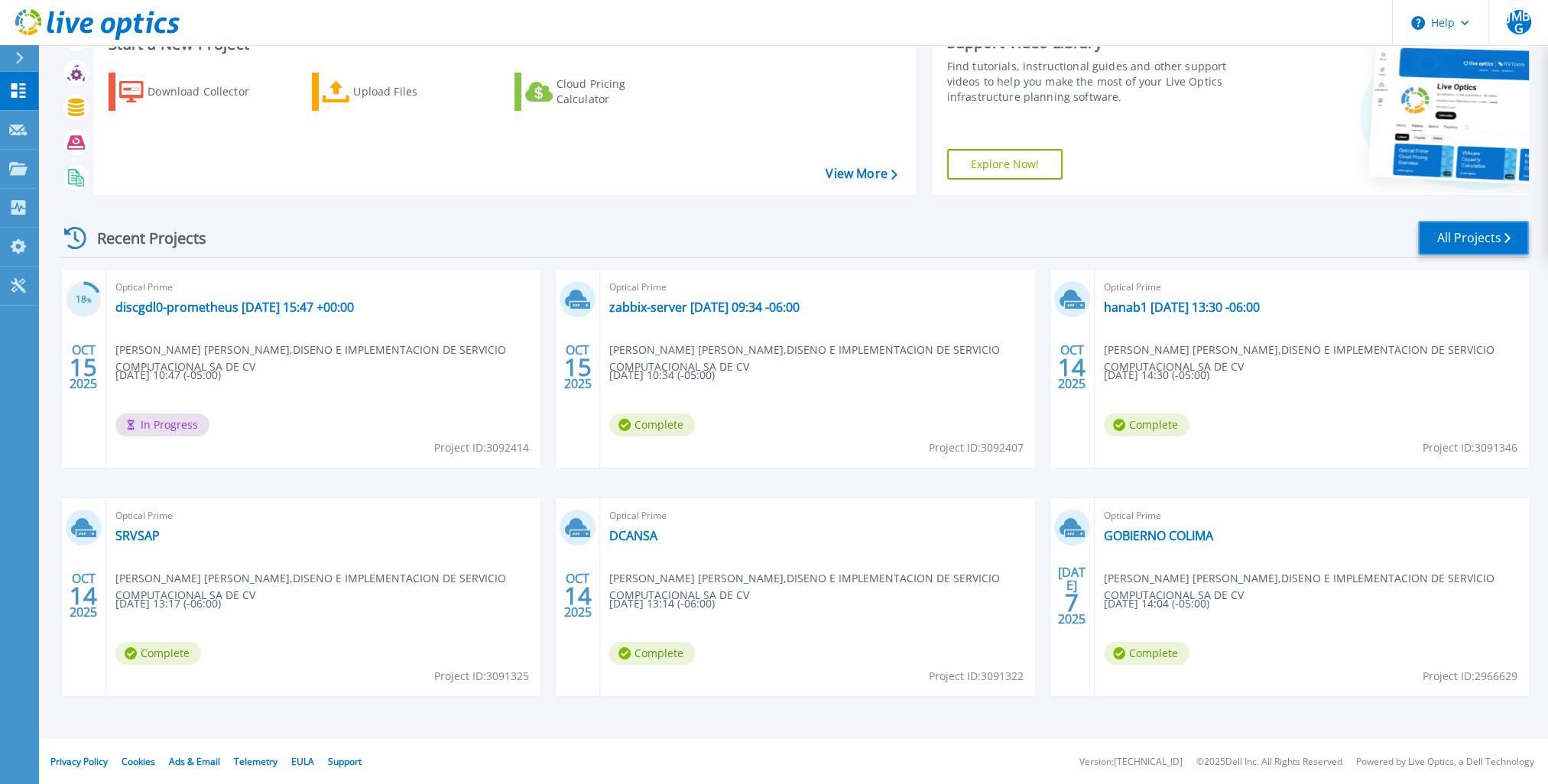
click at [1440, 230] on link "All Projects" at bounding box center [1474, 238] width 111 height 34
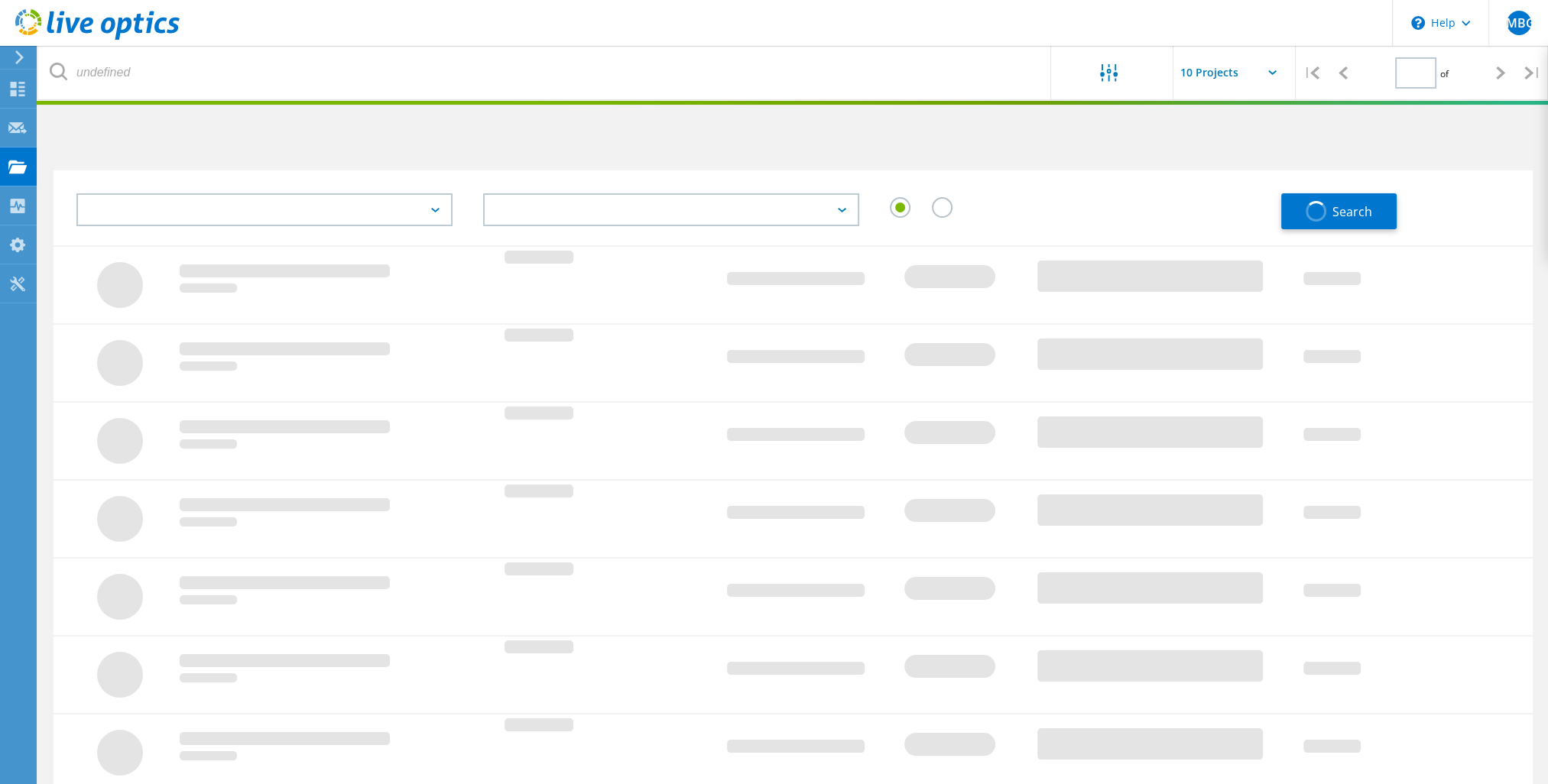
type input "1"
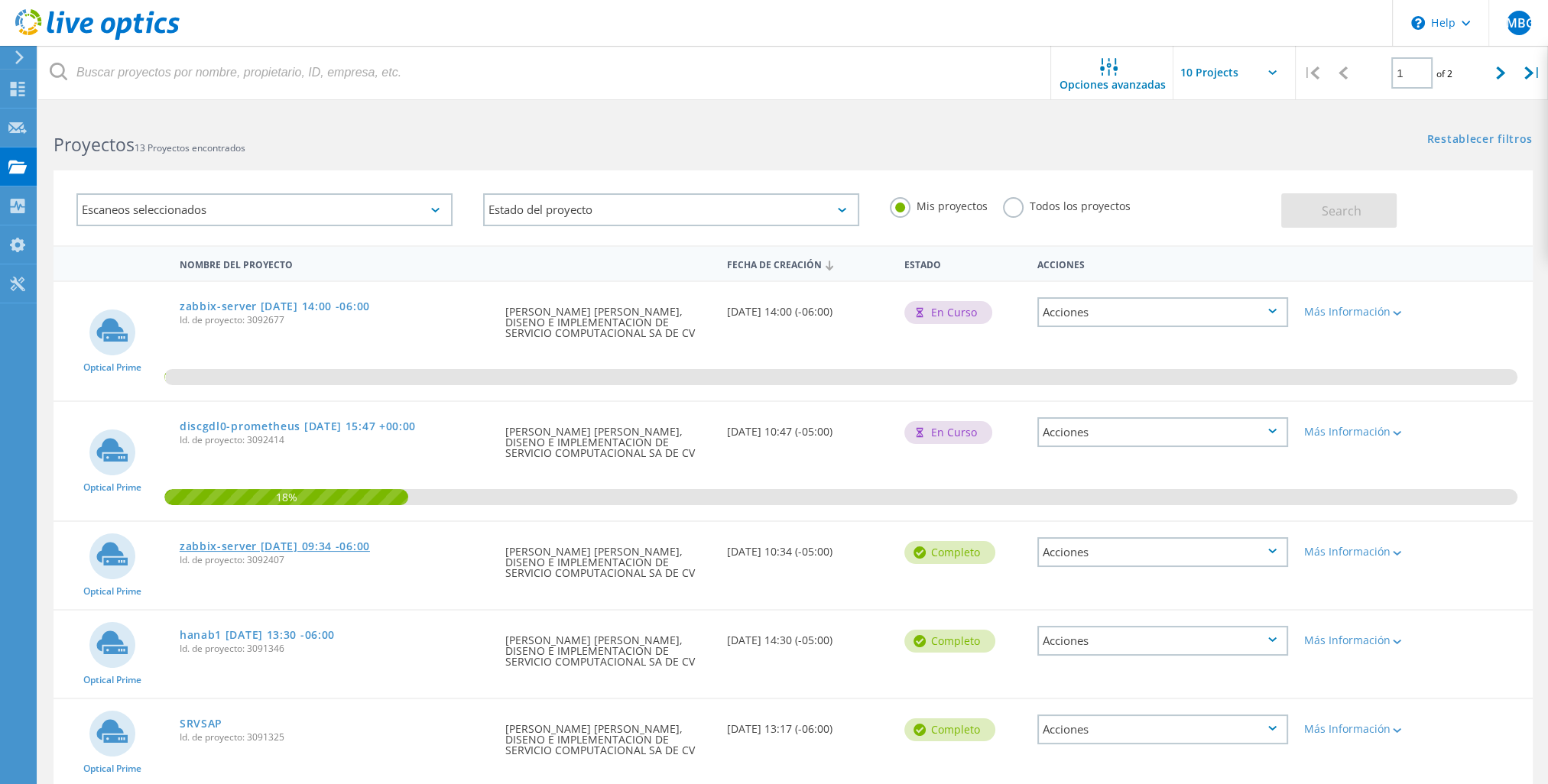
click at [302, 544] on link "zabbix-server [DATE] 09:34 -06:00" at bounding box center [275, 546] width 191 height 11
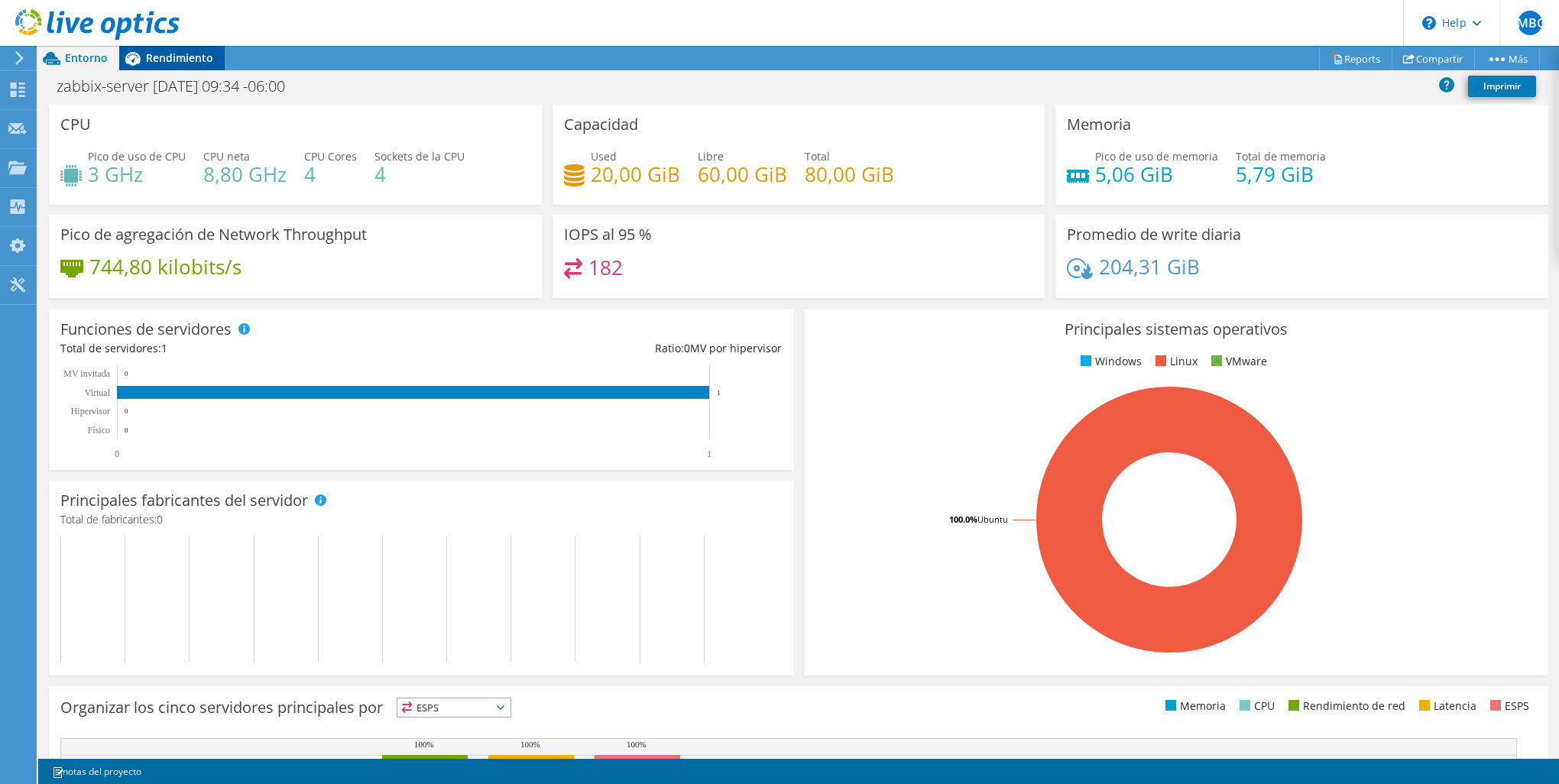
click at [188, 61] on span "Rendimiento" at bounding box center [180, 58] width 67 height 15
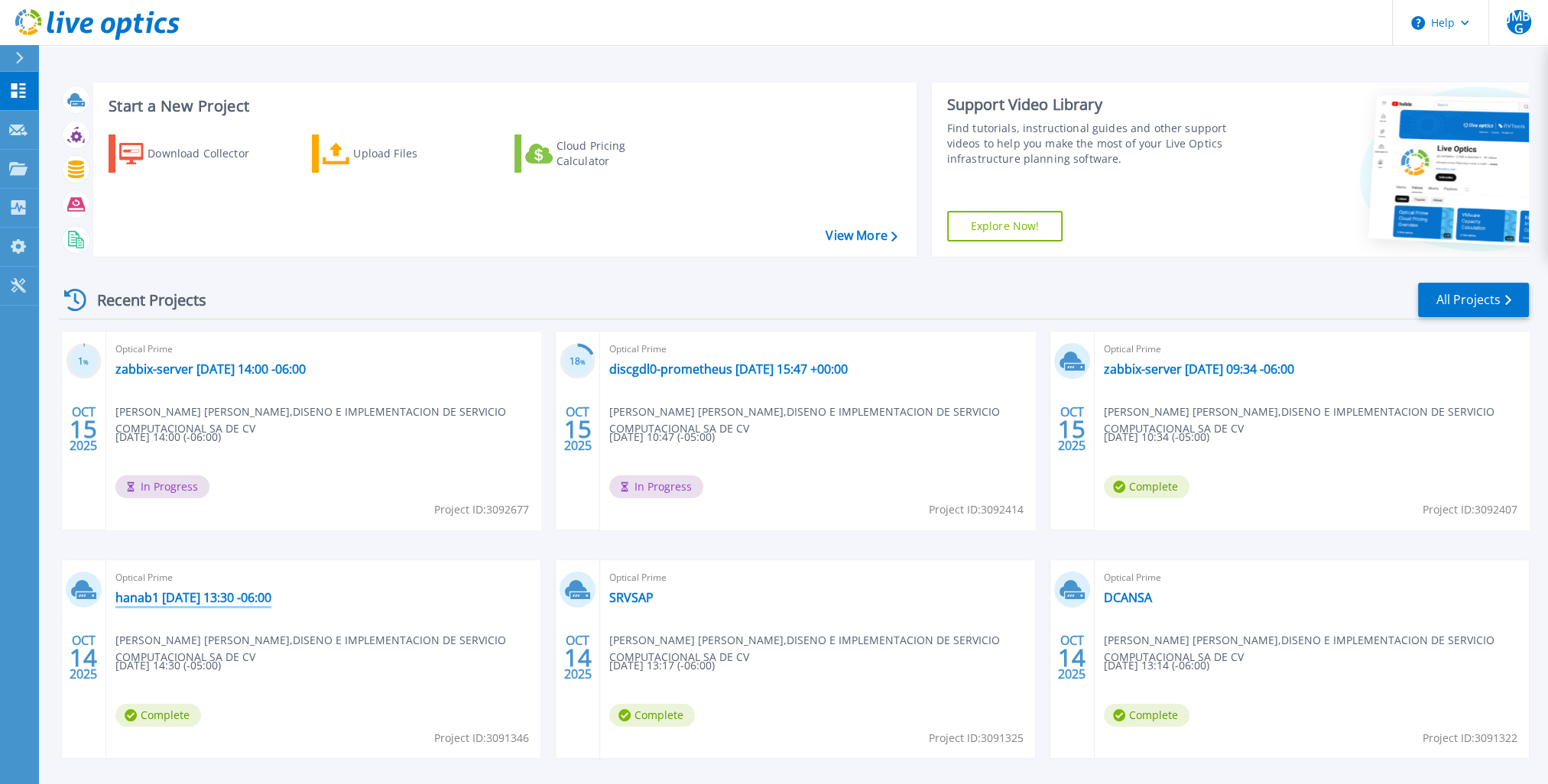
click at [198, 603] on link "hanab1 [DATE] 13:30 -06:00" at bounding box center [193, 597] width 156 height 15
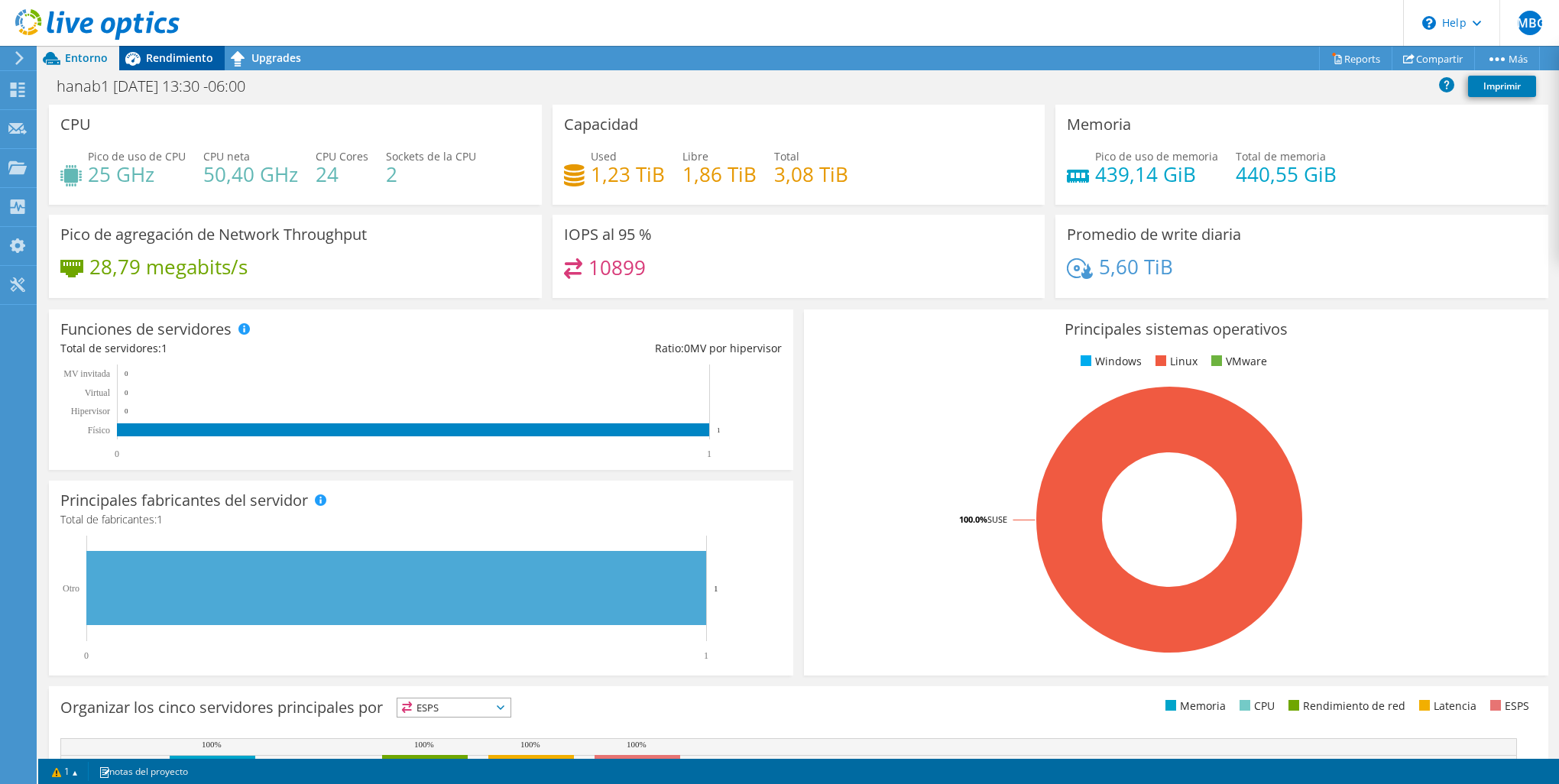
click at [186, 51] on span "Rendimiento" at bounding box center [180, 58] width 67 height 15
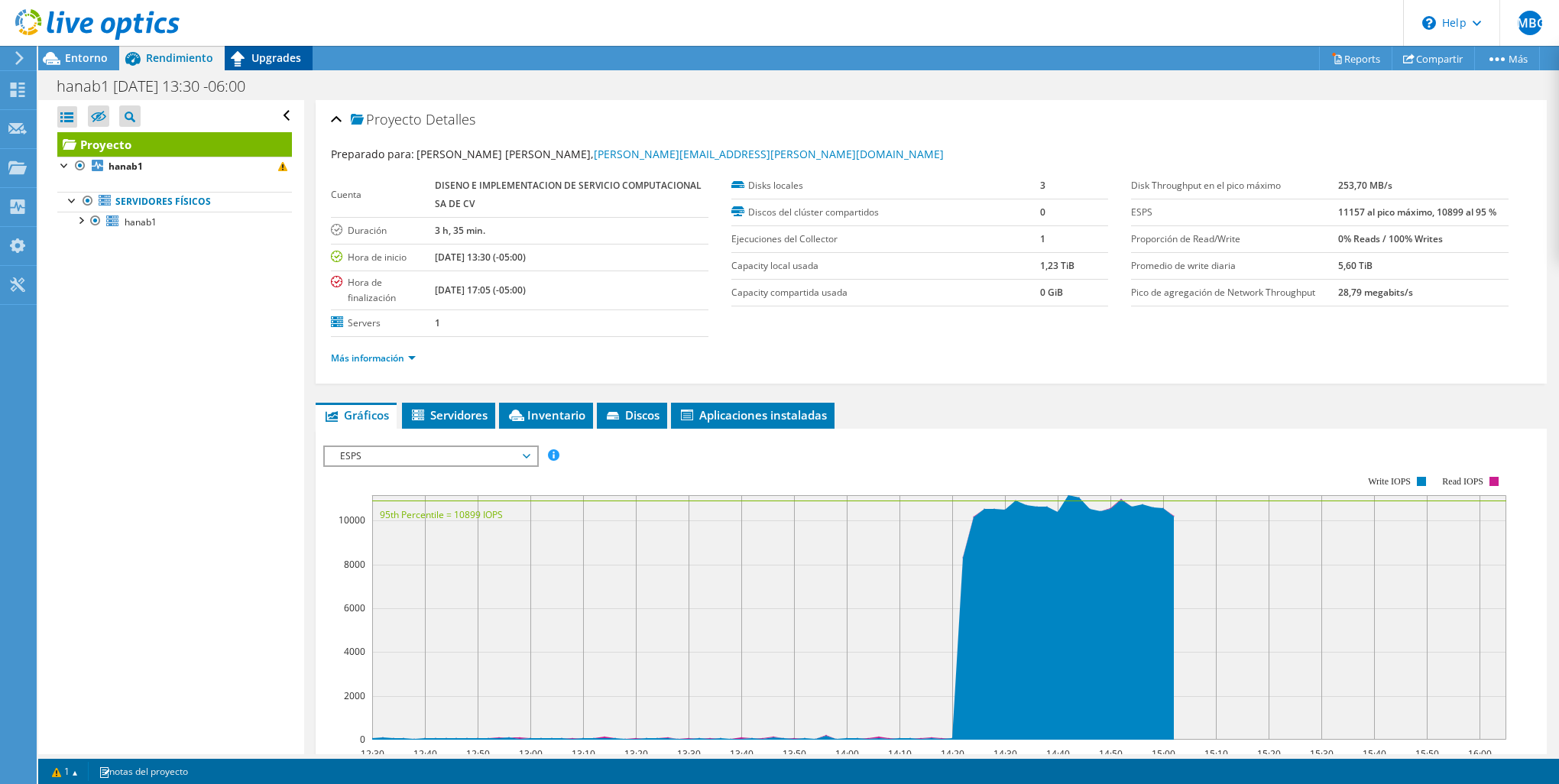
click at [284, 58] on span "Upgrades" at bounding box center [276, 58] width 50 height 15
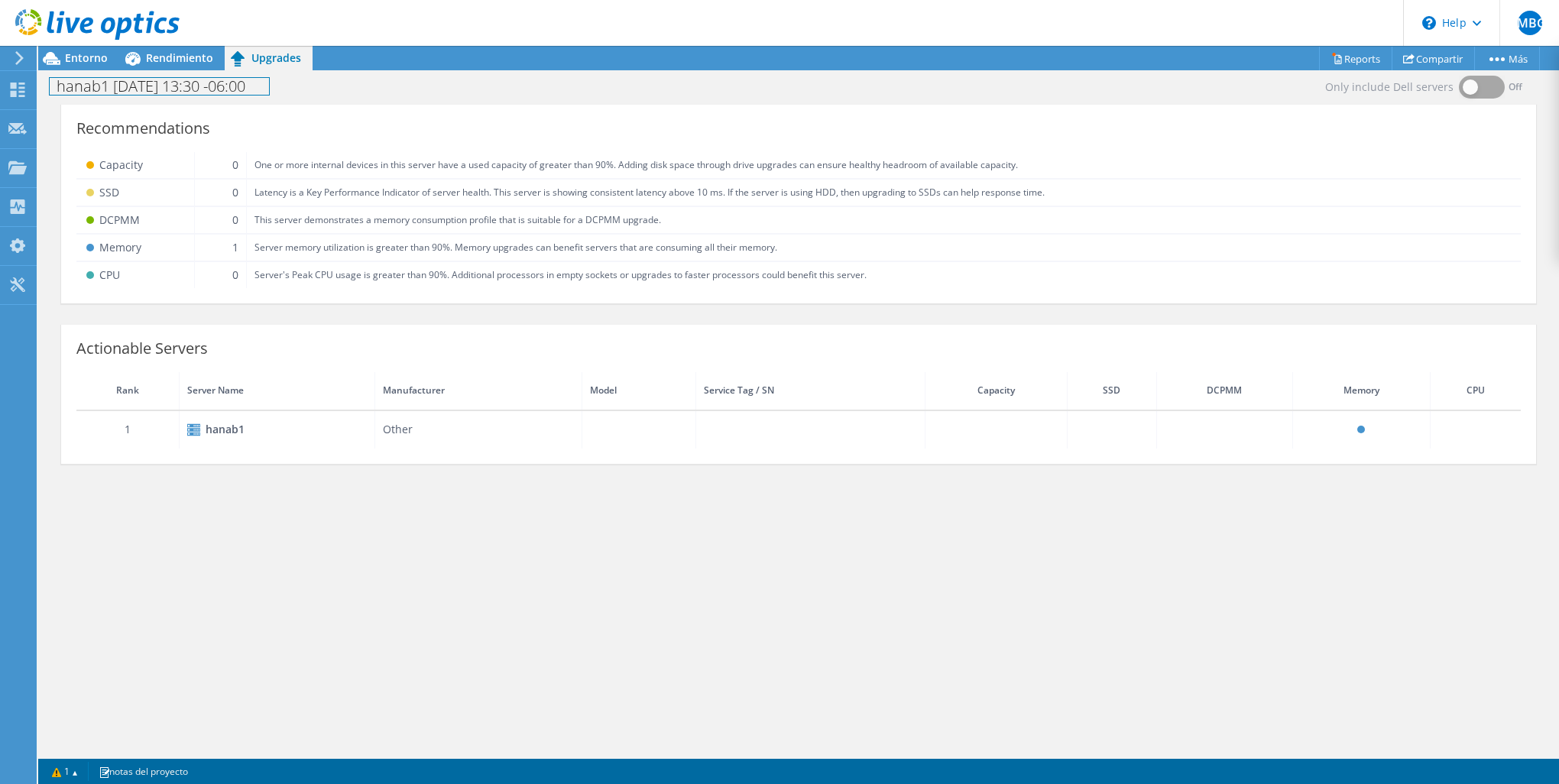
click at [189, 71] on div "hanab1 [DATE] 13:30 -06:00 Imprimir" at bounding box center [798, 84] width 1521 height 30
click at [191, 66] on div "Rendimiento" at bounding box center [172, 58] width 105 height 24
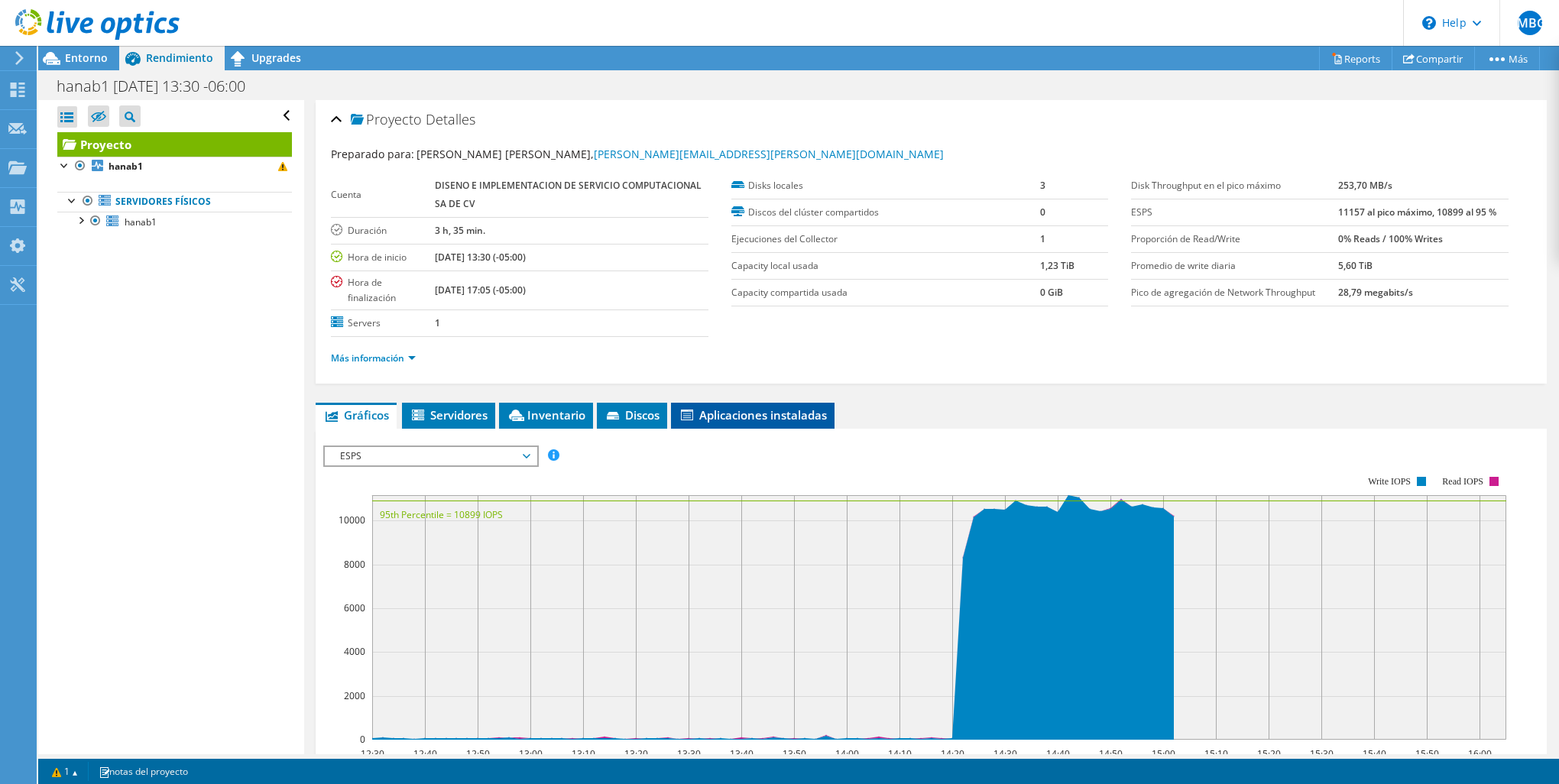
click at [776, 416] on span "Aplicaciones instaladas" at bounding box center [753, 415] width 148 height 15
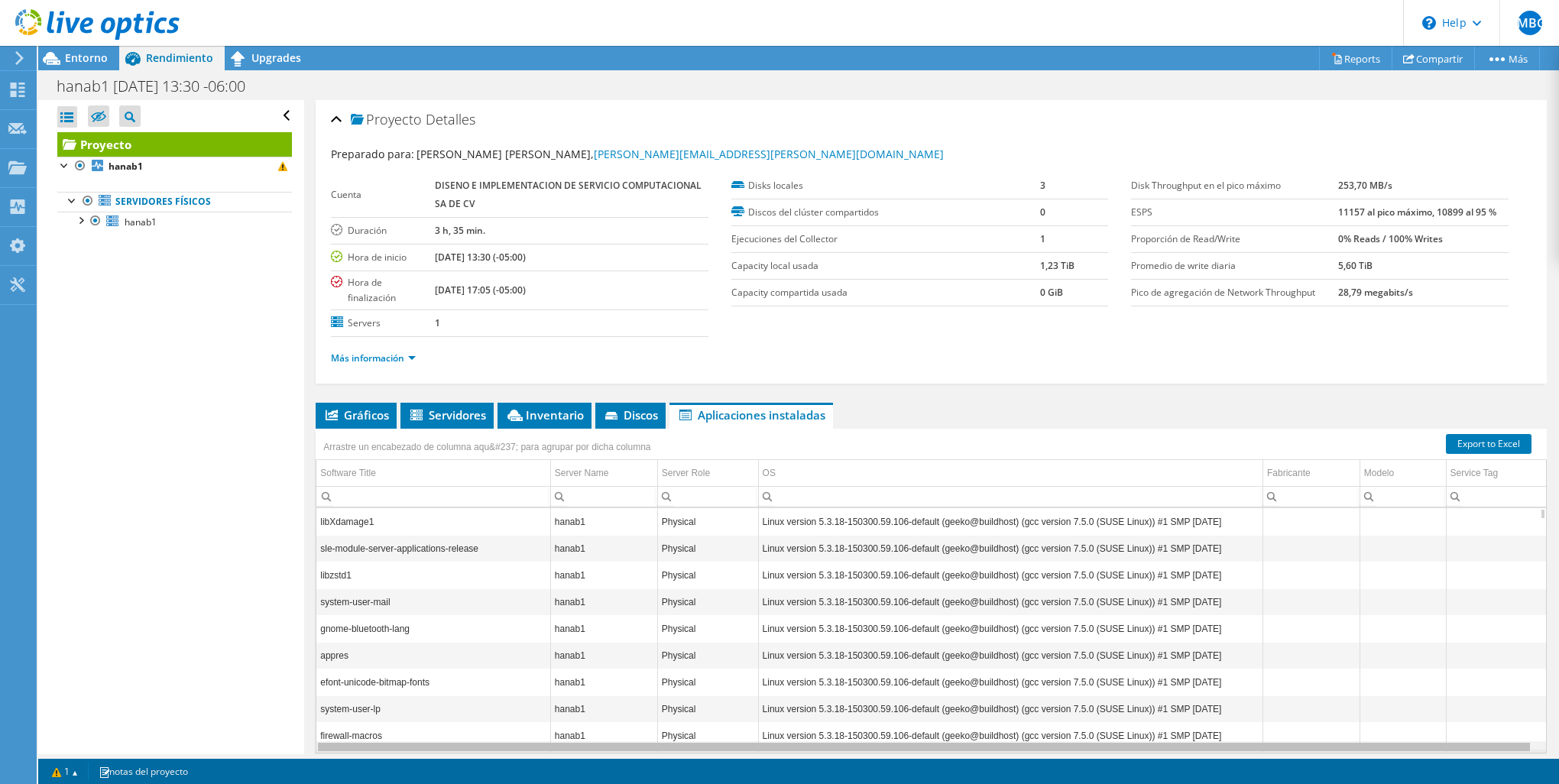
drag, startPoint x: 1336, startPoint y: 746, endPoint x: 1324, endPoint y: 750, distance: 12.6
click at [1324, 750] on body "JMBG Usuario final [PERSON_NAME] Gutierrez [EMAIL_ADDRESS][PERSON_NAME][DOMAIN_…" at bounding box center [779, 392] width 1559 height 784
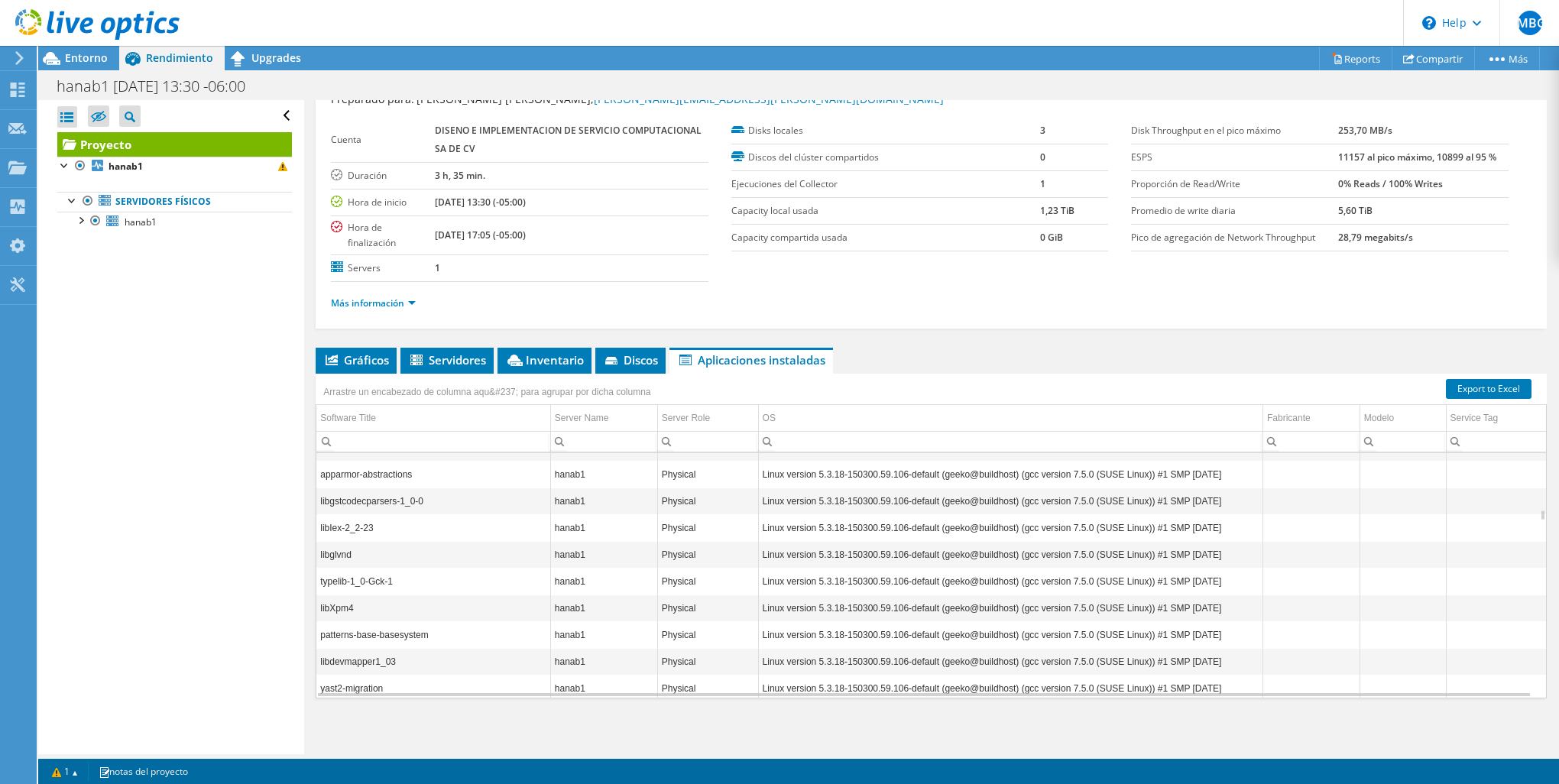
scroll to position [7241, 0]
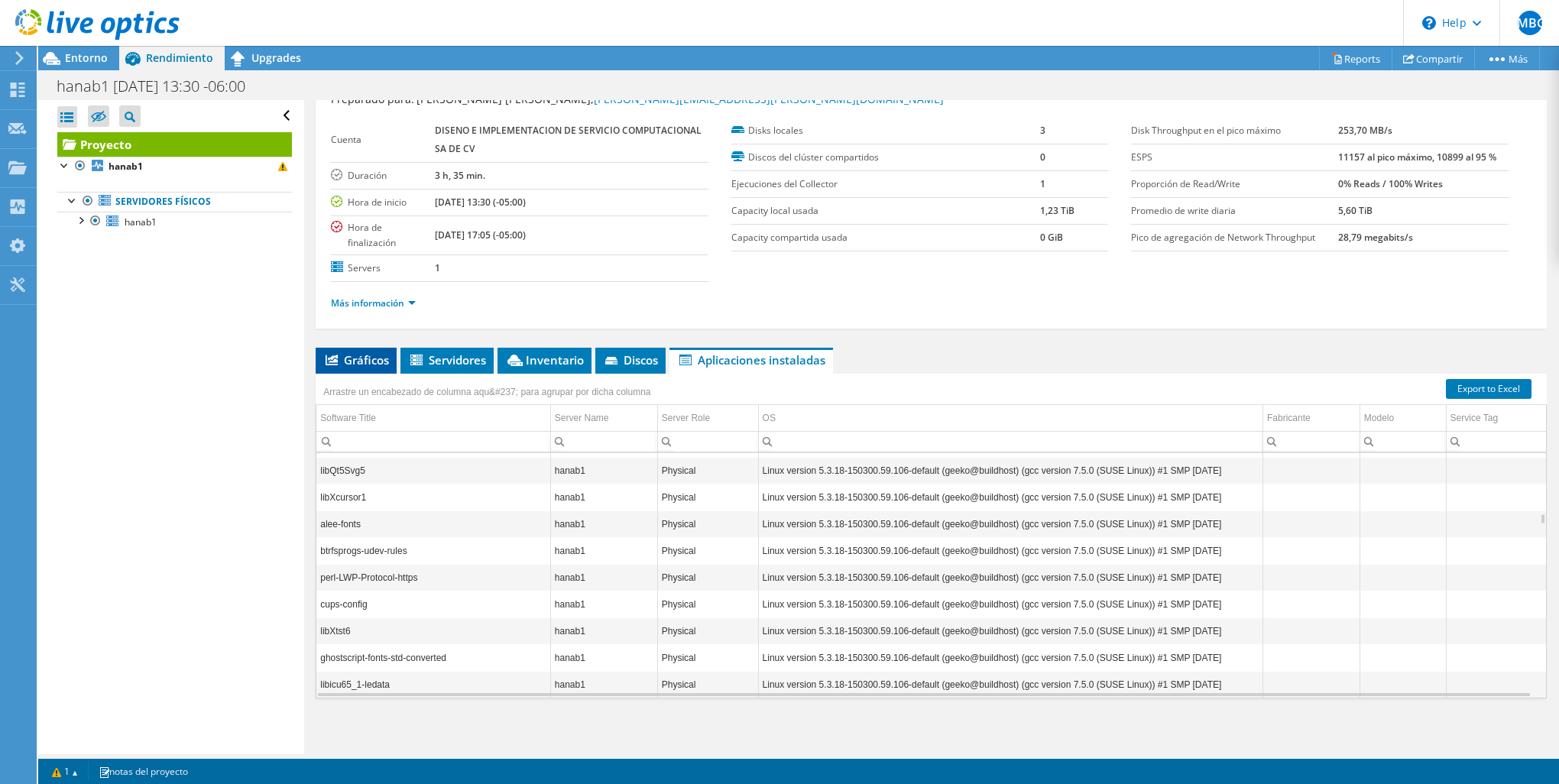
click at [379, 368] on li "Gráficos" at bounding box center [356, 360] width 81 height 26
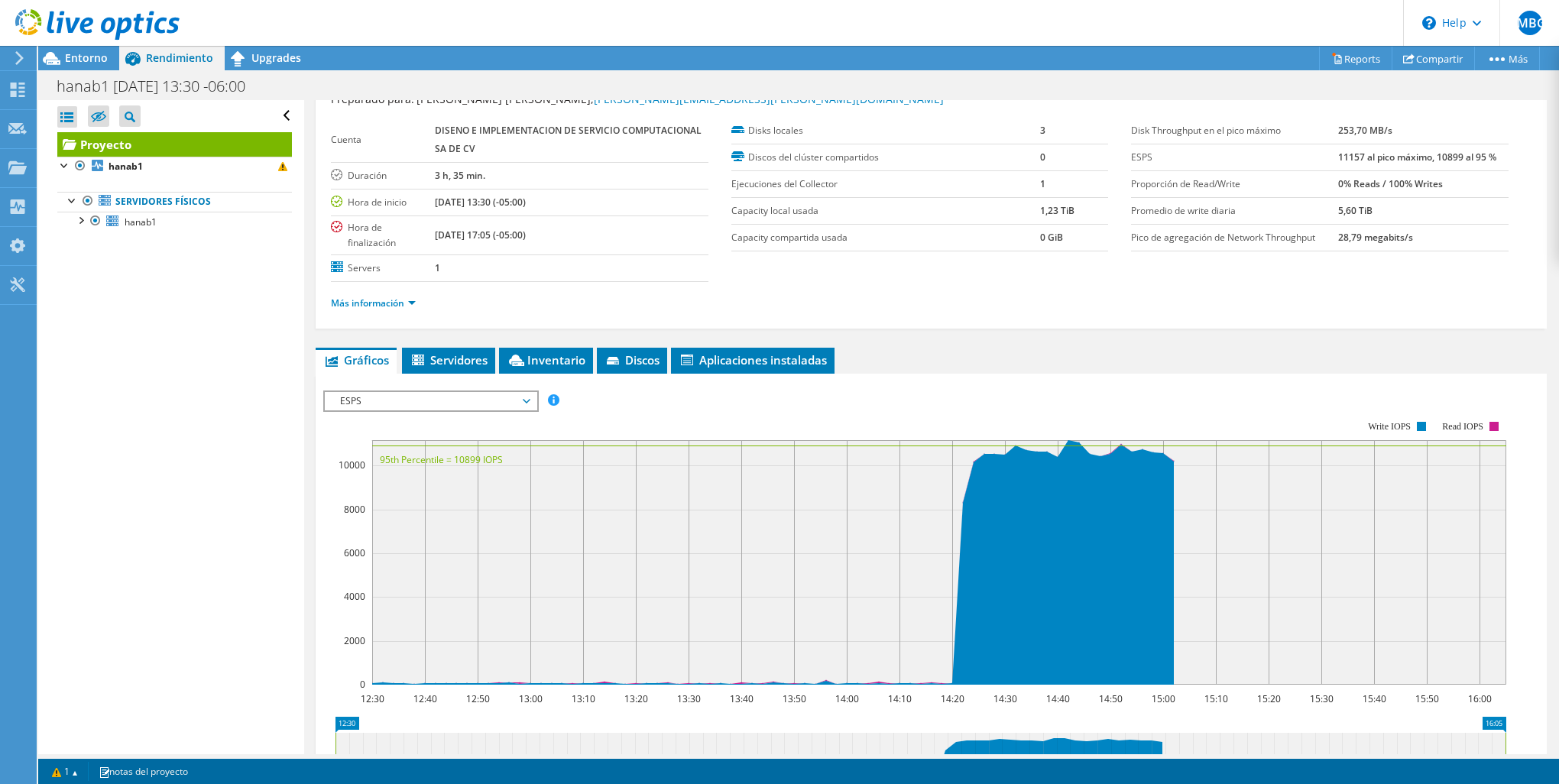
click at [423, 398] on span "ESPS" at bounding box center [430, 401] width 196 height 18
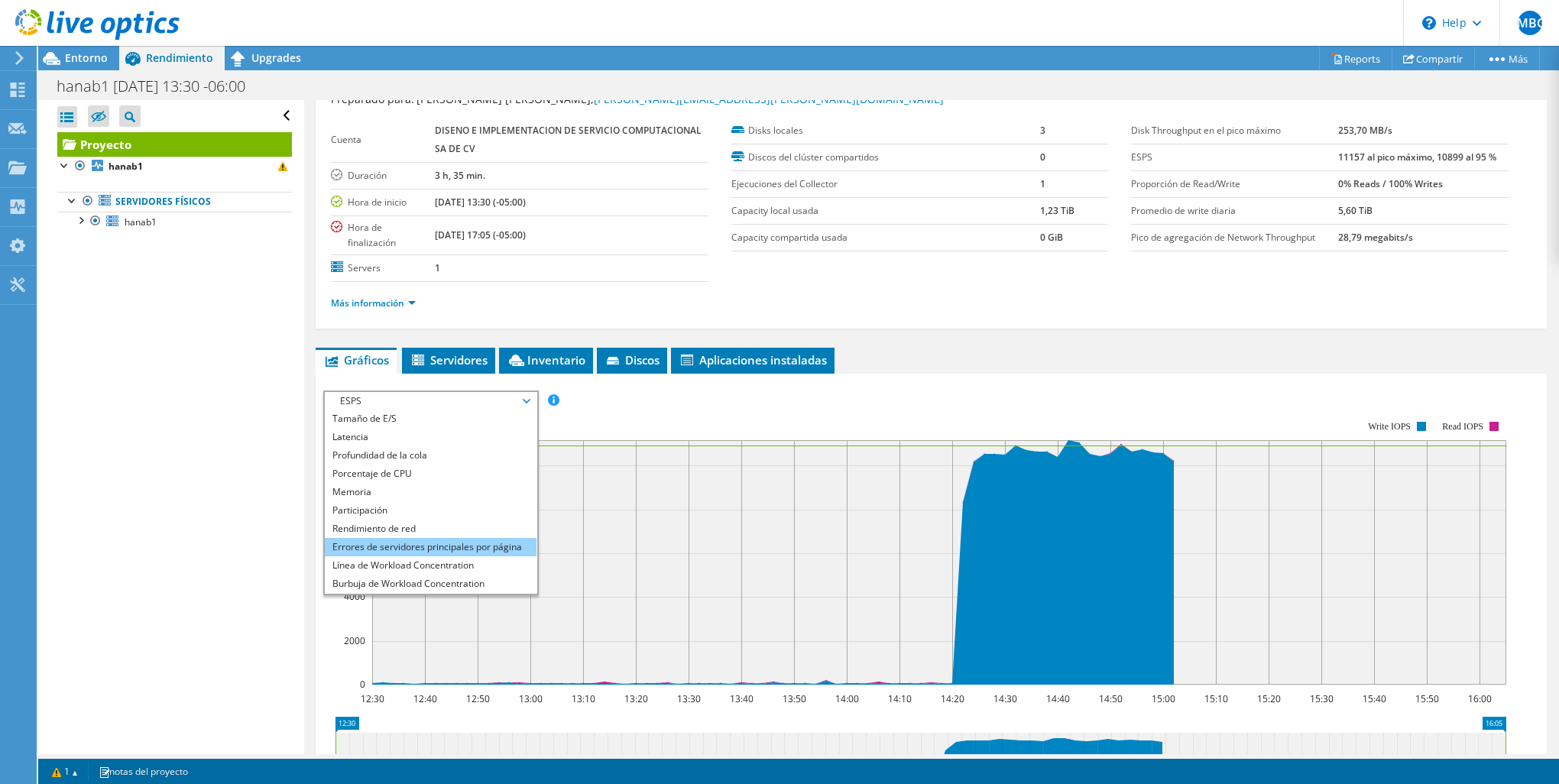
scroll to position [55, 0]
click at [390, 576] on li "Todos" at bounding box center [430, 584] width 212 height 18
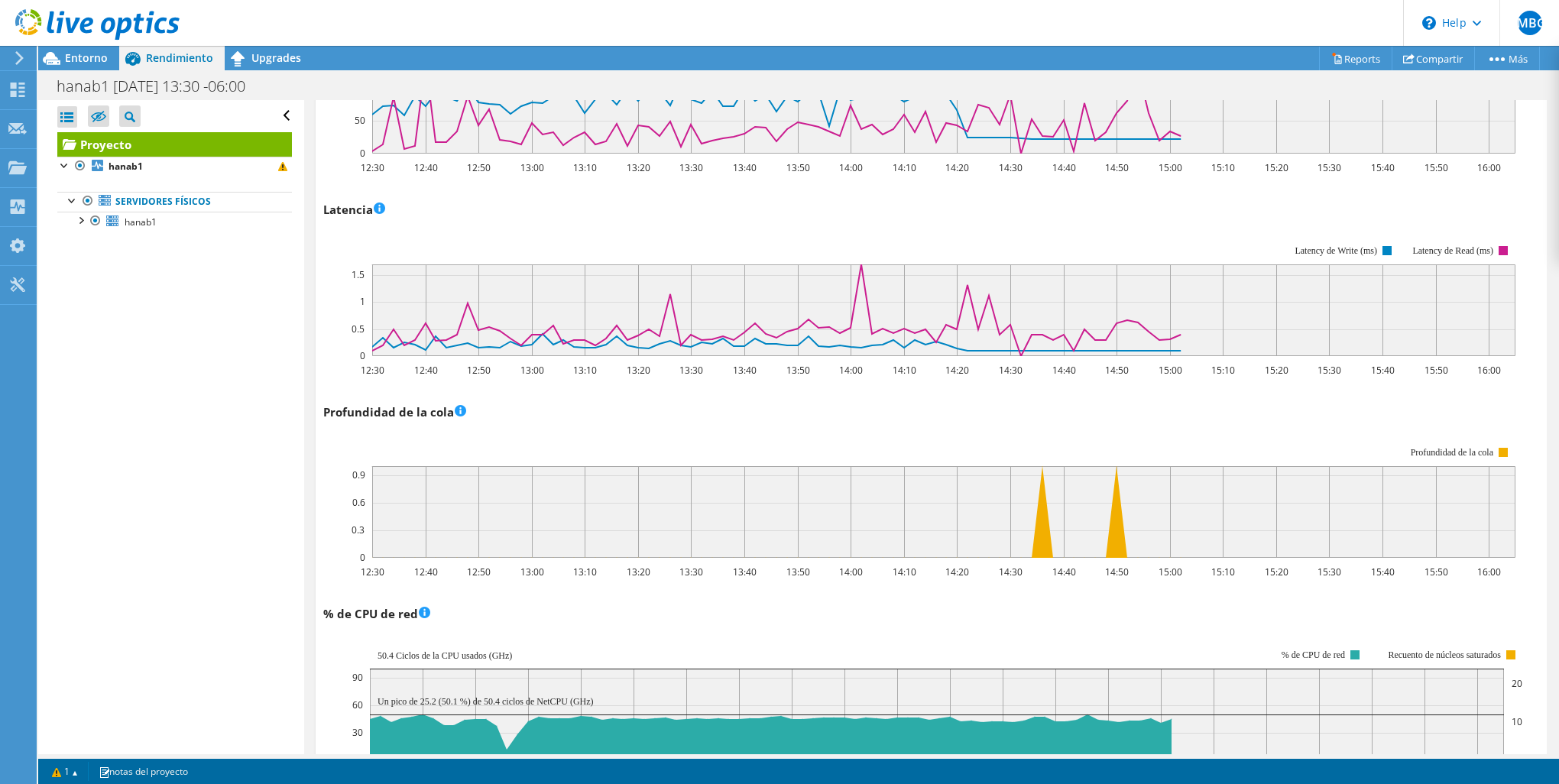
scroll to position [818, 0]
